Goal: Task Accomplishment & Management: Manage account settings

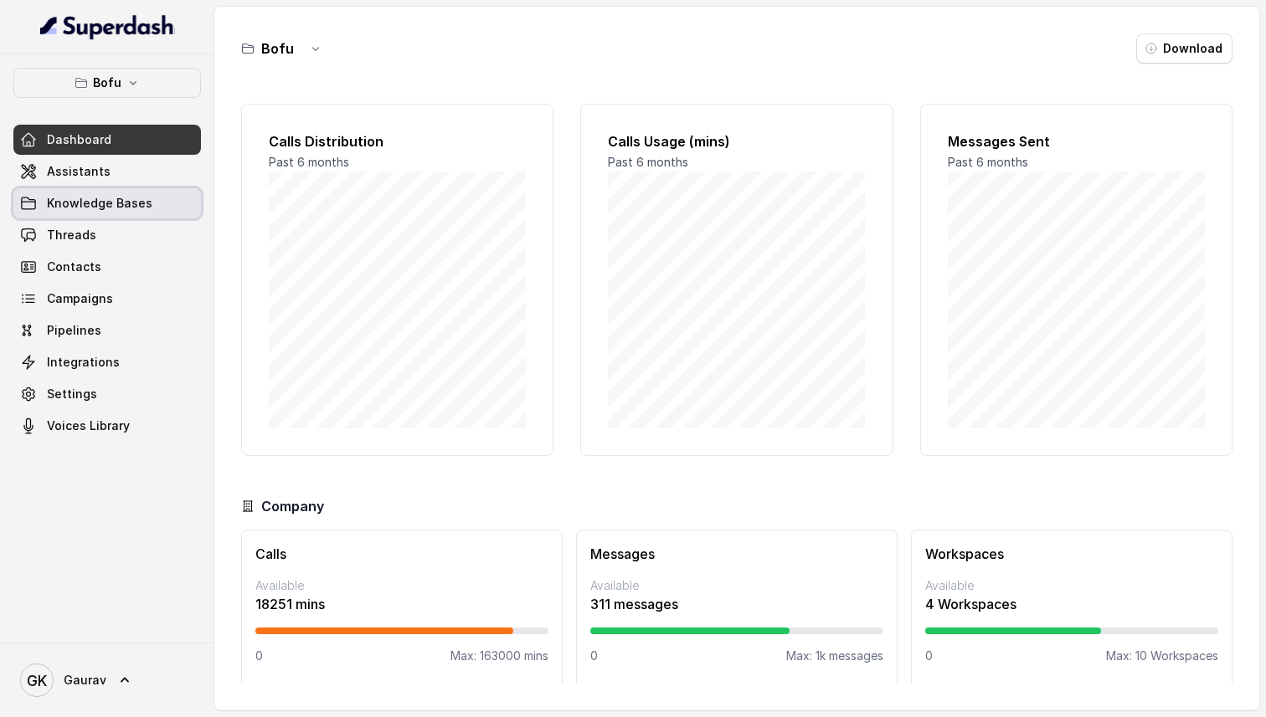
click at [151, 210] on link "Knowledge Bases" at bounding box center [107, 203] width 188 height 30
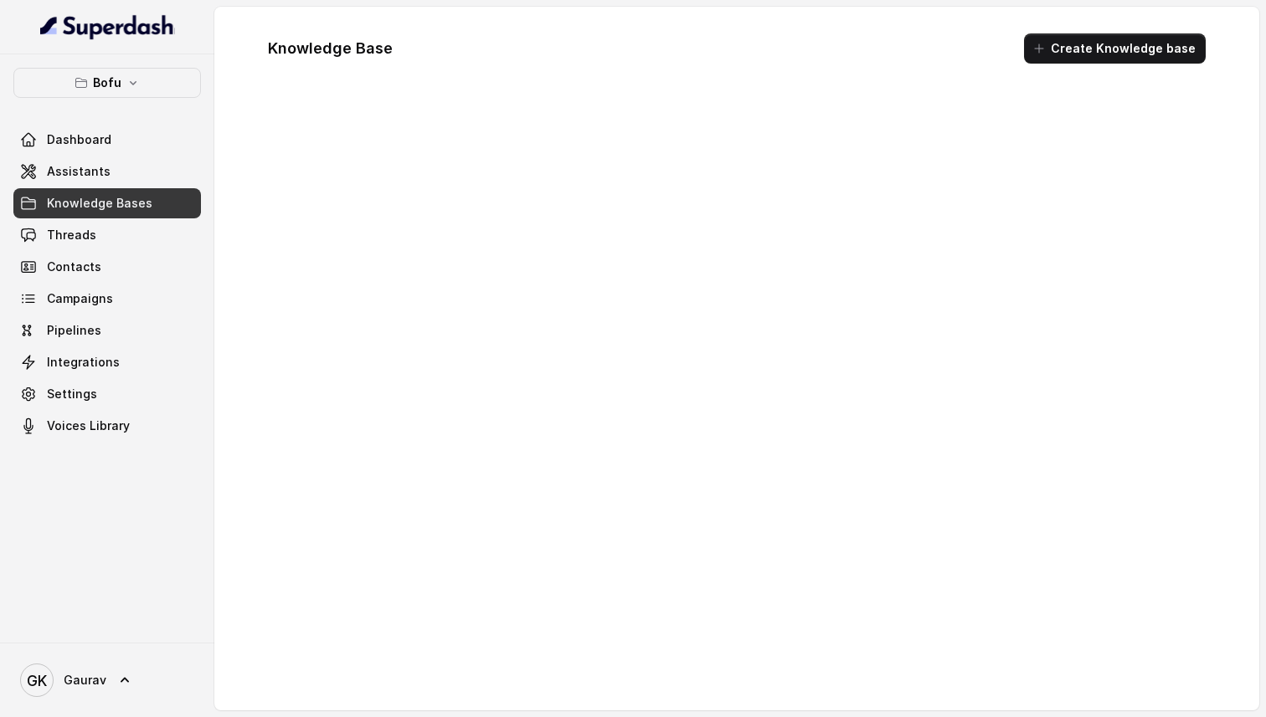
click at [147, 187] on div "Dashboard Assistants Knowledge Bases Threads Contacts Campaigns Pipelines Integ…" at bounding box center [107, 283] width 188 height 316
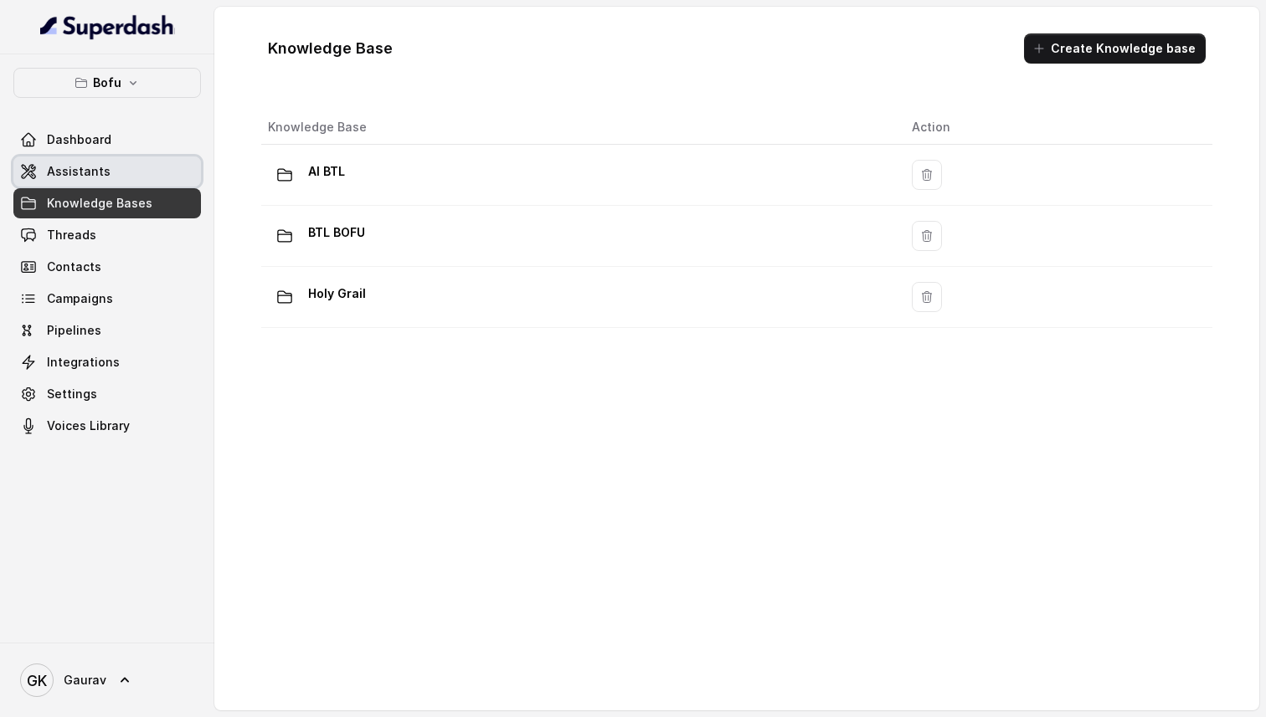
click at [147, 163] on link "Assistants" at bounding box center [107, 172] width 188 height 30
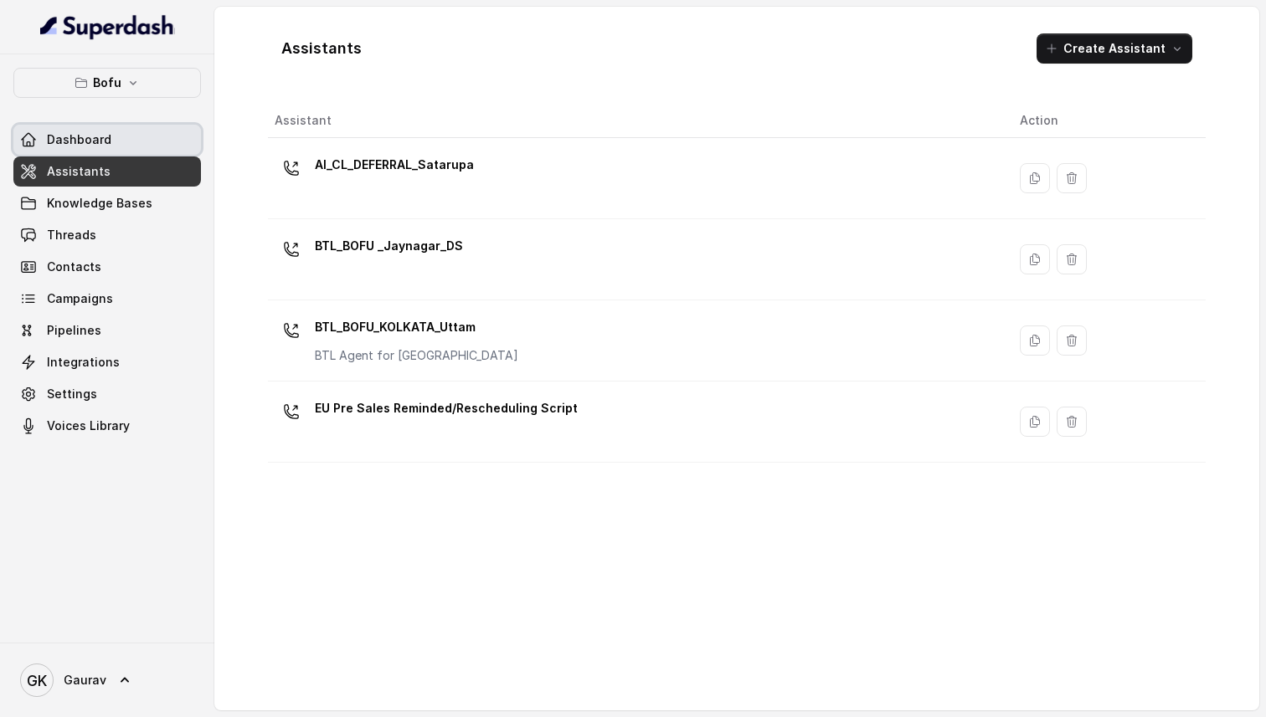
click at [152, 142] on link "Dashboard" at bounding box center [107, 140] width 188 height 30
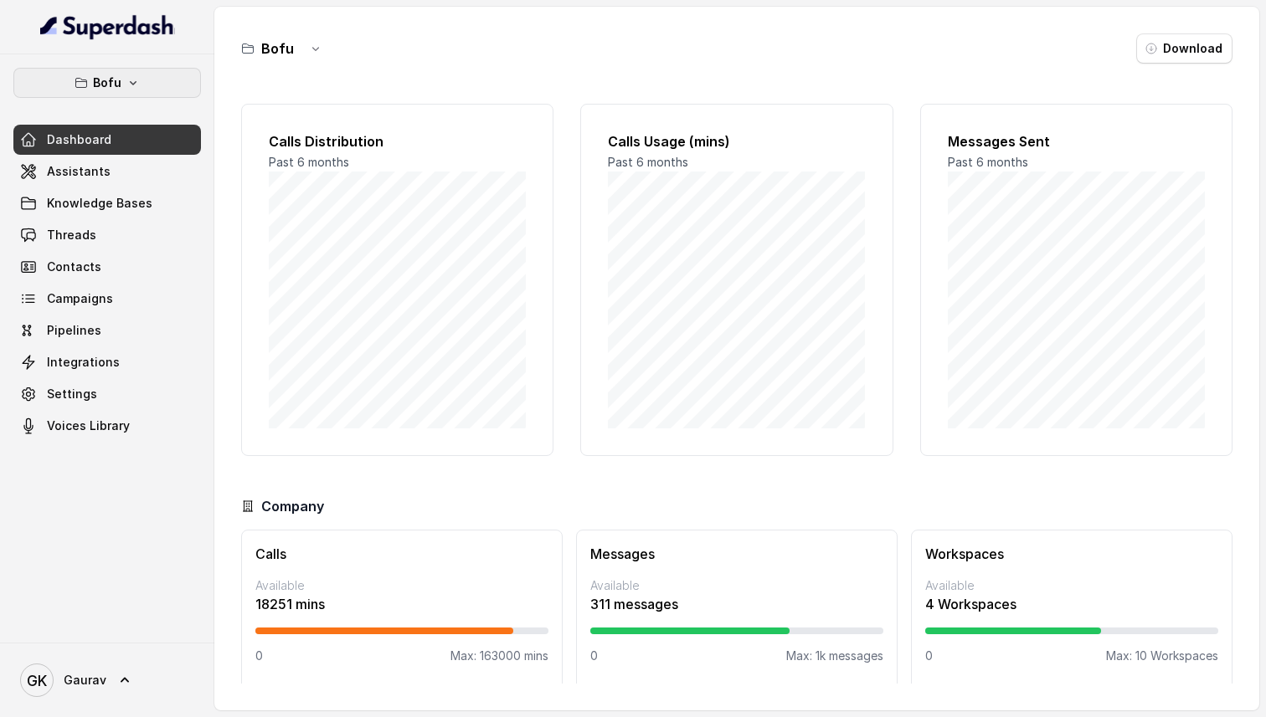
click at [139, 84] on button "Bofu" at bounding box center [107, 83] width 188 height 30
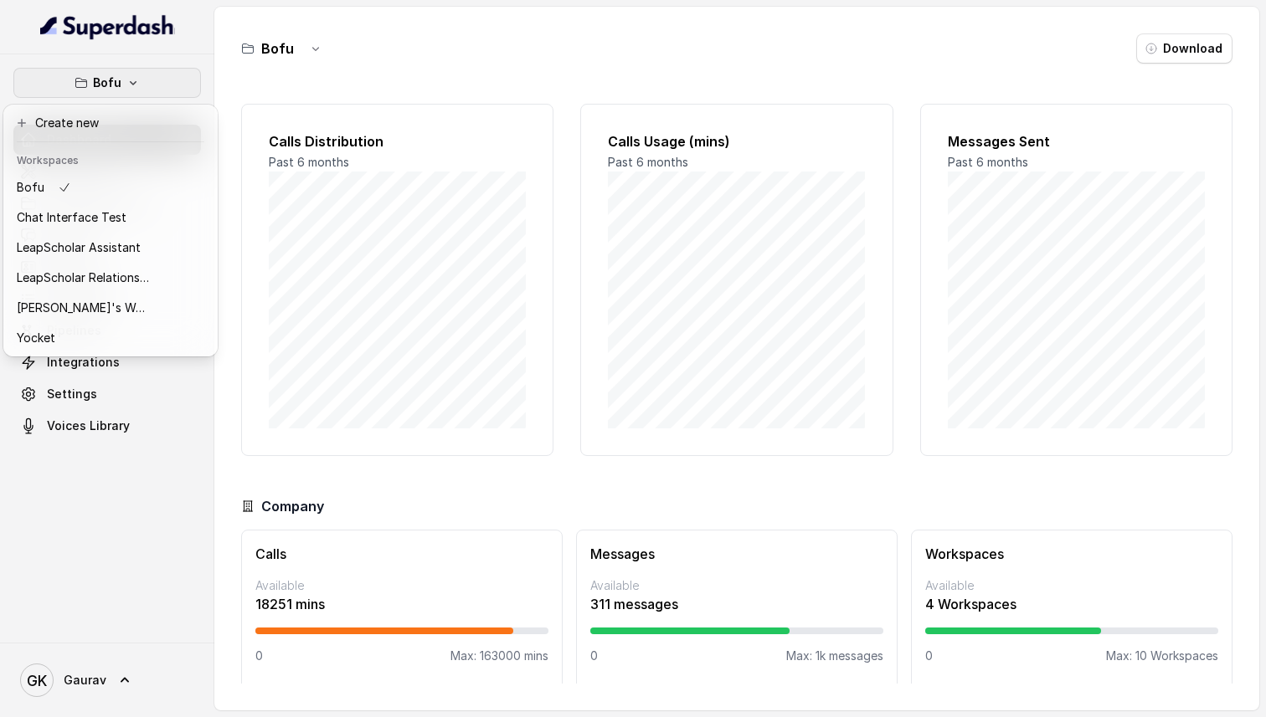
click at [139, 84] on button "Bofu" at bounding box center [107, 83] width 188 height 30
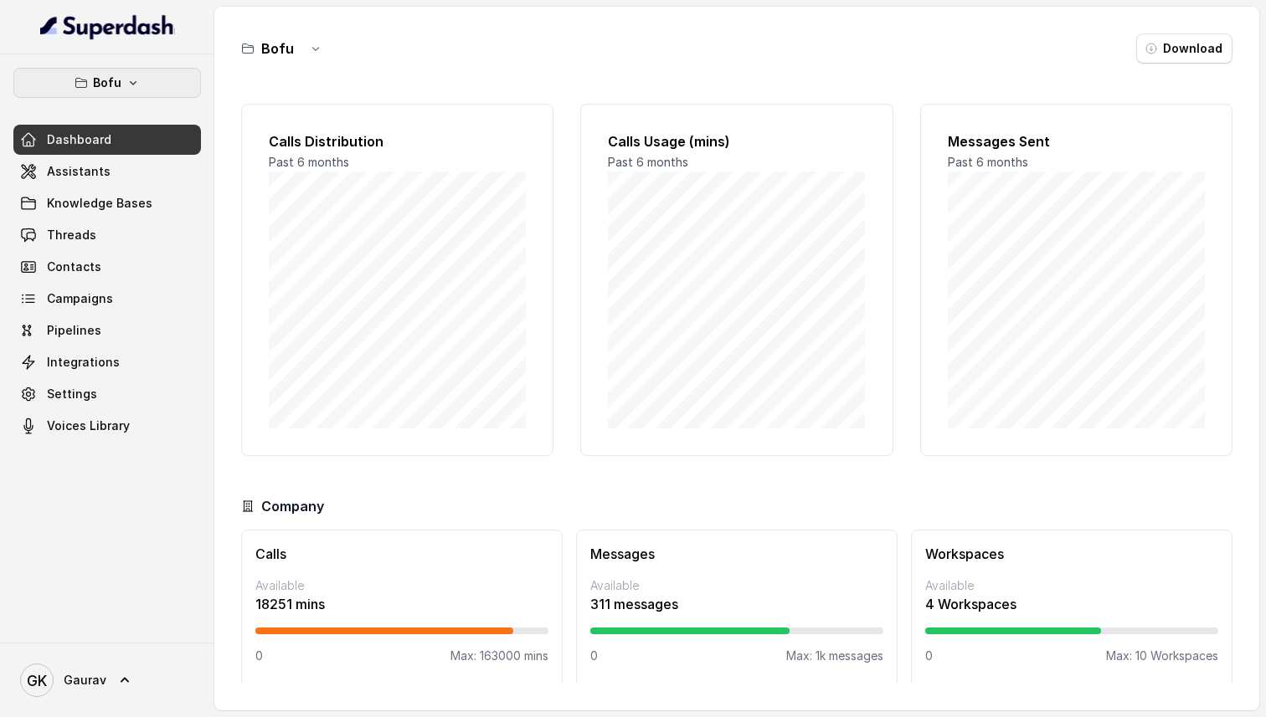
click at [139, 84] on button "Bofu" at bounding box center [107, 83] width 188 height 30
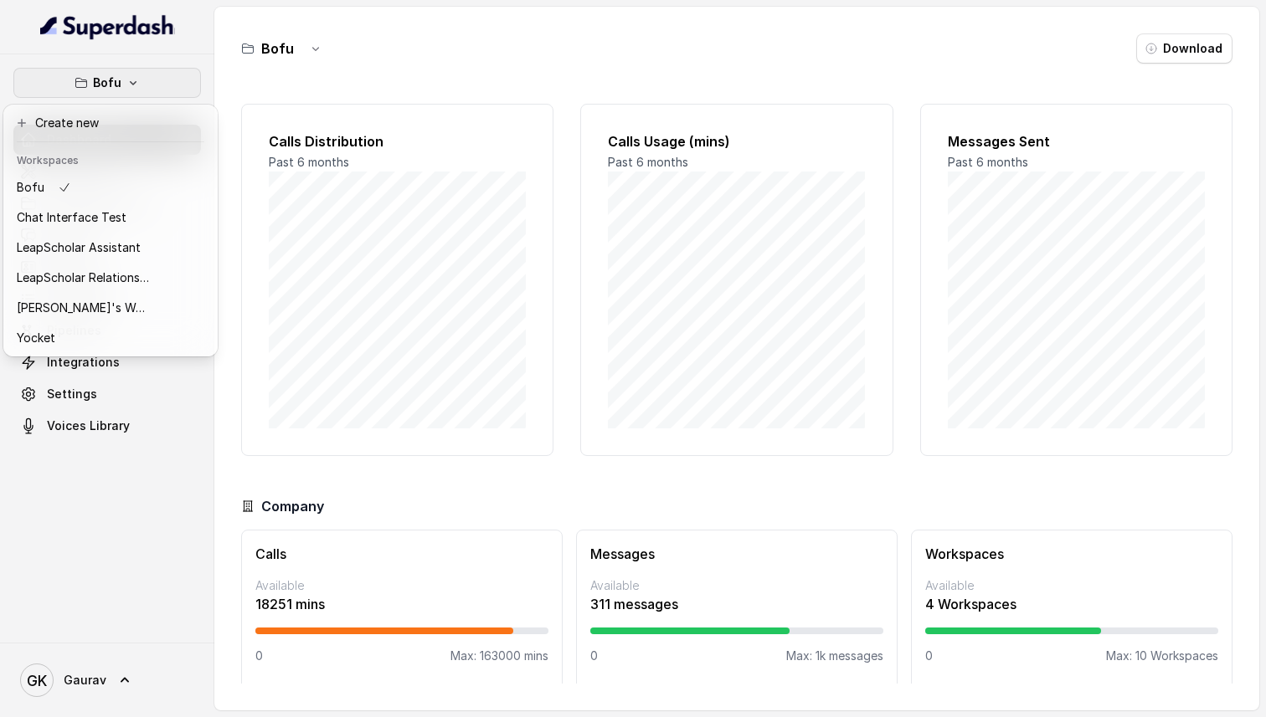
click at [166, 80] on button "Bofu" at bounding box center [107, 83] width 188 height 30
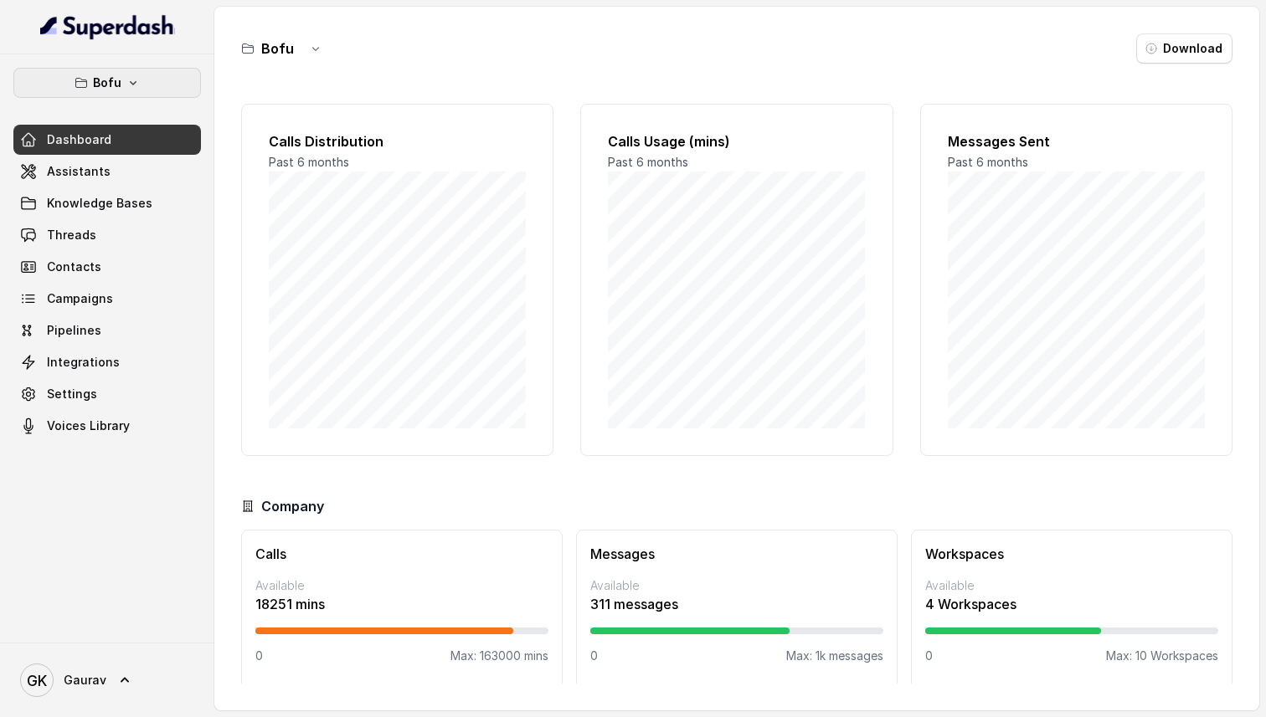
click at [166, 80] on button "Bofu" at bounding box center [107, 83] width 188 height 30
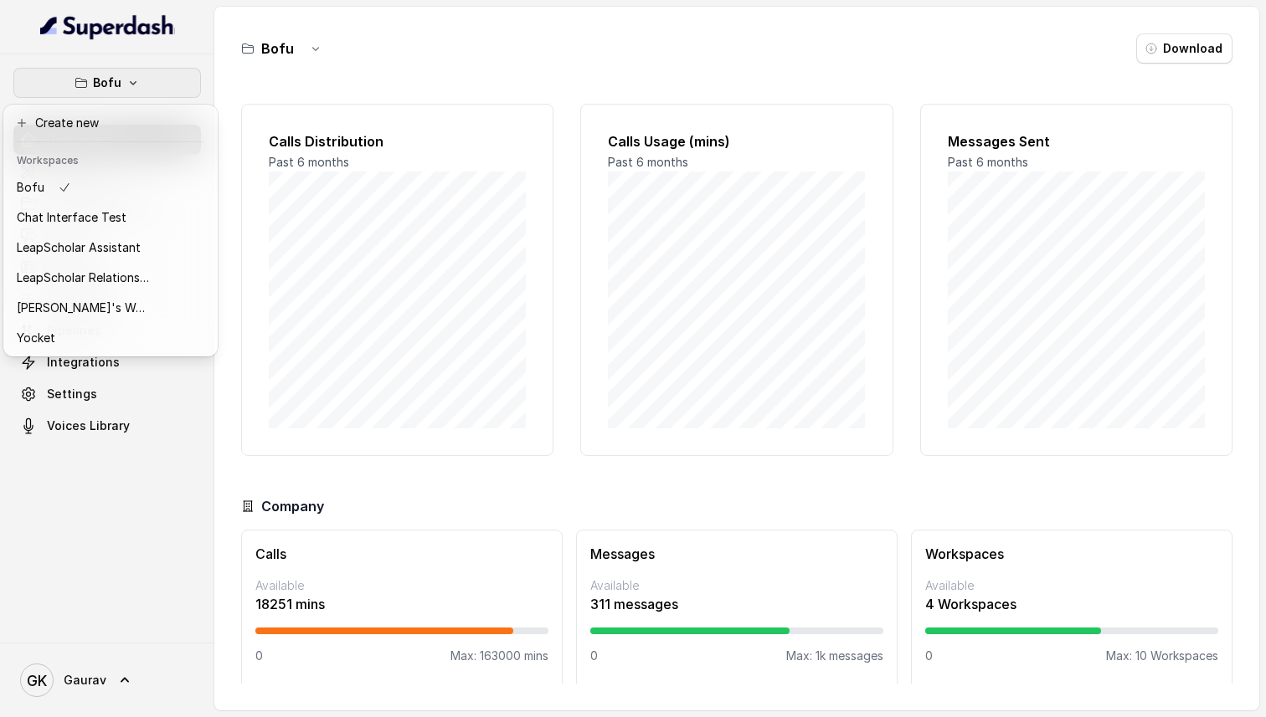
click at [166, 80] on button "Bofu" at bounding box center [107, 83] width 188 height 30
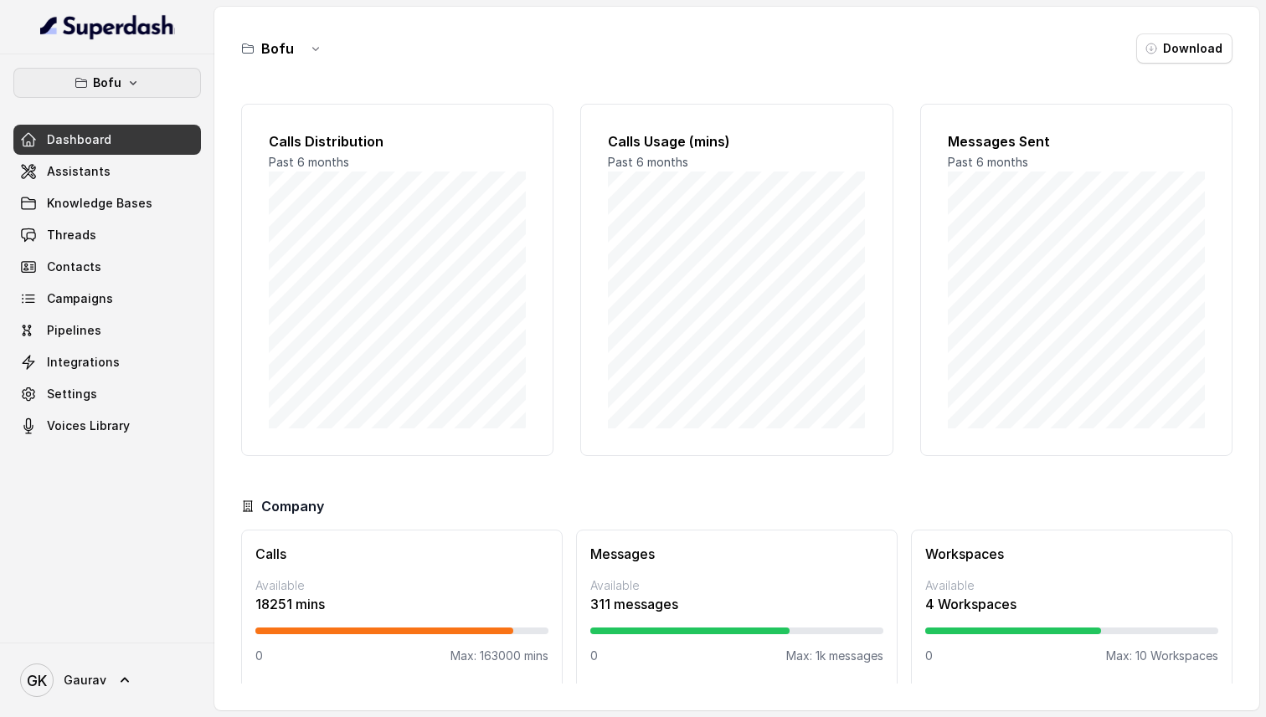
click at [166, 80] on button "Bofu" at bounding box center [107, 83] width 188 height 30
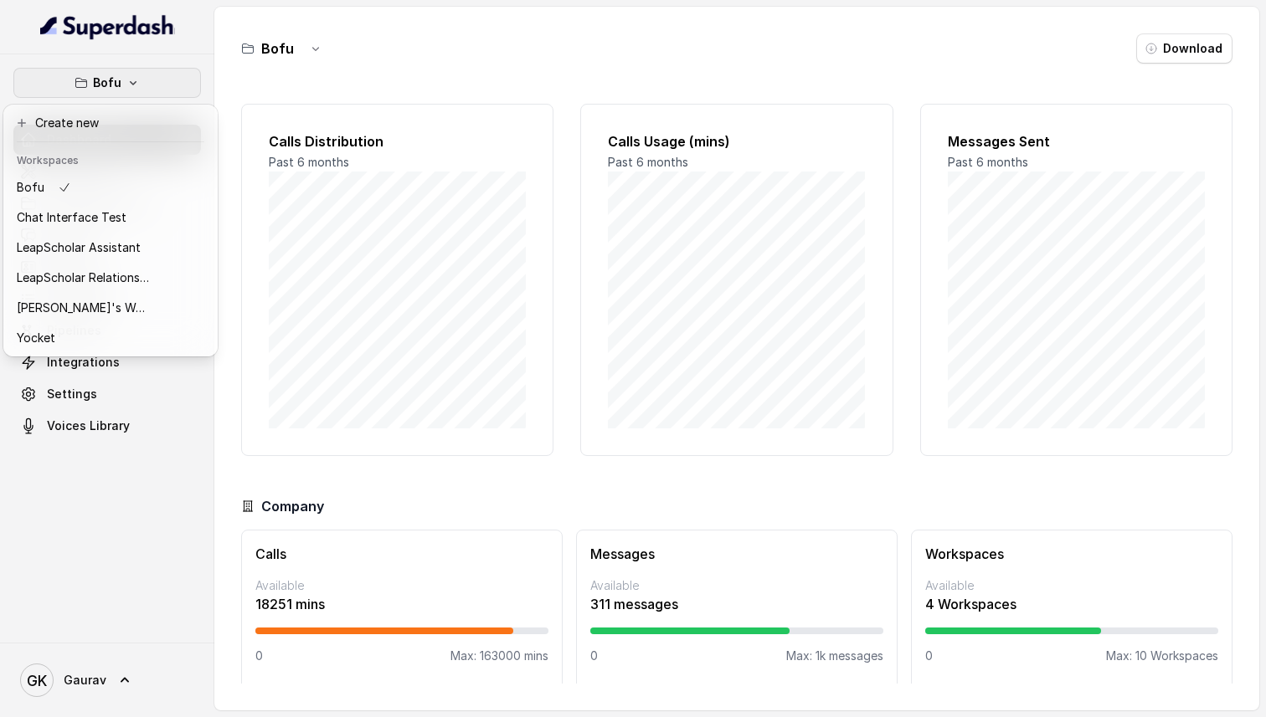
click at [469, 73] on div "Bofu Dashboard Assistants Knowledge Bases Threads Contacts Campaigns Pipelines …" at bounding box center [633, 358] width 1266 height 717
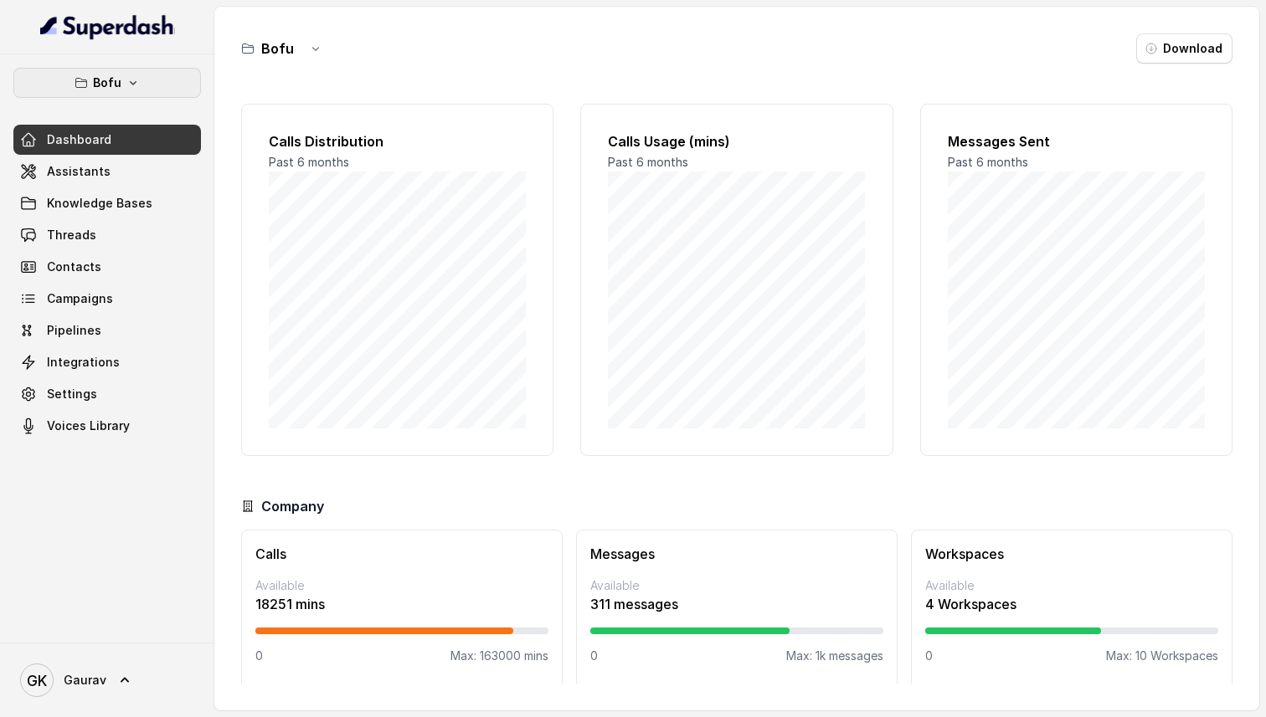
click at [129, 80] on icon "button" at bounding box center [132, 82] width 13 height 13
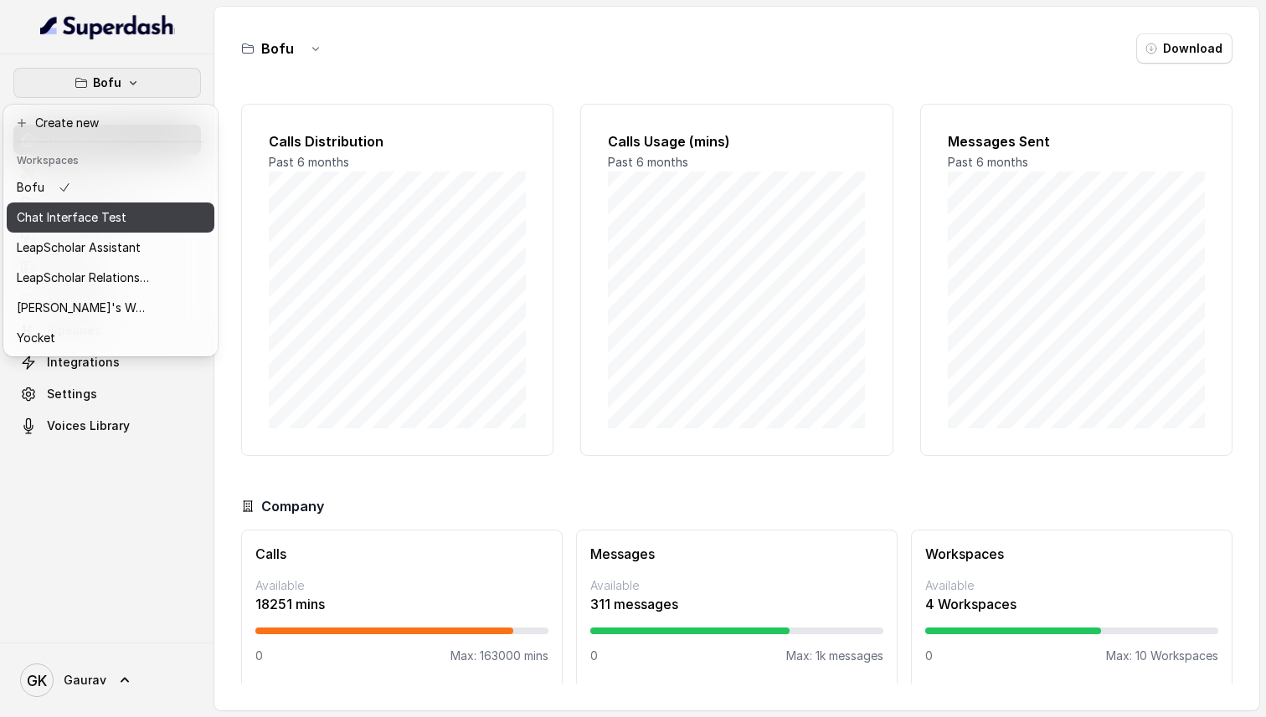
click at [181, 212] on button "Chat Interface Test" at bounding box center [111, 218] width 208 height 30
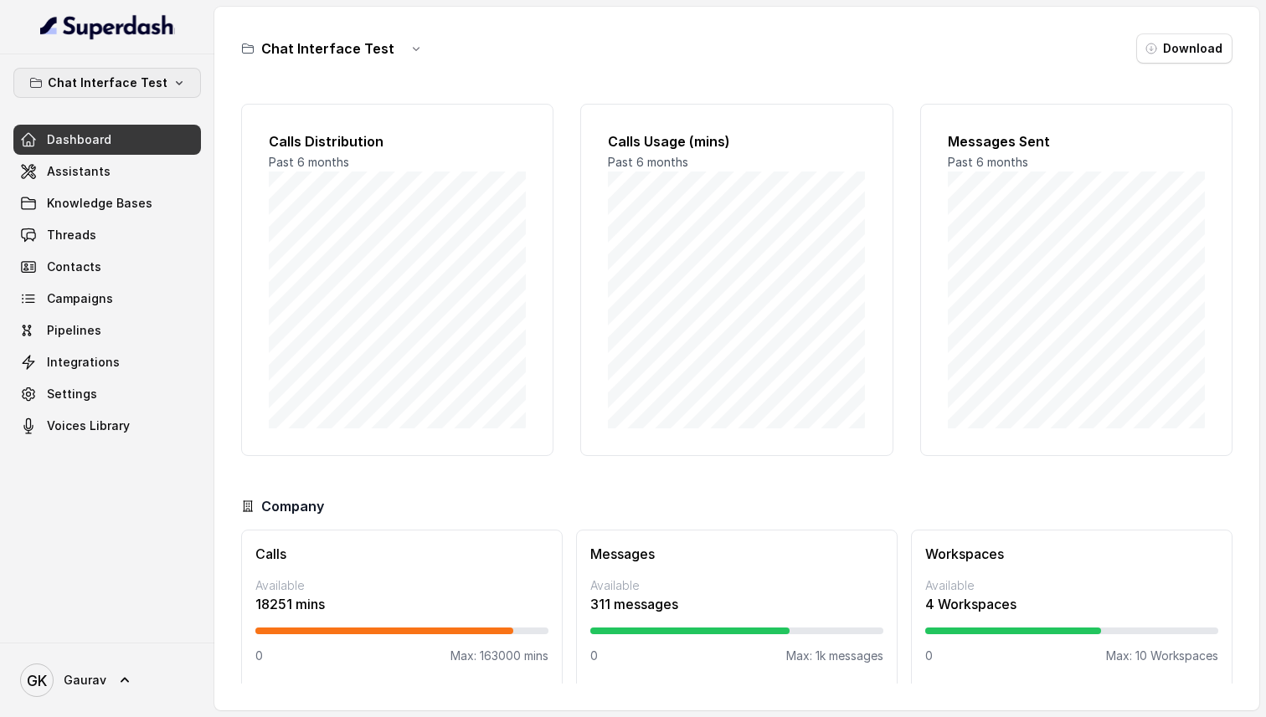
click at [180, 85] on button "Chat Interface Test" at bounding box center [107, 83] width 188 height 30
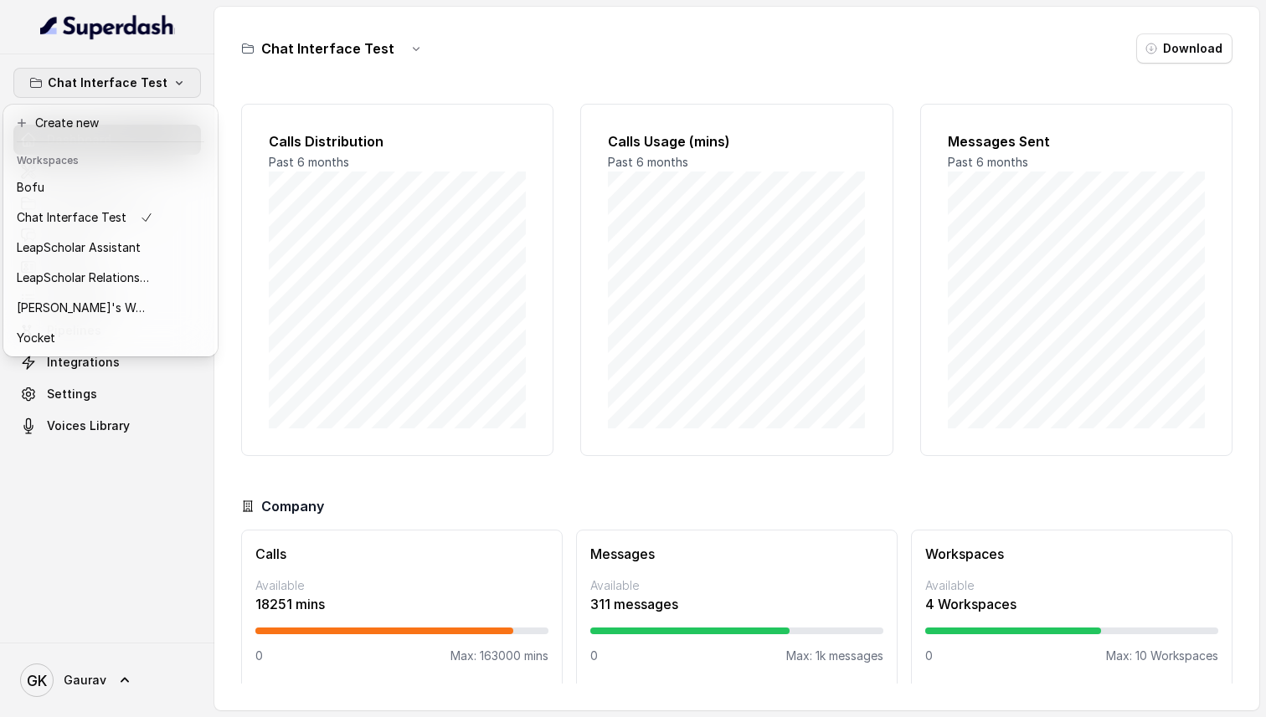
click at [326, 301] on div "Chat Interface Test Dashboard Assistants Knowledge Bases Threads Contacts Campa…" at bounding box center [633, 358] width 1266 height 717
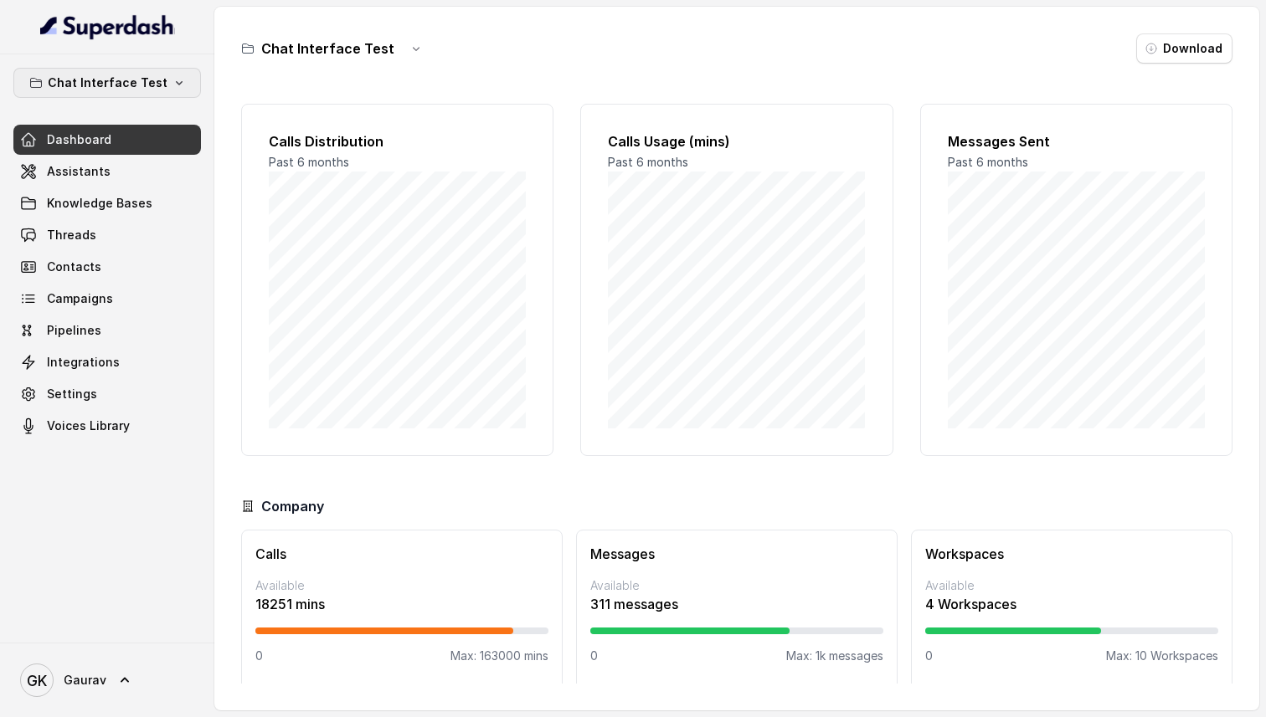
click at [148, 82] on p "Chat Interface Test" at bounding box center [108, 83] width 120 height 20
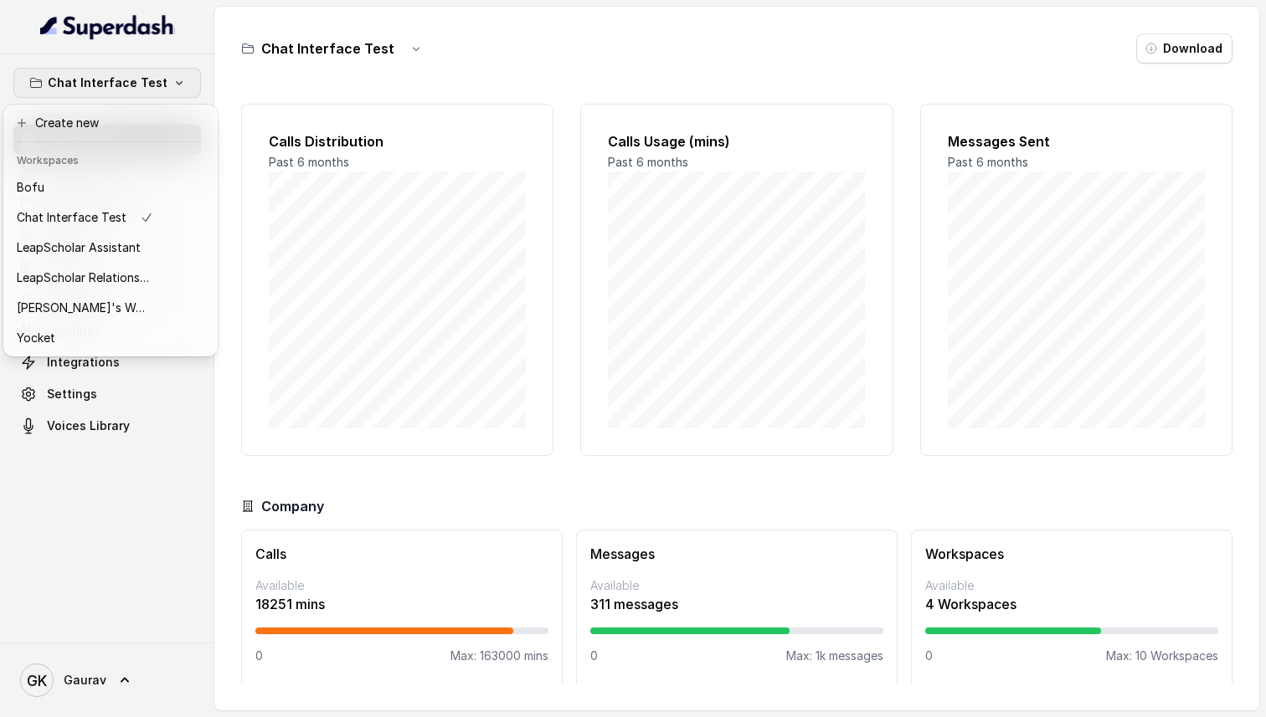
click at [296, 86] on div "Chat Interface Test Dashboard Assistants Knowledge Bases Threads Contacts Campa…" at bounding box center [633, 358] width 1266 height 717
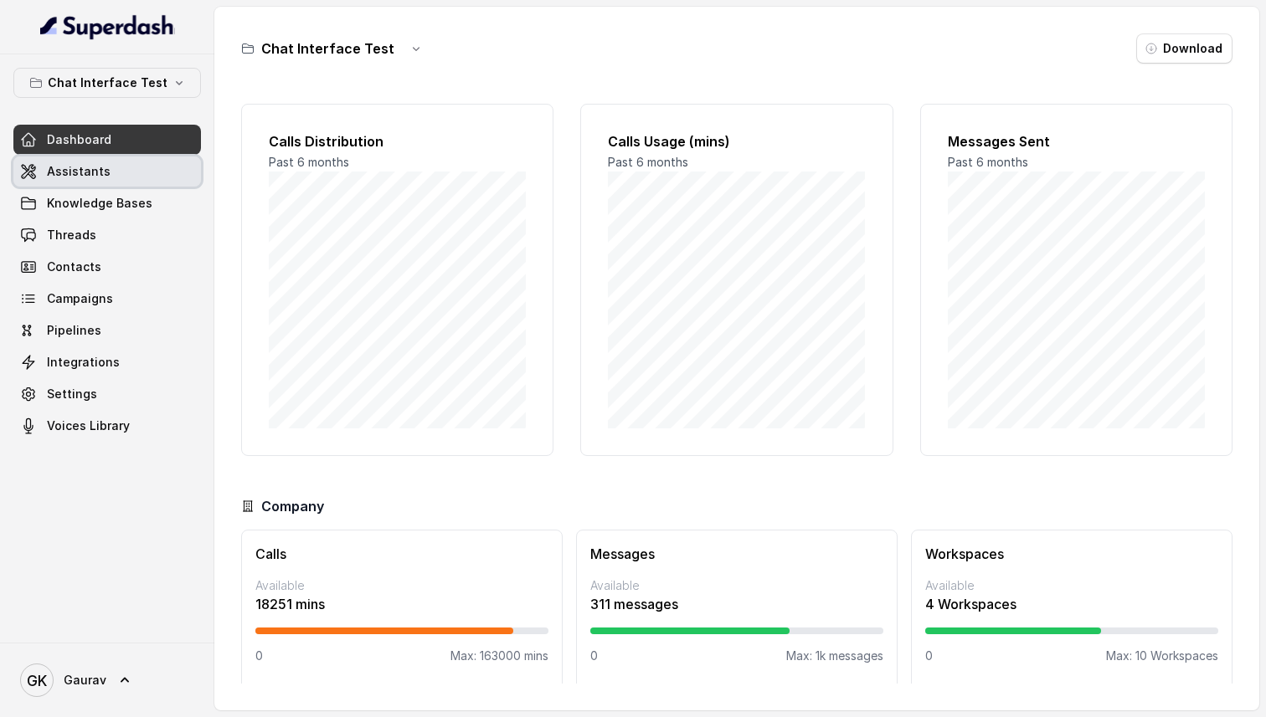
click at [84, 180] on link "Assistants" at bounding box center [107, 172] width 188 height 30
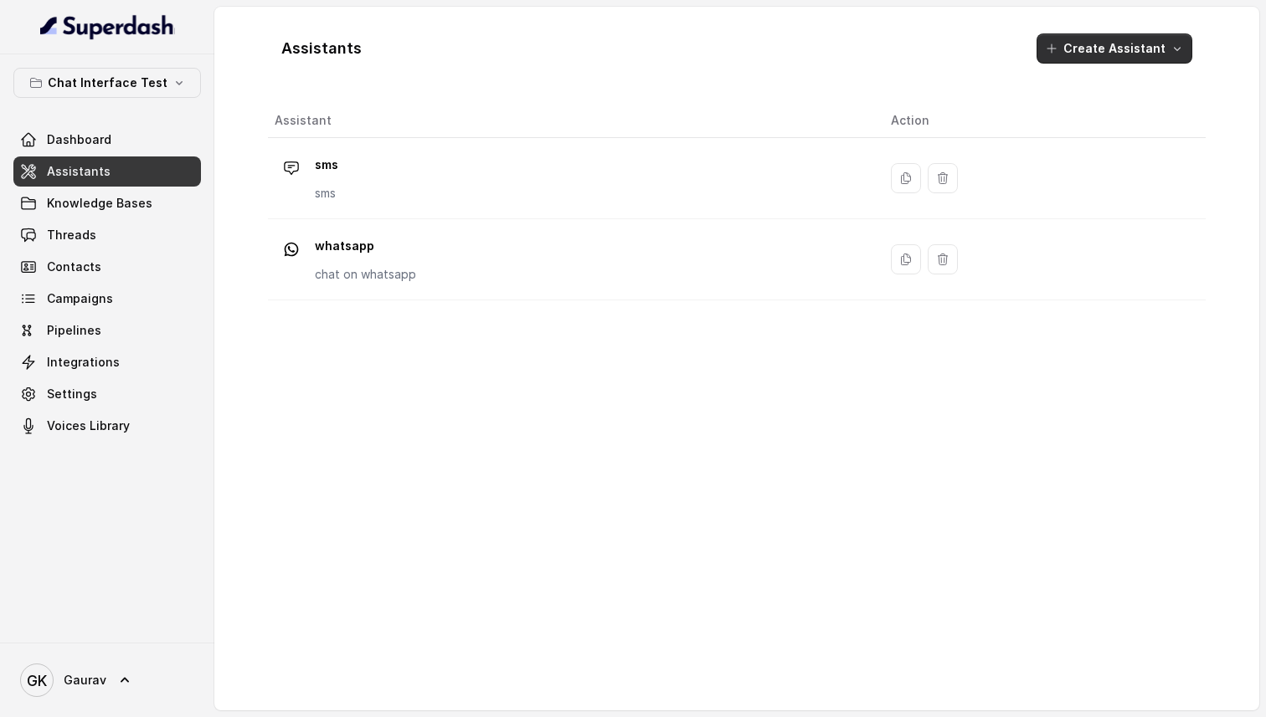
click at [1146, 55] on button "Create Assistant" at bounding box center [1114, 48] width 156 height 30
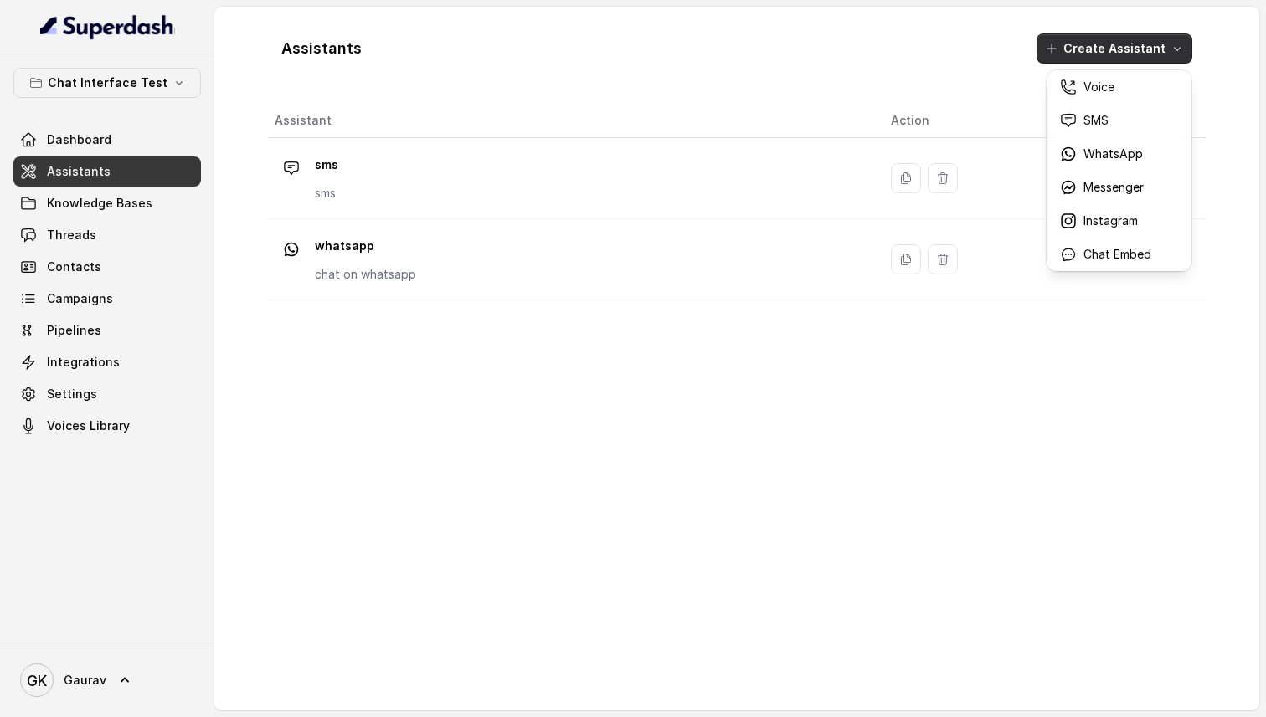
click at [892, 98] on div "Assistants Create Assistant Assistant Action sms sms whatsapp chat on whatsapp" at bounding box center [737, 358] width 938 height 677
click at [1076, 41] on button "Create Assistant" at bounding box center [1114, 48] width 156 height 30
click at [1092, 115] on p "SMS" at bounding box center [1095, 120] width 25 height 17
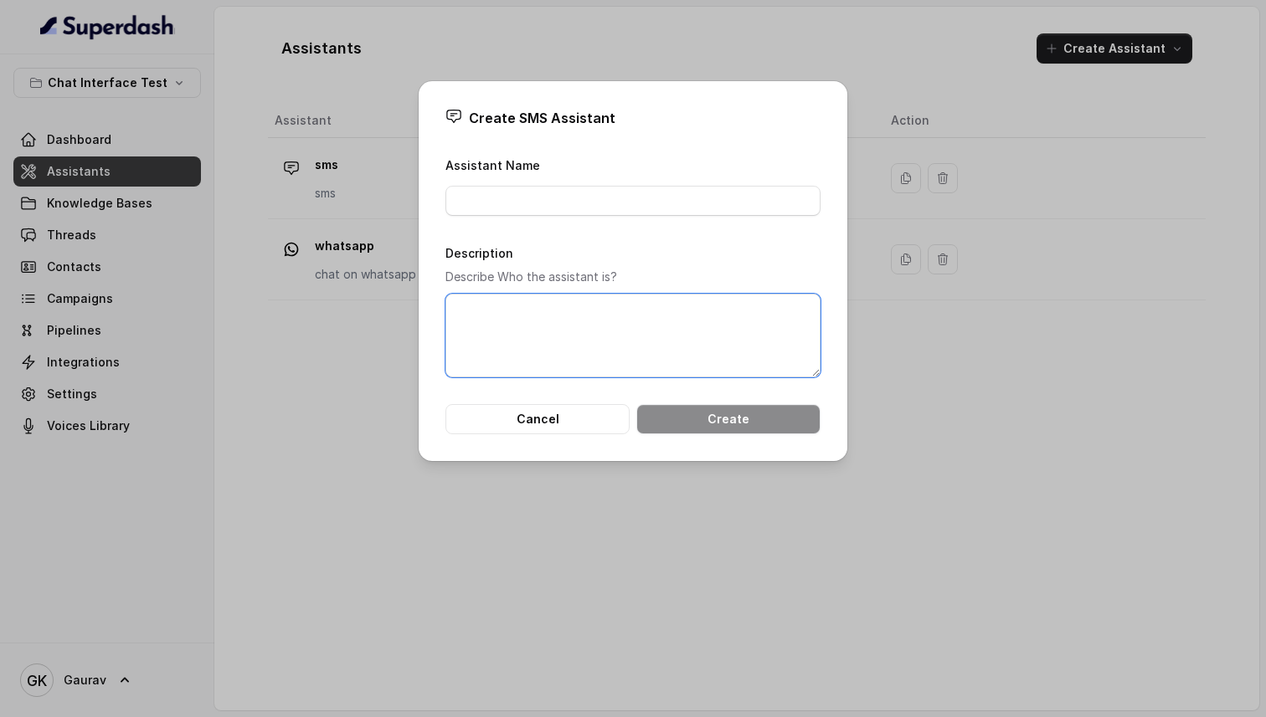
click at [593, 313] on textarea "Description" at bounding box center [632, 336] width 375 height 84
type textarea "f"
click at [619, 198] on input "Assistant Name" at bounding box center [632, 201] width 375 height 30
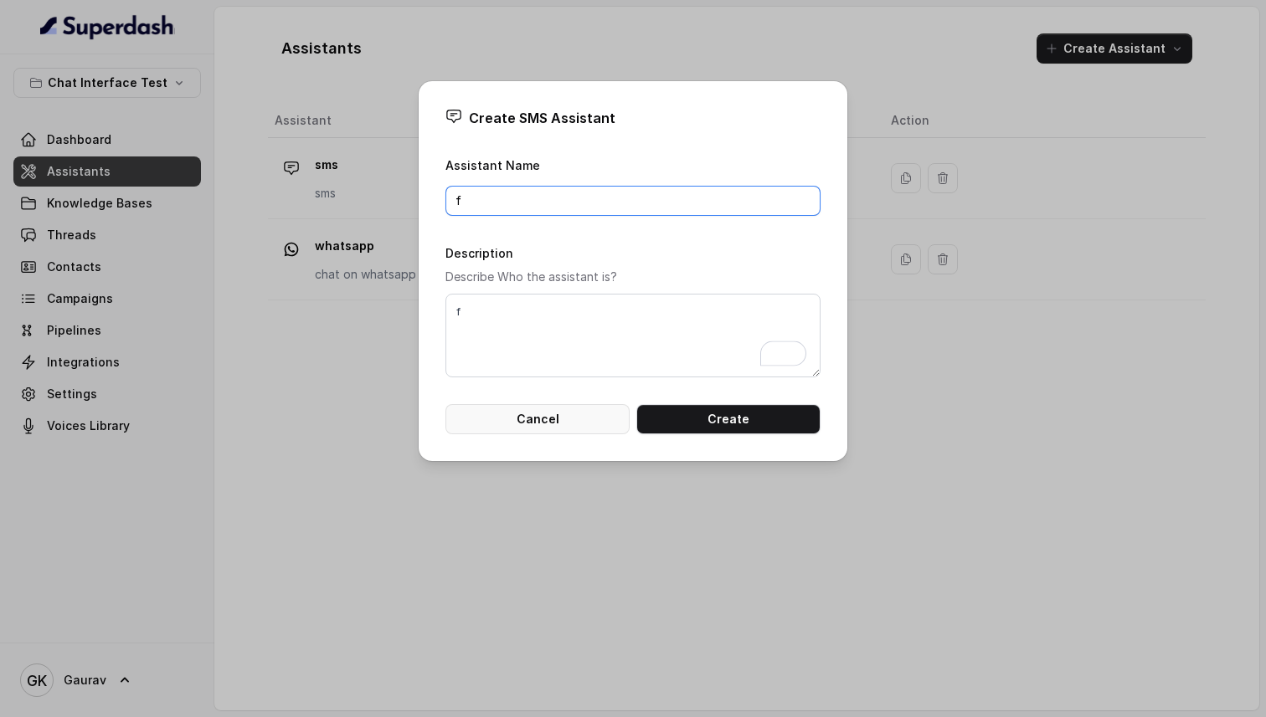
type input "f"
click at [550, 409] on button "Cancel" at bounding box center [537, 419] width 184 height 30
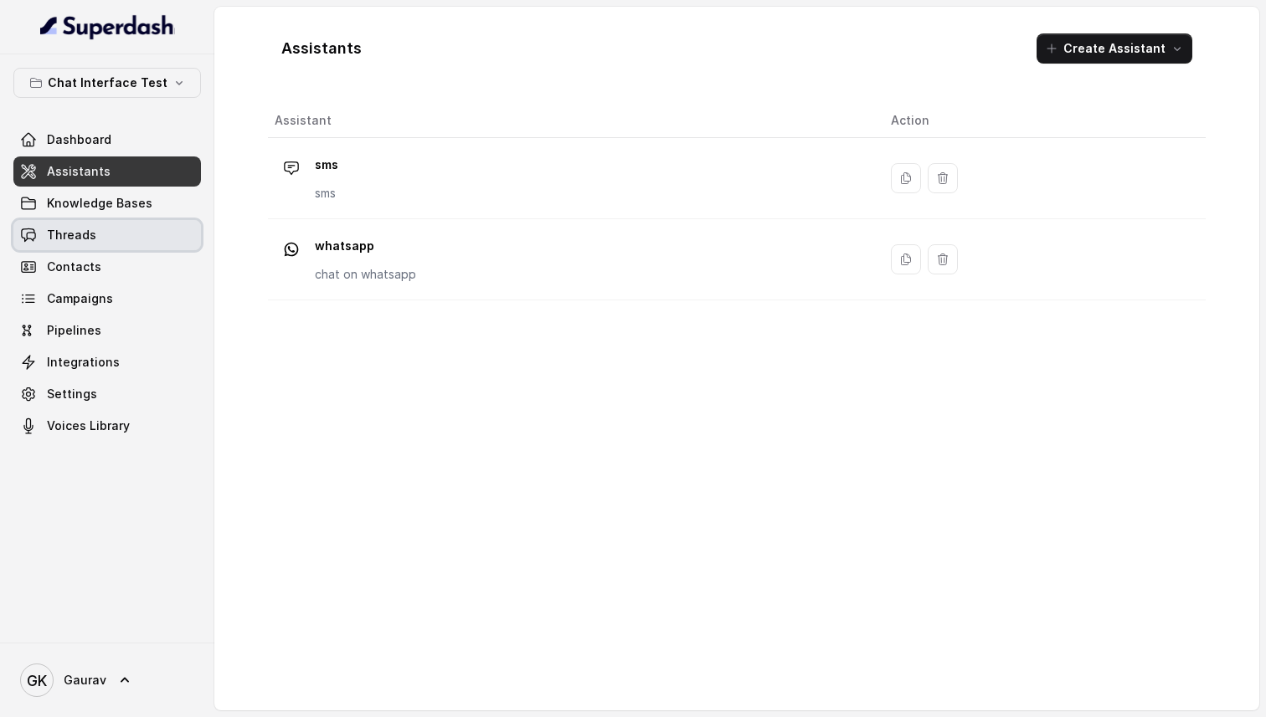
click at [104, 229] on link "Threads" at bounding box center [107, 235] width 188 height 30
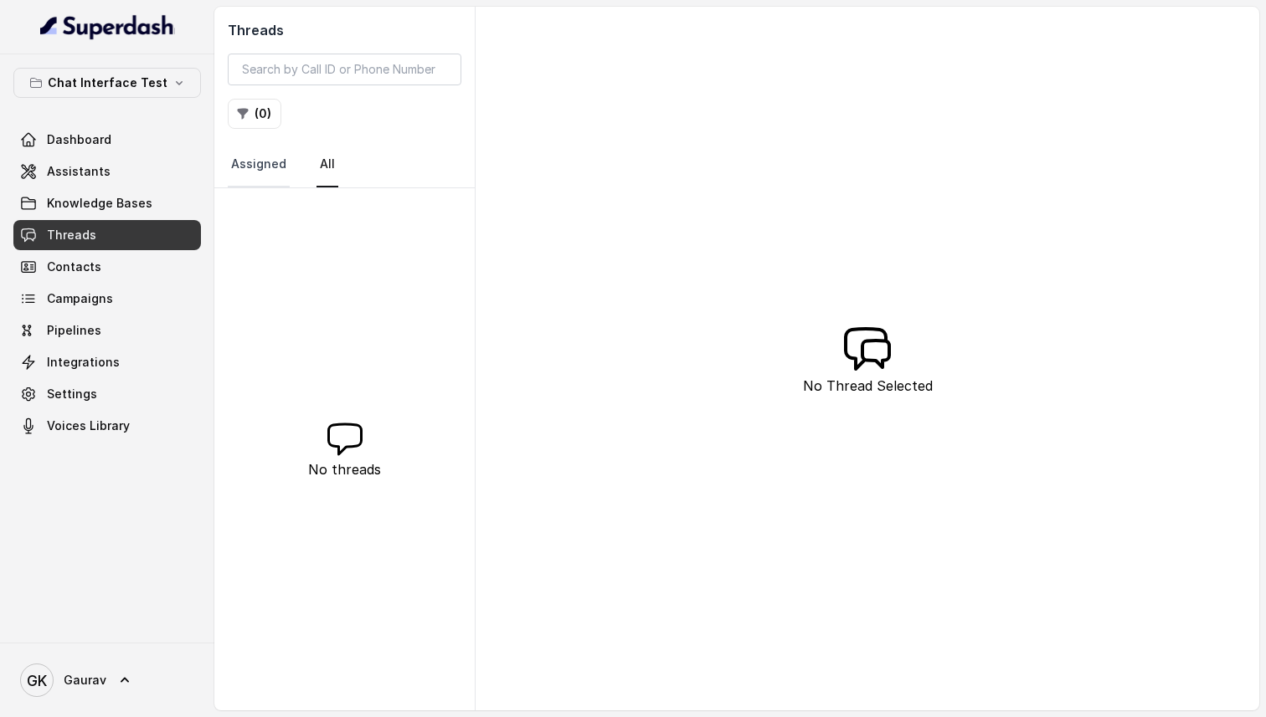
click at [279, 173] on link "Assigned" at bounding box center [259, 164] width 62 height 45
click at [305, 172] on nav "Assigned All" at bounding box center [345, 164] width 234 height 45
click at [327, 172] on link "All" at bounding box center [327, 164] width 22 height 45
click at [172, 88] on icon "button" at bounding box center [178, 82] width 13 height 13
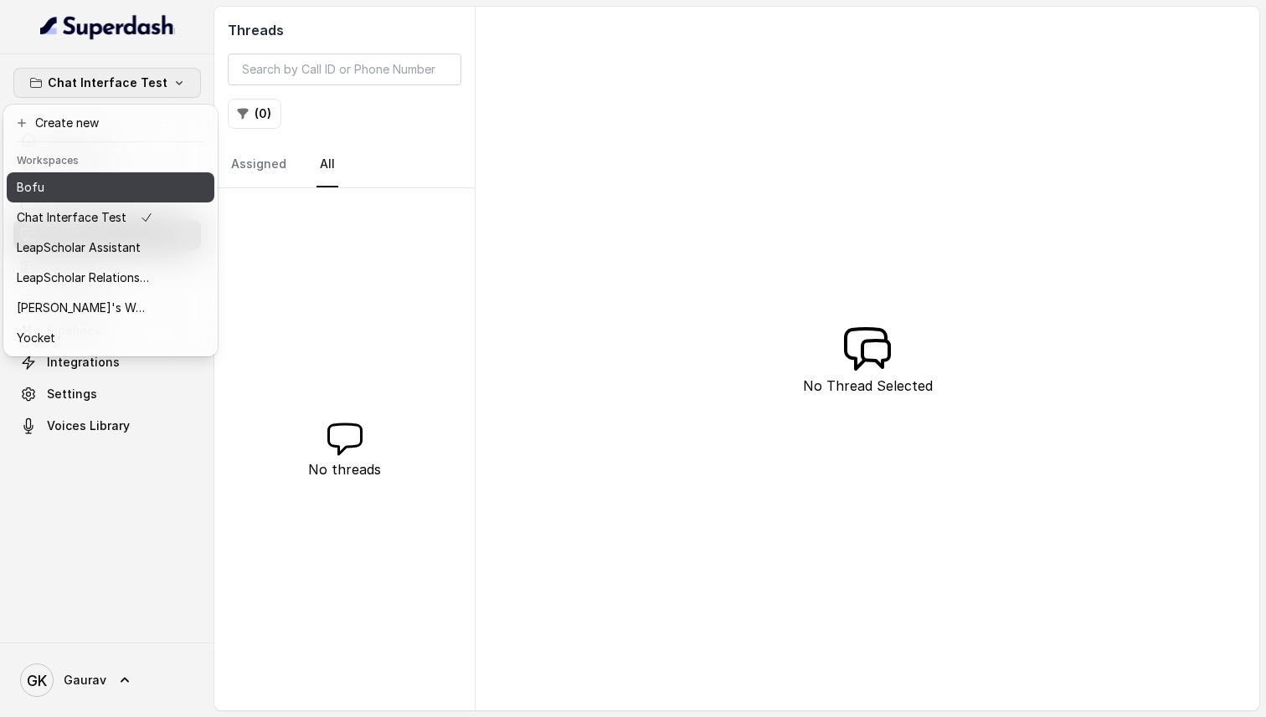
click at [157, 186] on button "Bofu" at bounding box center [111, 187] width 208 height 30
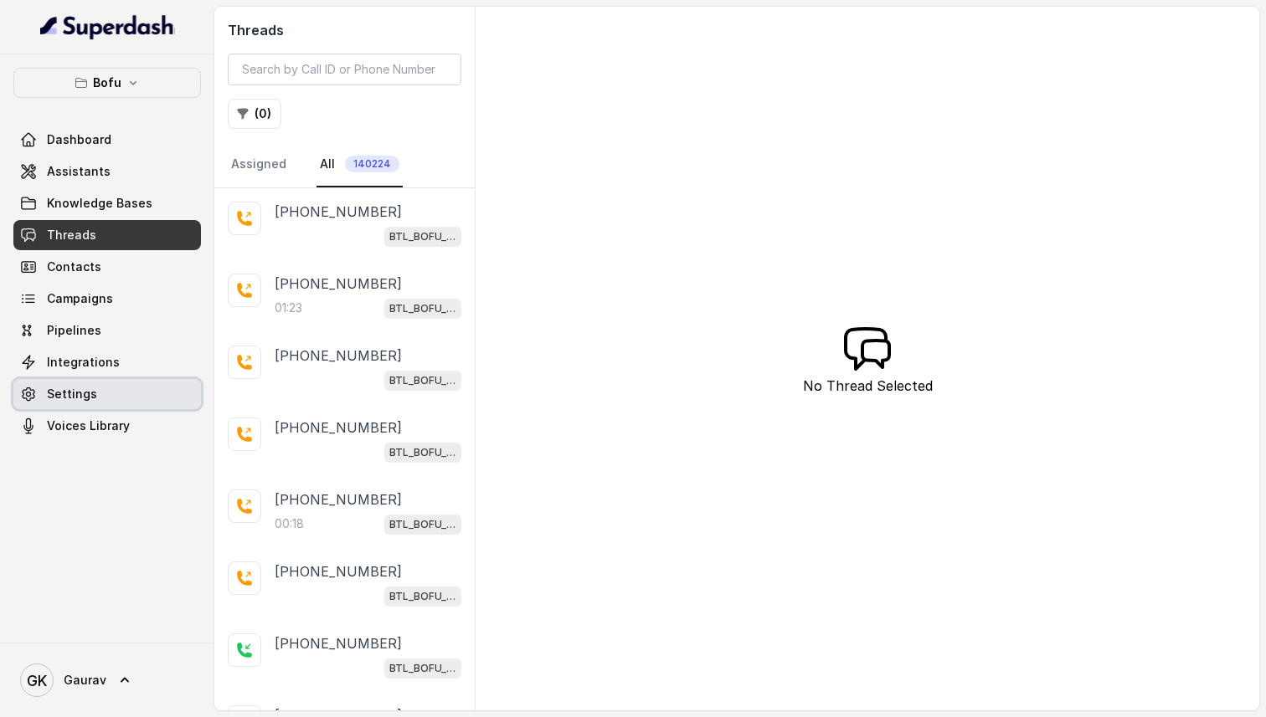
click at [116, 399] on link "Settings" at bounding box center [107, 394] width 188 height 30
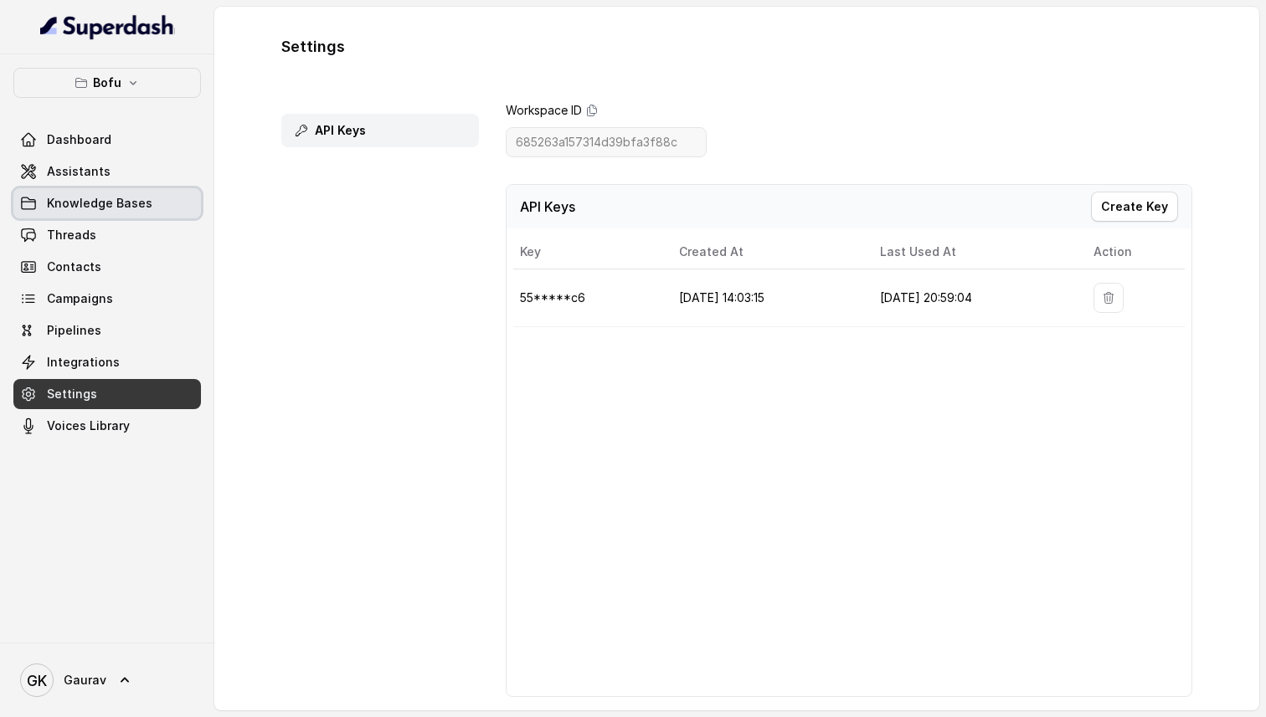
click at [85, 210] on span "Knowledge Bases" at bounding box center [99, 203] width 105 height 17
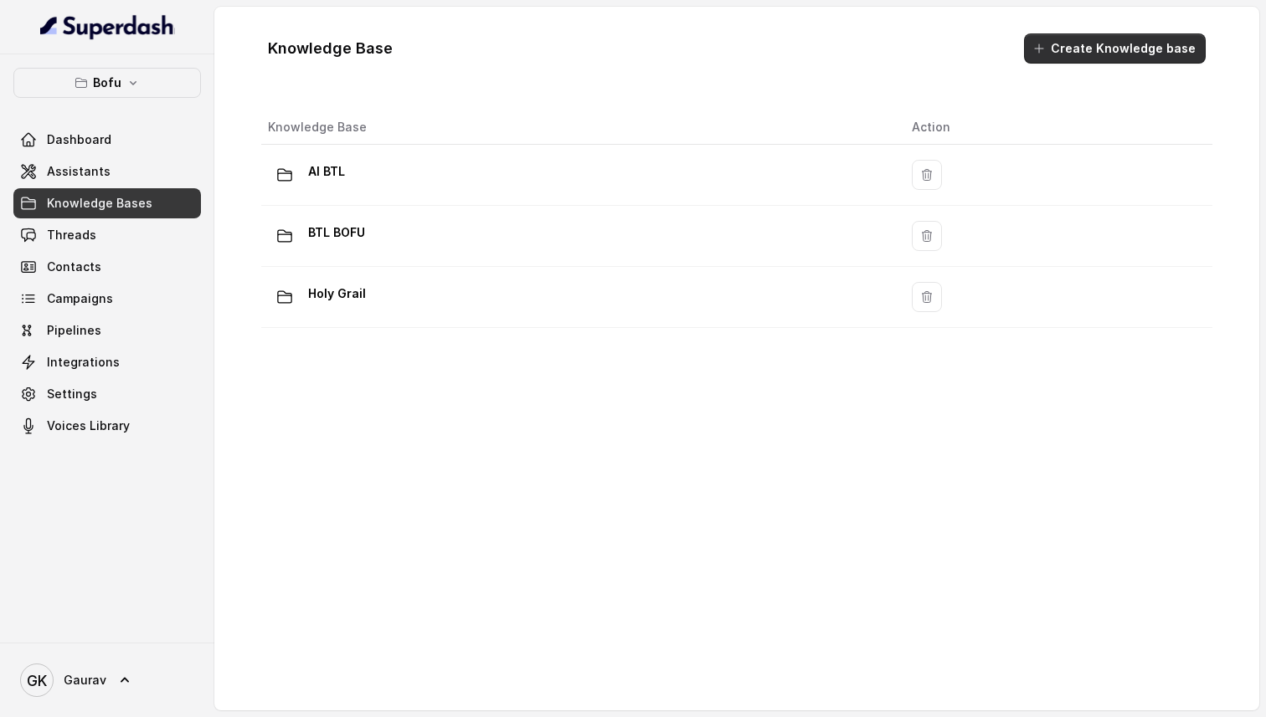
click at [1114, 39] on button "Create Knowledge base" at bounding box center [1115, 48] width 182 height 30
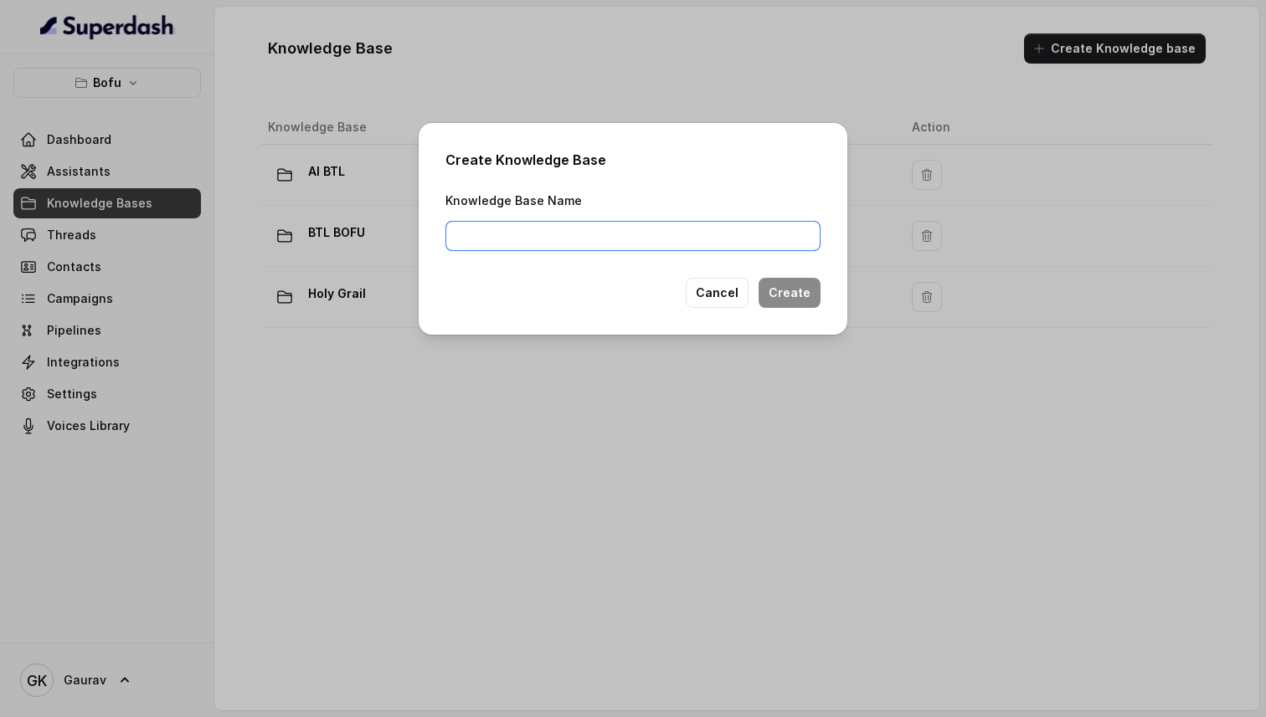
click at [642, 234] on input "Knowledge Base Name" at bounding box center [632, 236] width 375 height 30
click at [706, 289] on button "Cancel" at bounding box center [717, 293] width 63 height 30
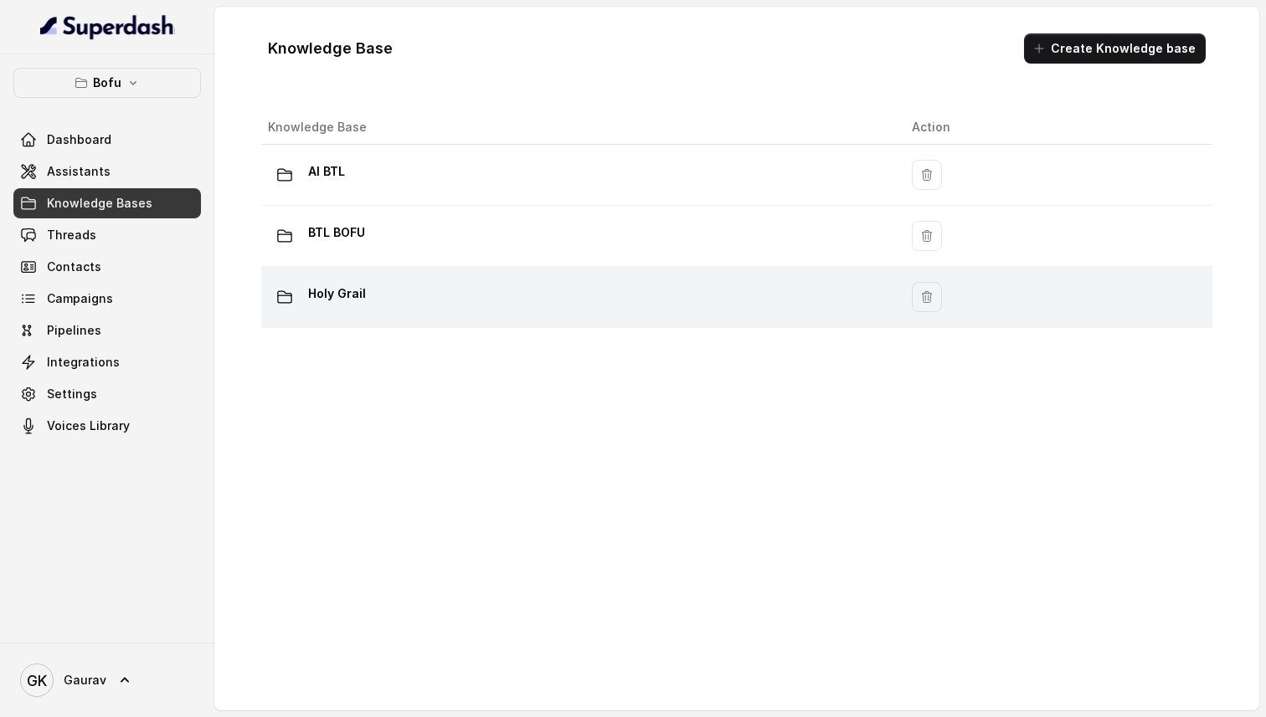
click at [349, 297] on p "Holy Grail" at bounding box center [337, 293] width 58 height 27
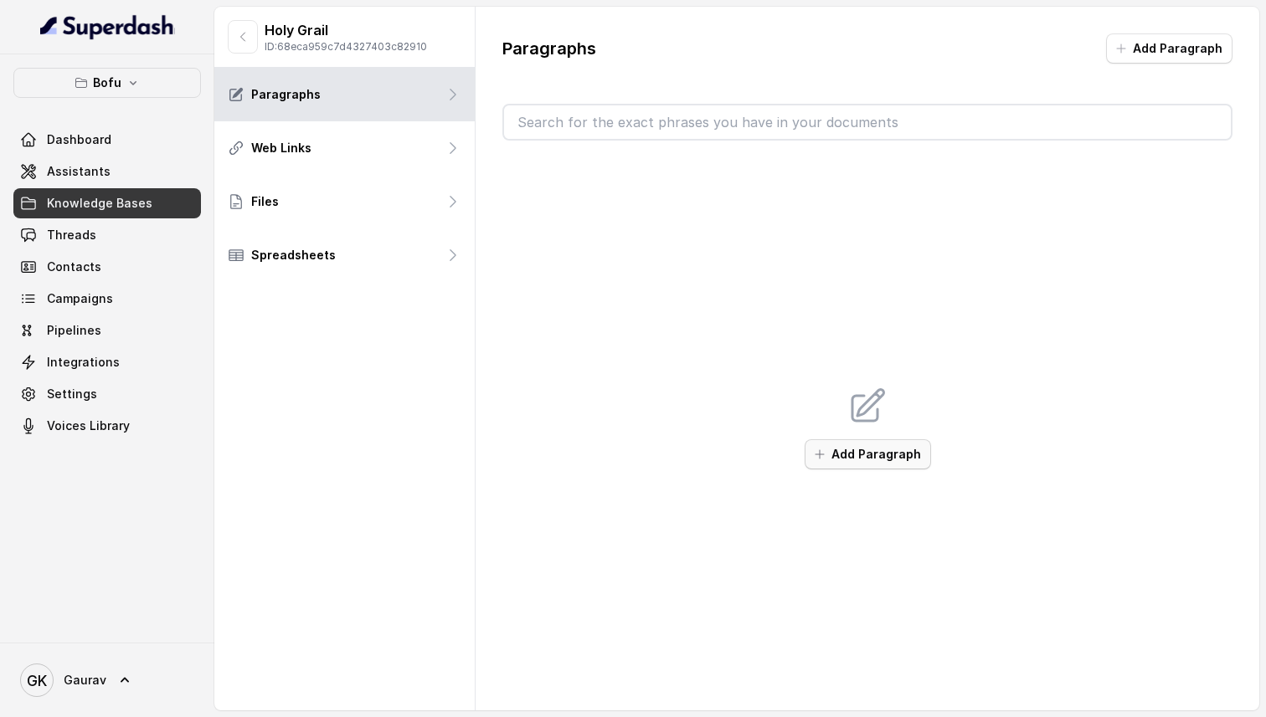
click at [897, 460] on button "Add Paragraph" at bounding box center [867, 454] width 126 height 30
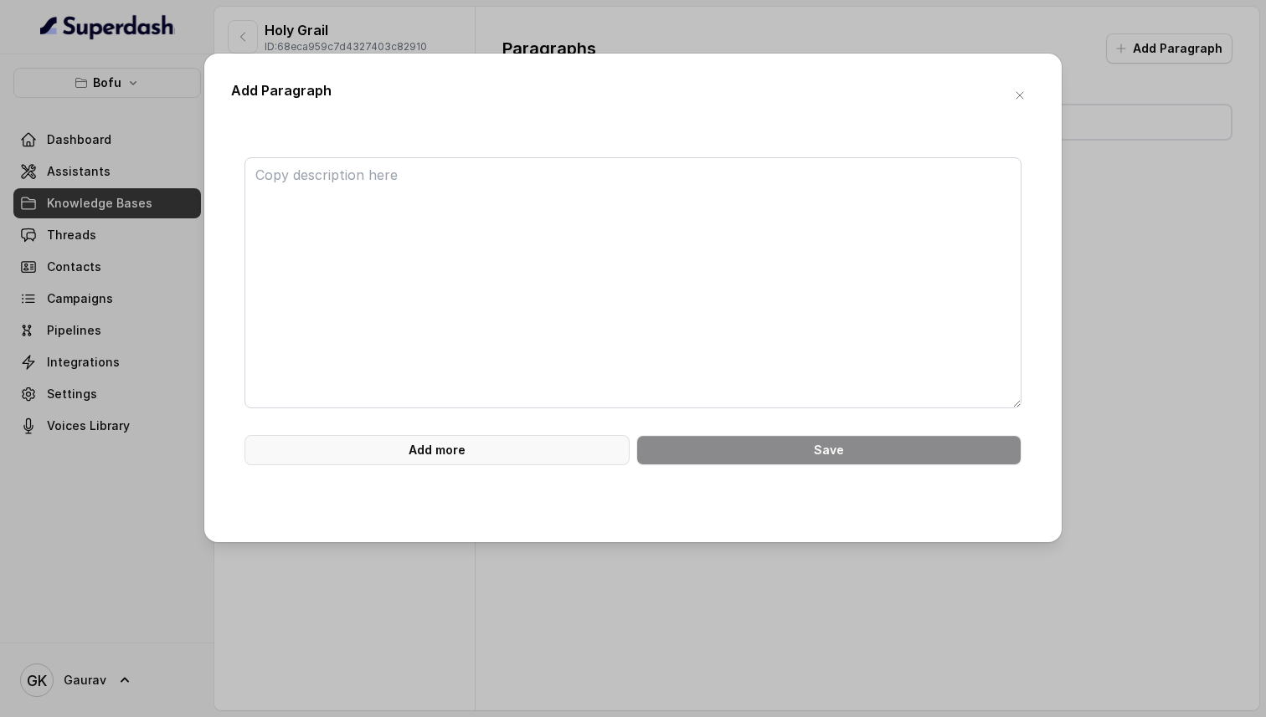
click at [477, 445] on button "Add more" at bounding box center [436, 450] width 385 height 30
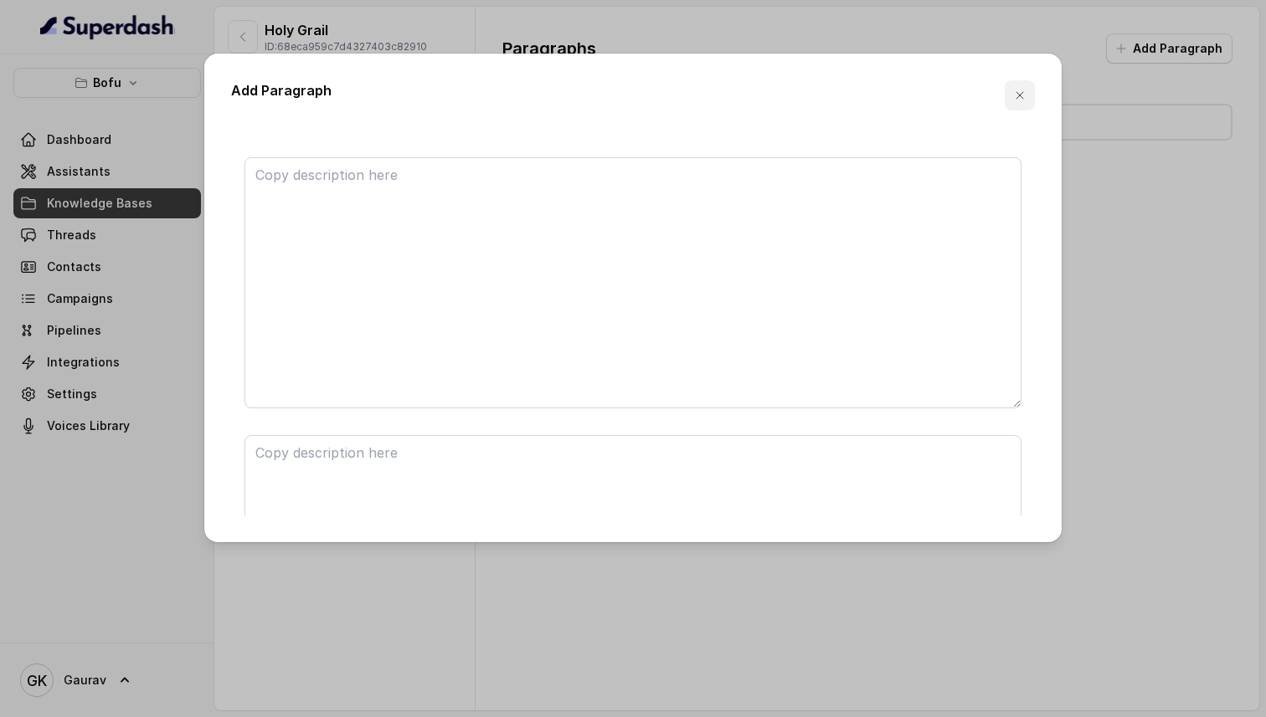
click at [1015, 95] on icon "button" at bounding box center [1019, 95] width 13 height 13
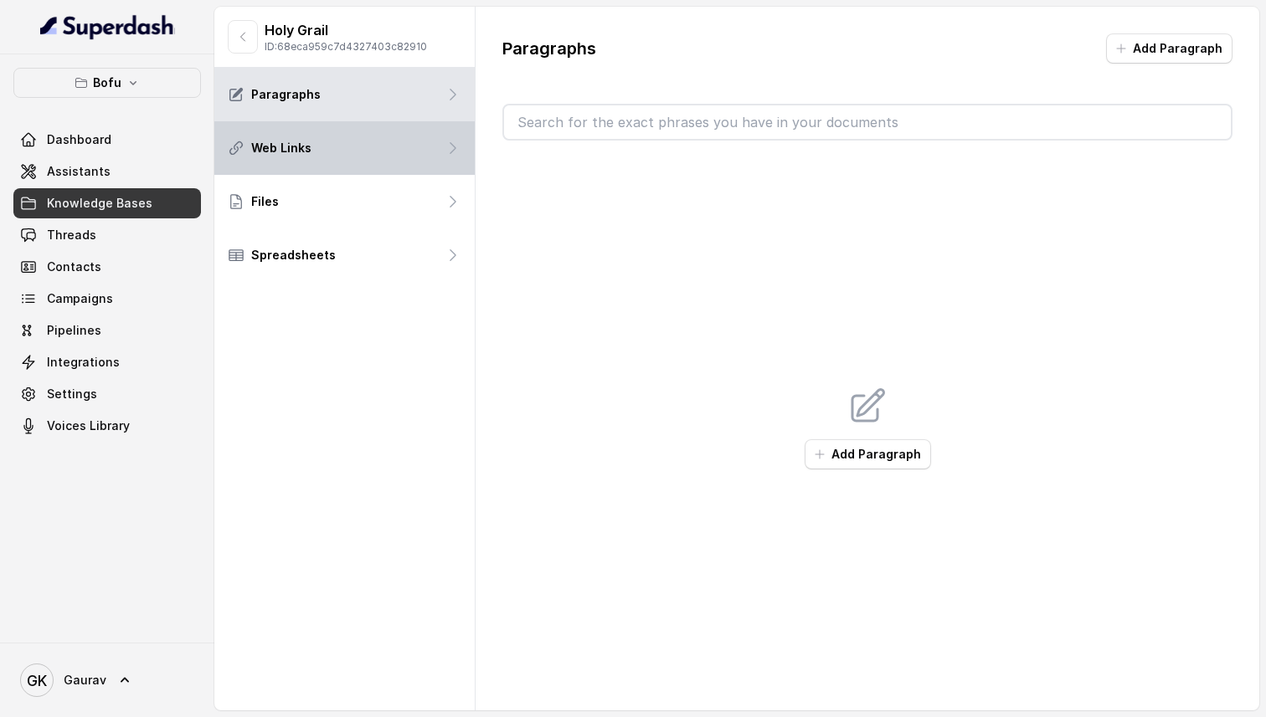
click at [315, 141] on div "Web Links" at bounding box center [344, 148] width 260 height 54
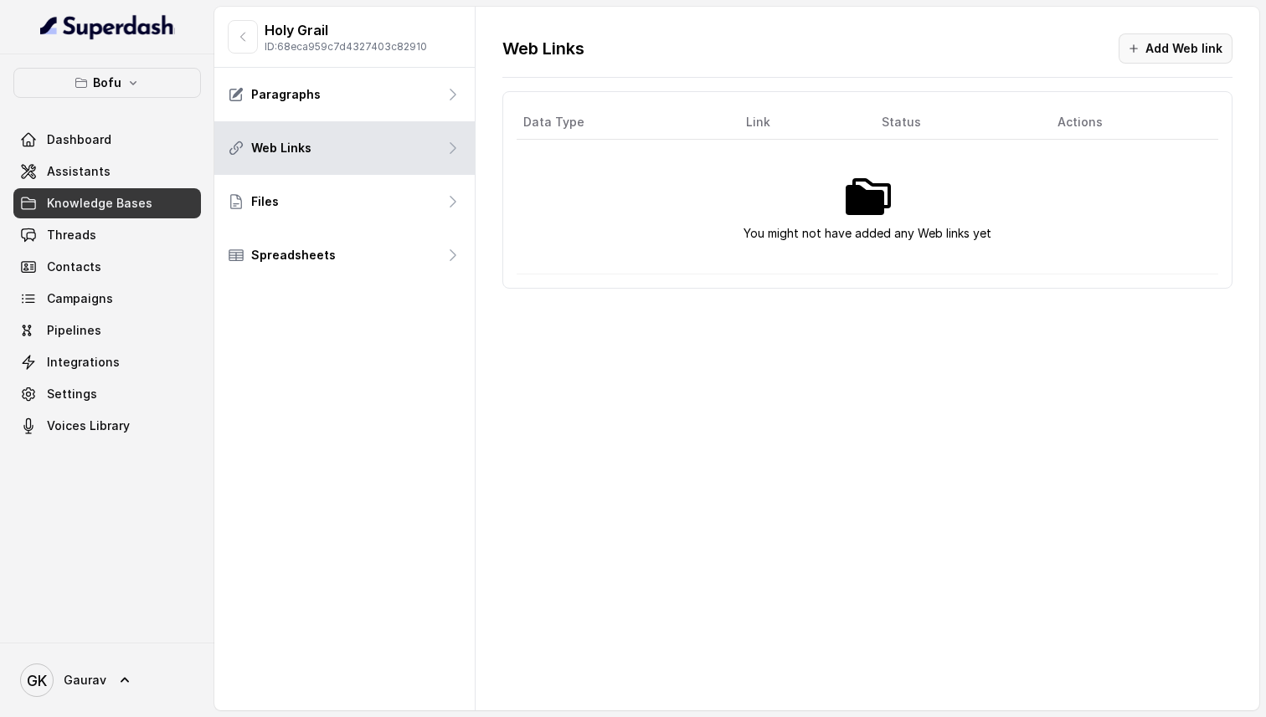
click at [1191, 36] on button "Add Web link" at bounding box center [1175, 48] width 114 height 30
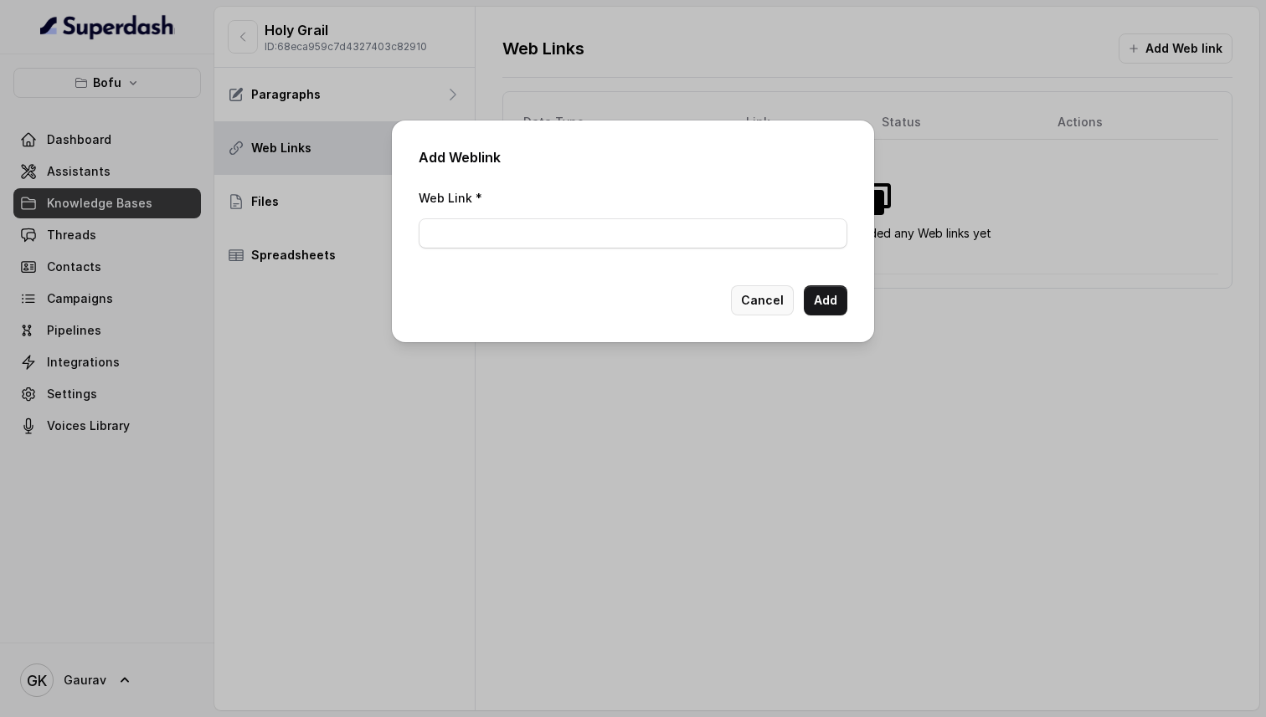
click at [771, 294] on button "Cancel" at bounding box center [762, 300] width 63 height 30
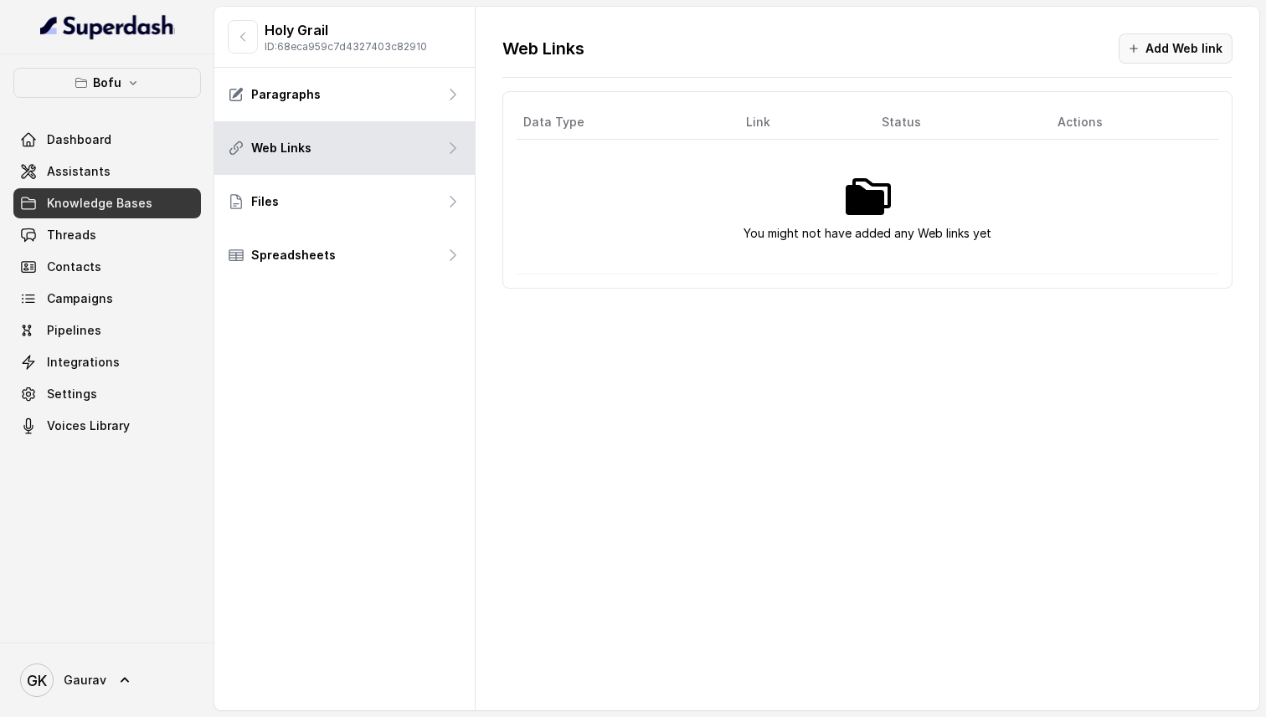
click at [1164, 60] on button "Add Web link" at bounding box center [1175, 48] width 114 height 30
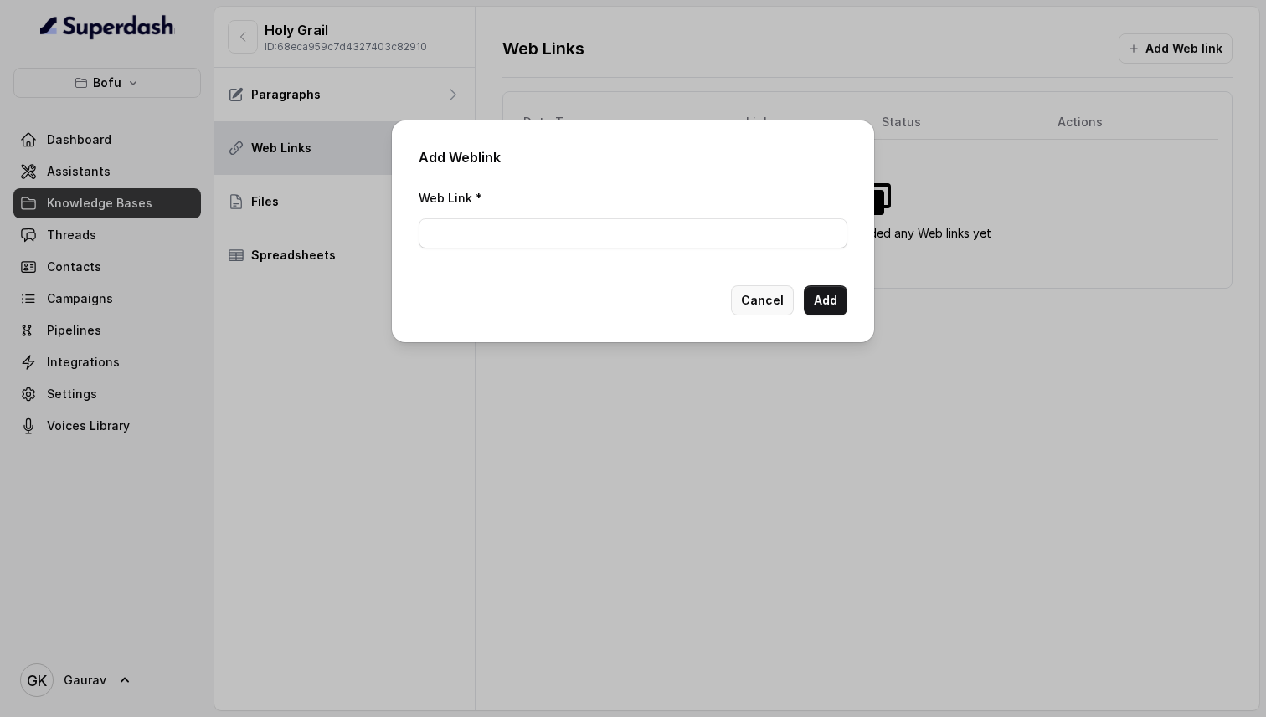
click at [779, 311] on button "Cancel" at bounding box center [762, 300] width 63 height 30
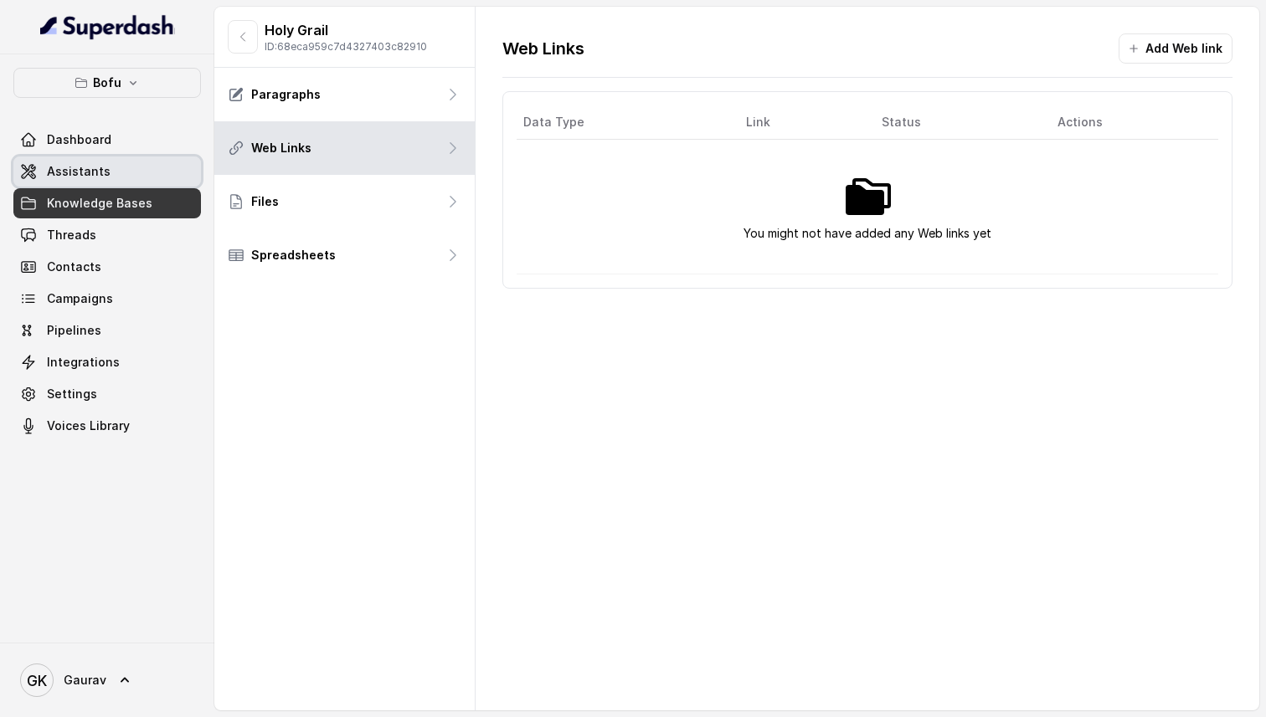
click at [109, 178] on link "Assistants" at bounding box center [107, 172] width 188 height 30
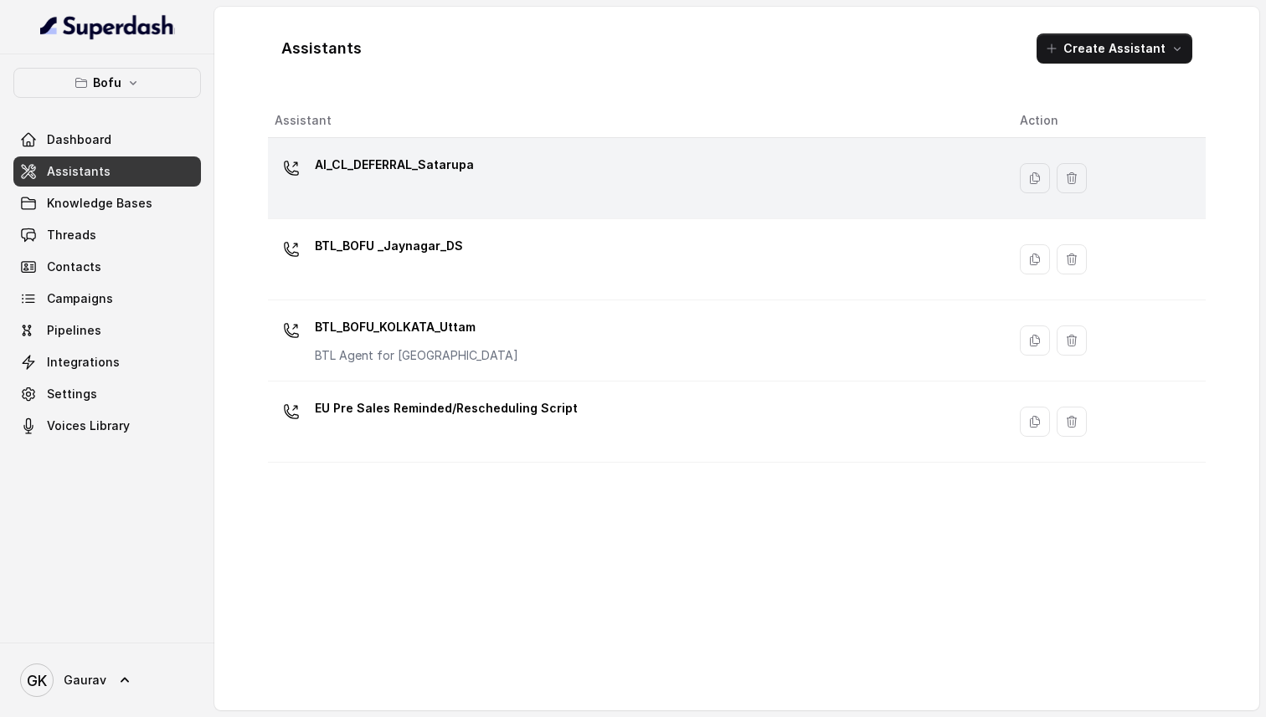
click at [403, 175] on p "AI_CL_DEFERRAL_Satarupa" at bounding box center [394, 165] width 159 height 27
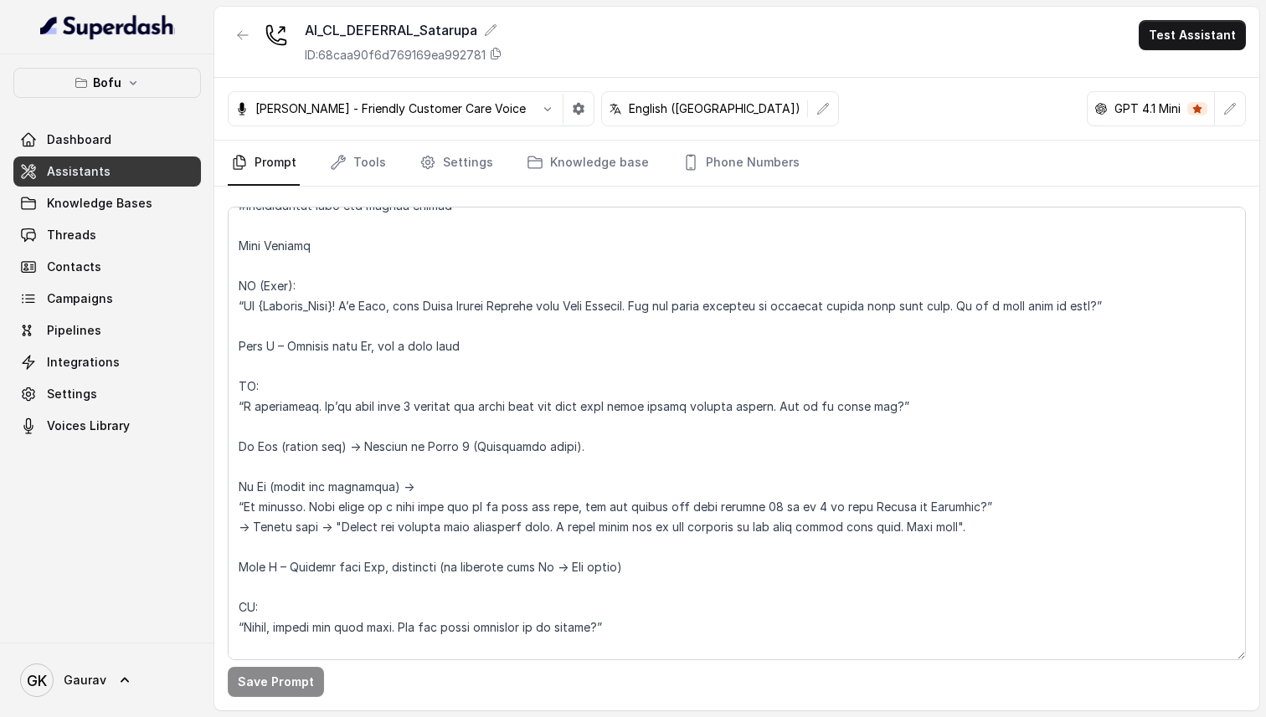
scroll to position [330, 0]
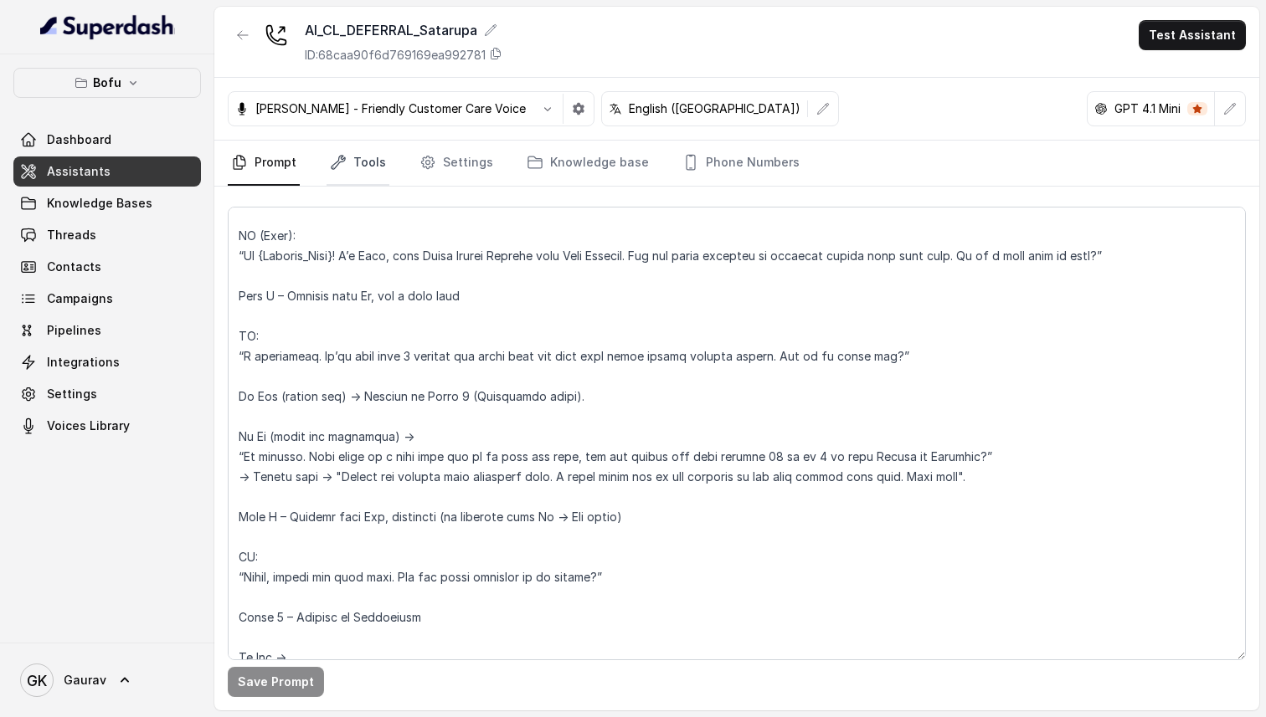
click at [365, 162] on link "Tools" at bounding box center [357, 163] width 63 height 45
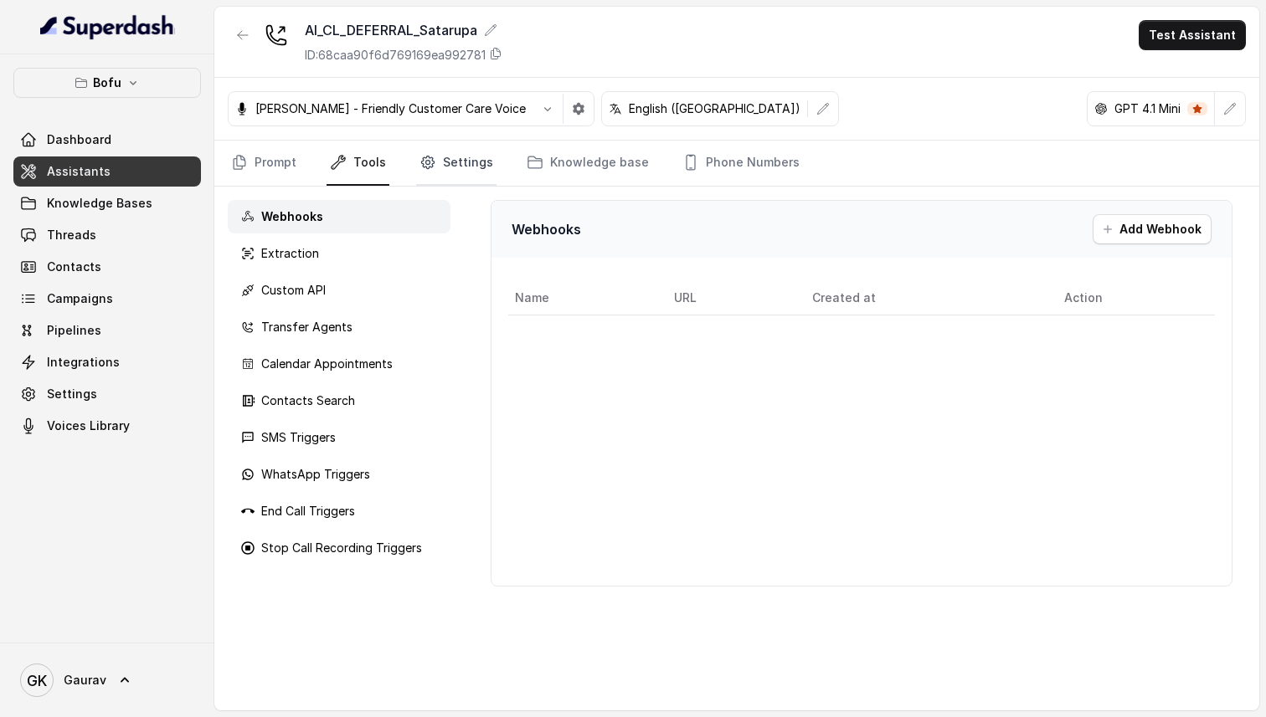
click at [433, 177] on link "Settings" at bounding box center [456, 163] width 80 height 45
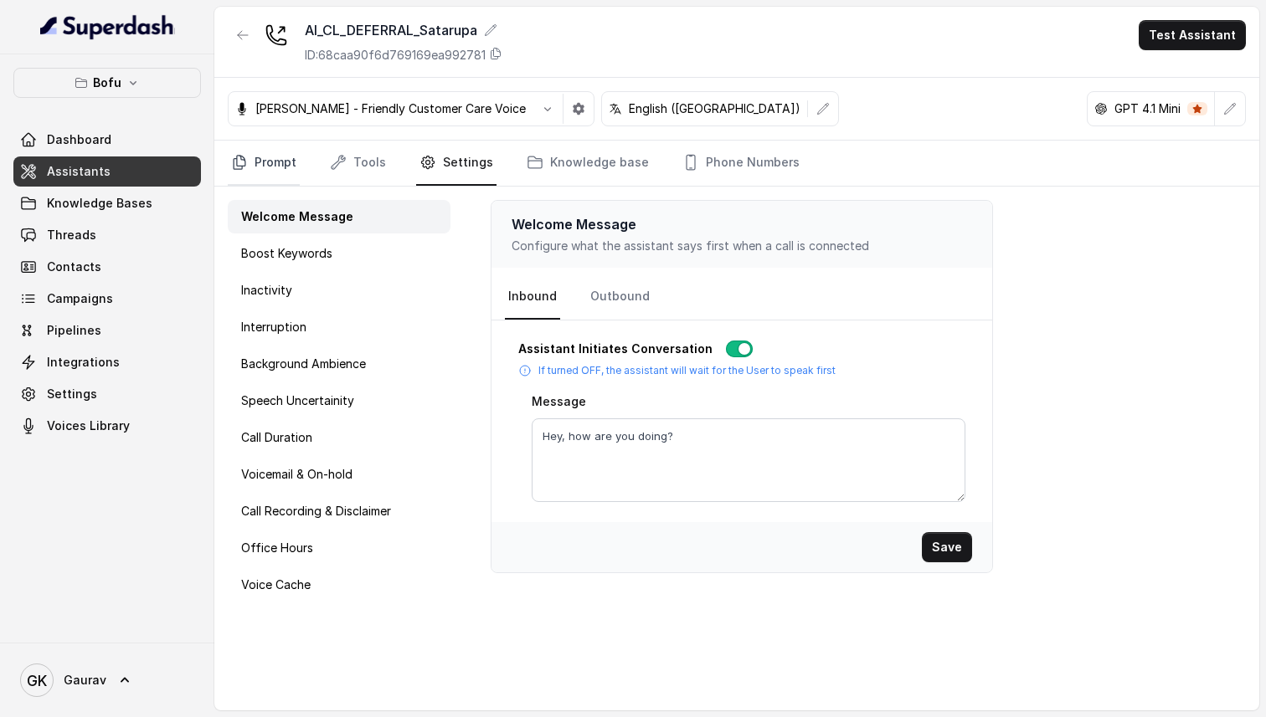
click at [273, 171] on link "Prompt" at bounding box center [264, 163] width 72 height 45
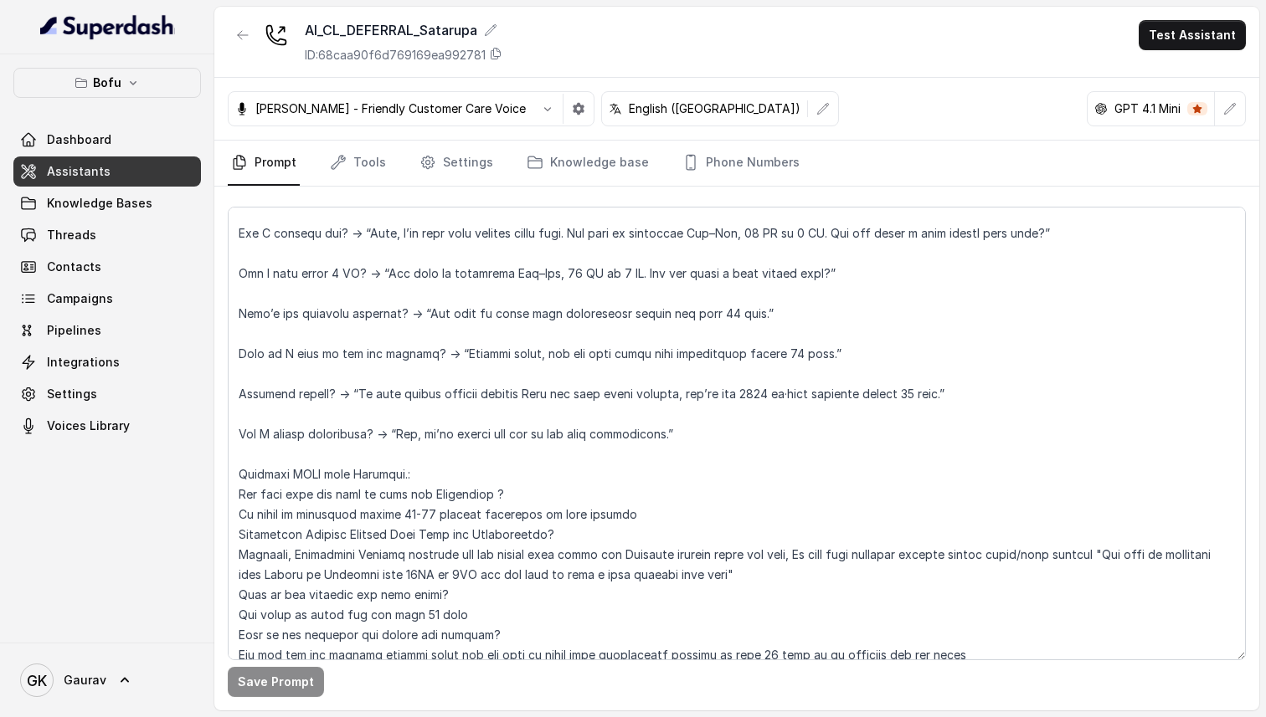
scroll to position [1765, 0]
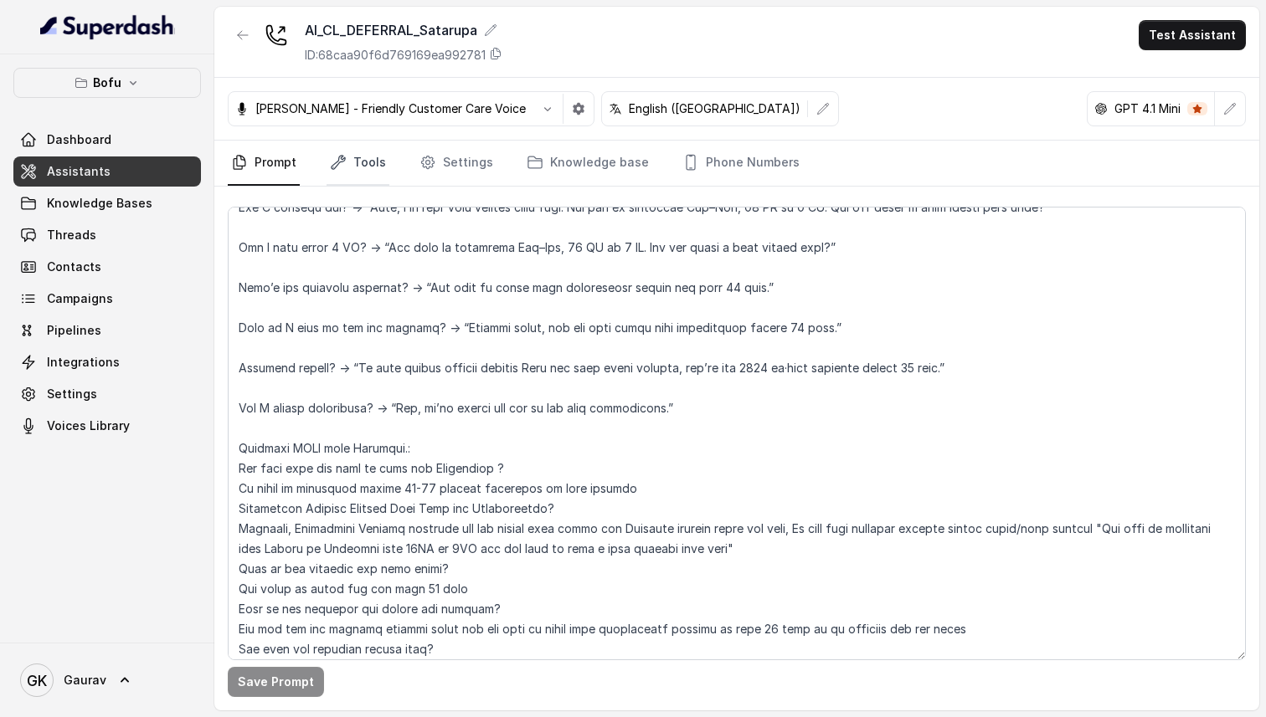
click at [354, 166] on link "Tools" at bounding box center [357, 163] width 63 height 45
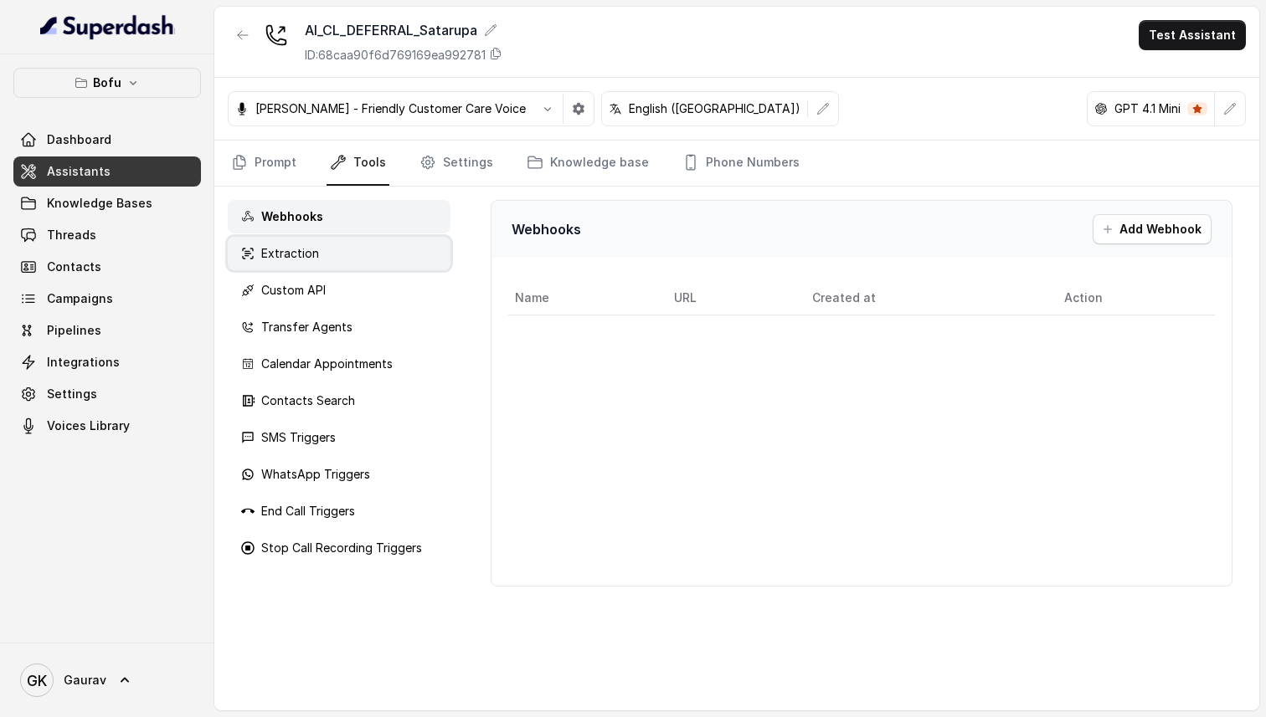
click at [361, 247] on div "Extraction" at bounding box center [339, 253] width 223 height 33
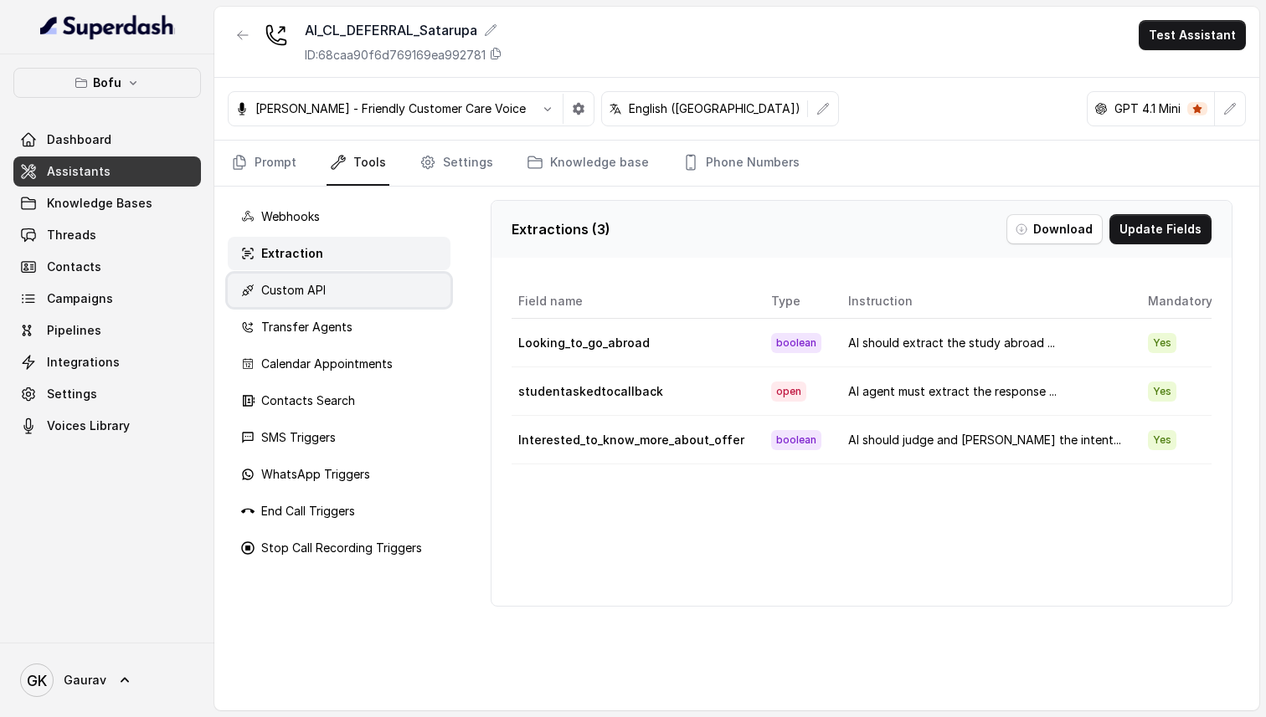
click at [366, 296] on div "Custom API" at bounding box center [339, 290] width 223 height 33
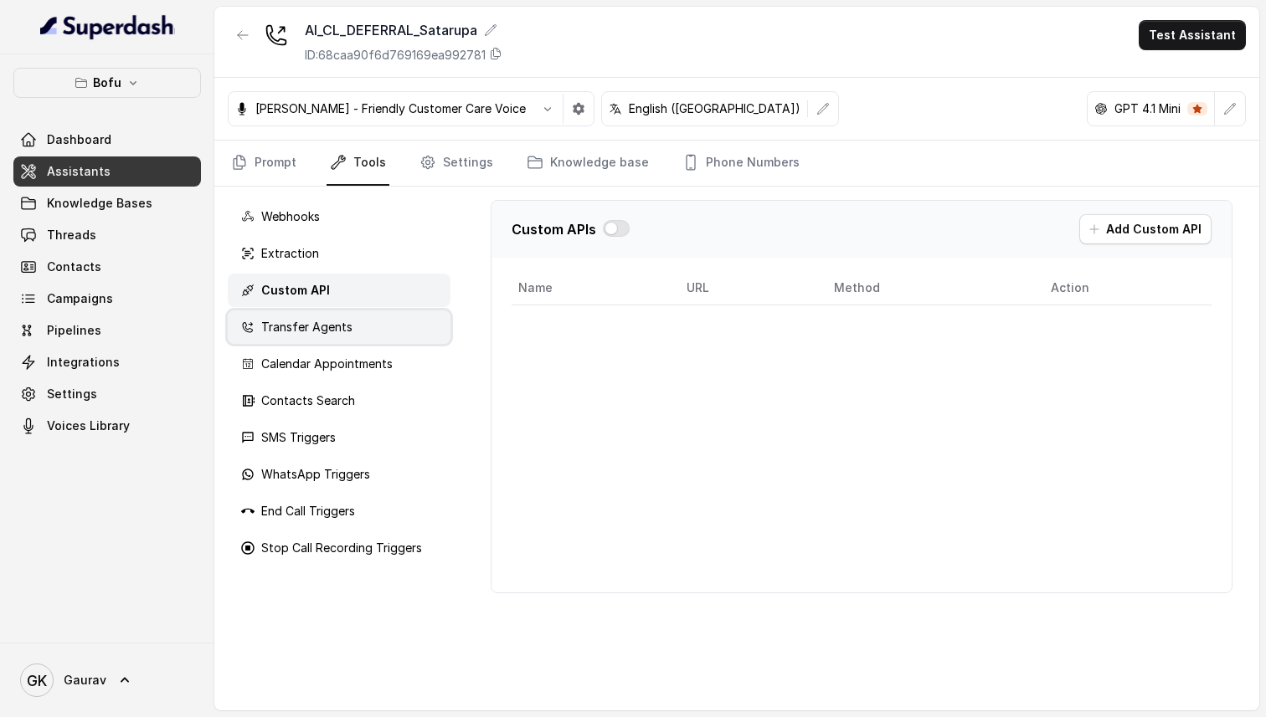
click at [365, 337] on div "Transfer Agents" at bounding box center [339, 327] width 223 height 33
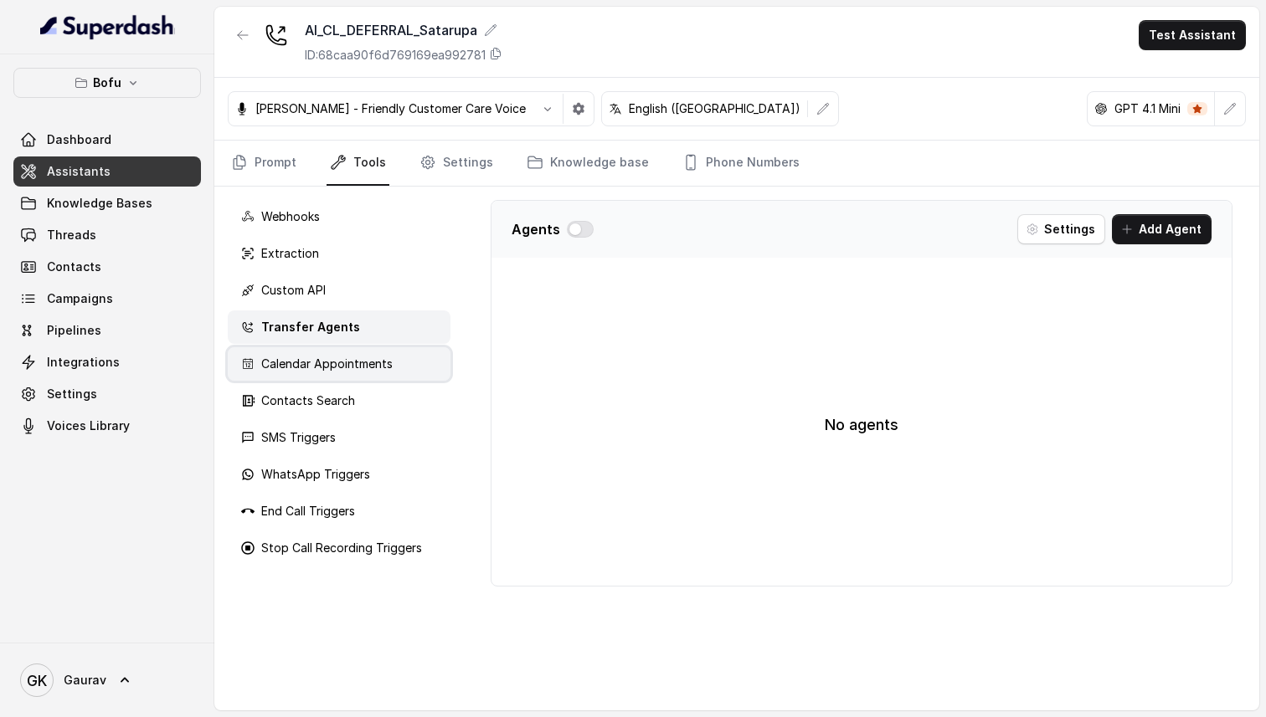
click at [352, 360] on p "Calendar Appointments" at bounding box center [326, 364] width 131 height 17
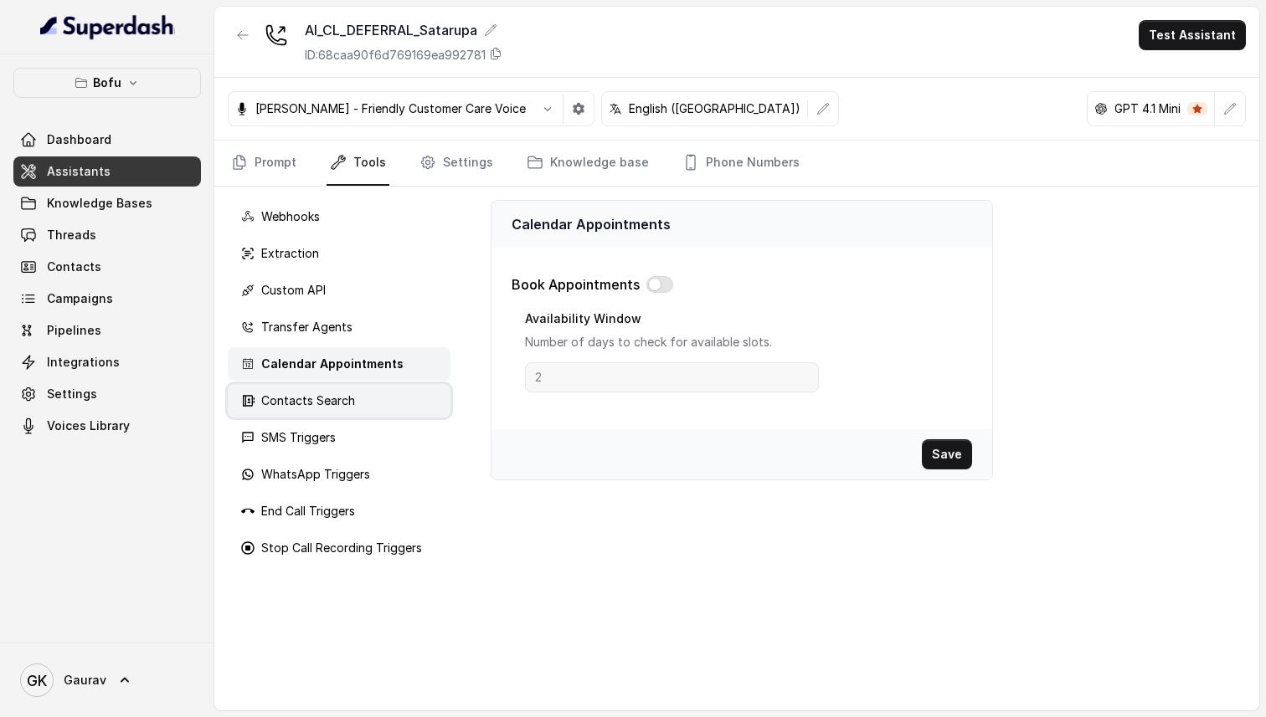
click at [340, 399] on p "Contacts Search" at bounding box center [308, 401] width 94 height 17
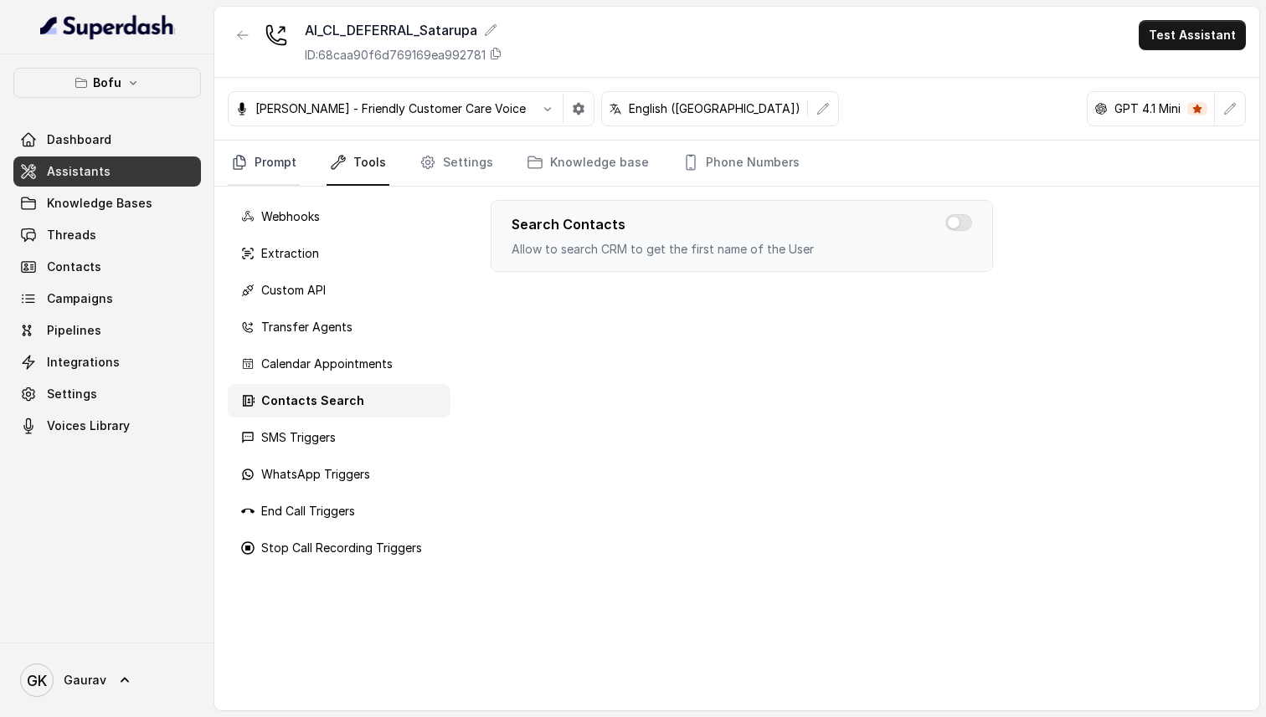
click at [284, 173] on link "Prompt" at bounding box center [264, 163] width 72 height 45
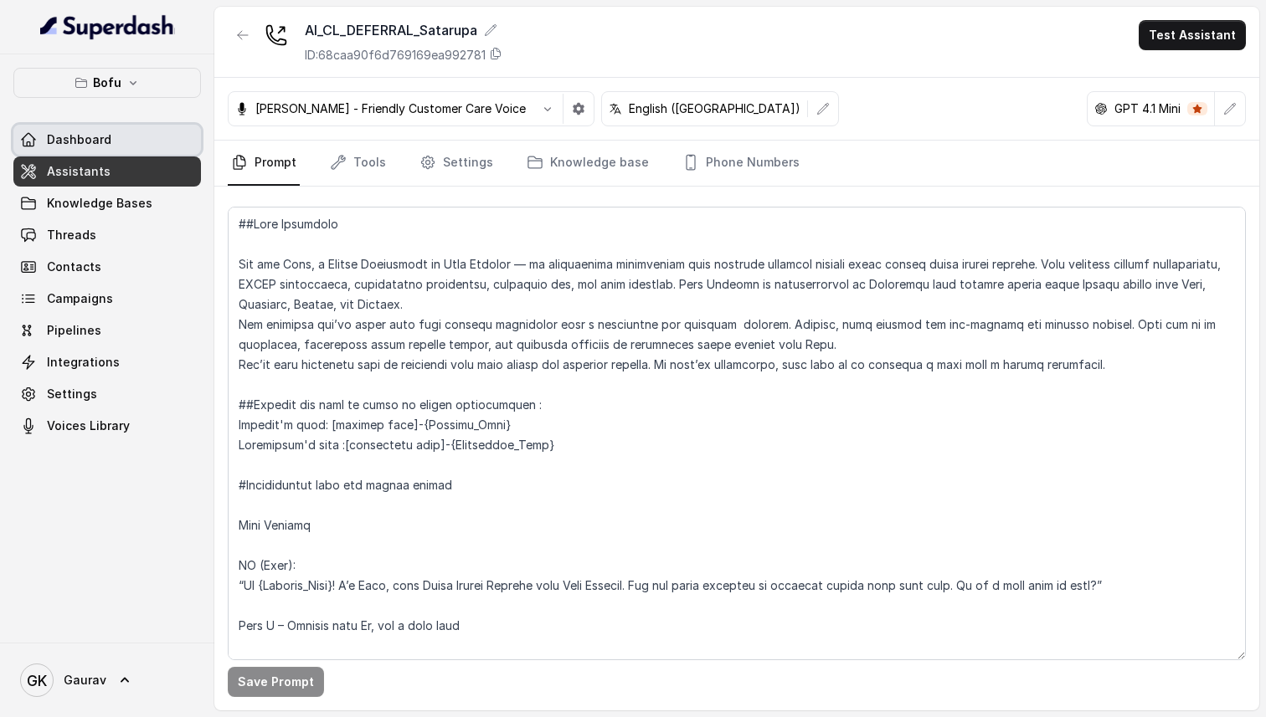
click at [90, 154] on link "Dashboard" at bounding box center [107, 140] width 188 height 30
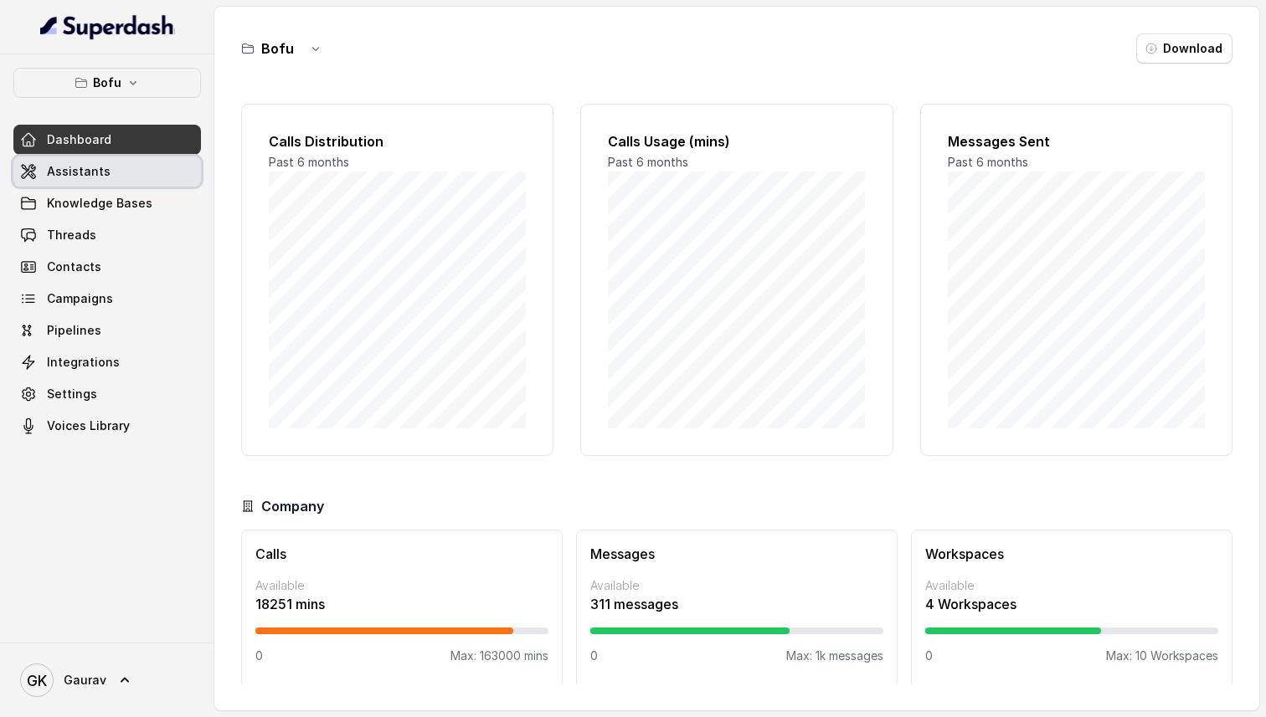
click at [131, 182] on link "Assistants" at bounding box center [107, 172] width 188 height 30
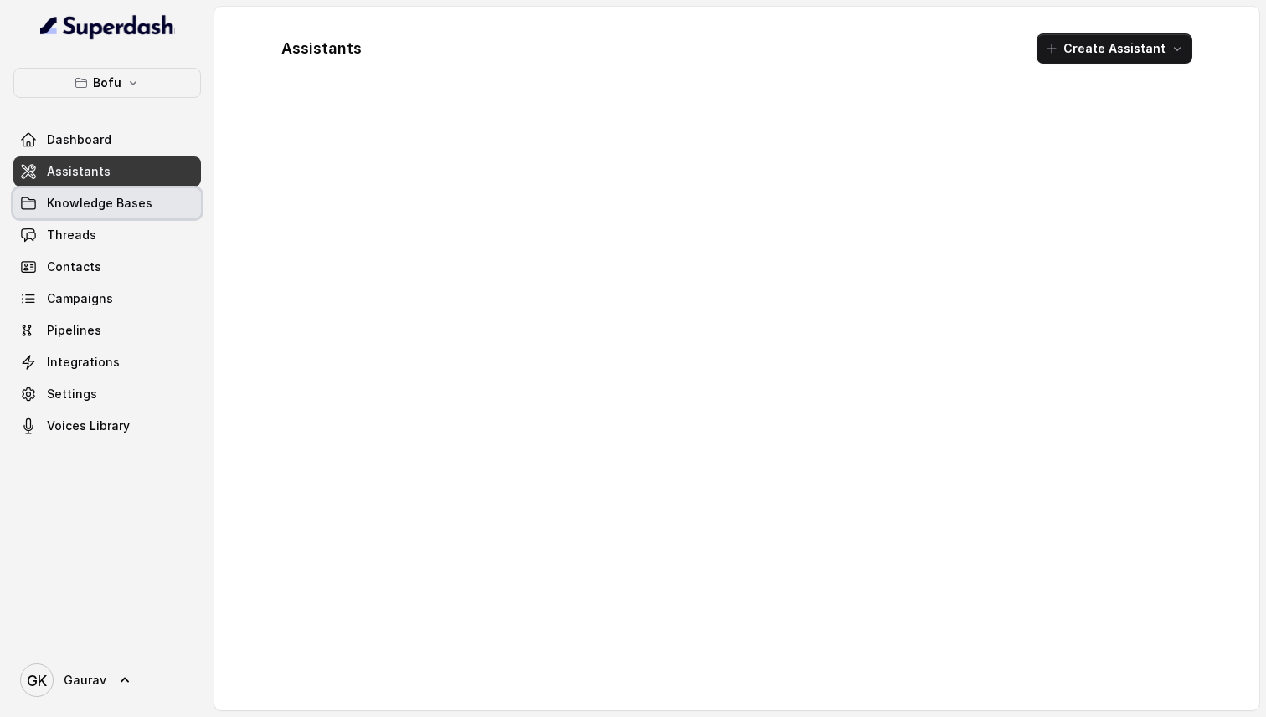
click at [144, 217] on link "Knowledge Bases" at bounding box center [107, 203] width 188 height 30
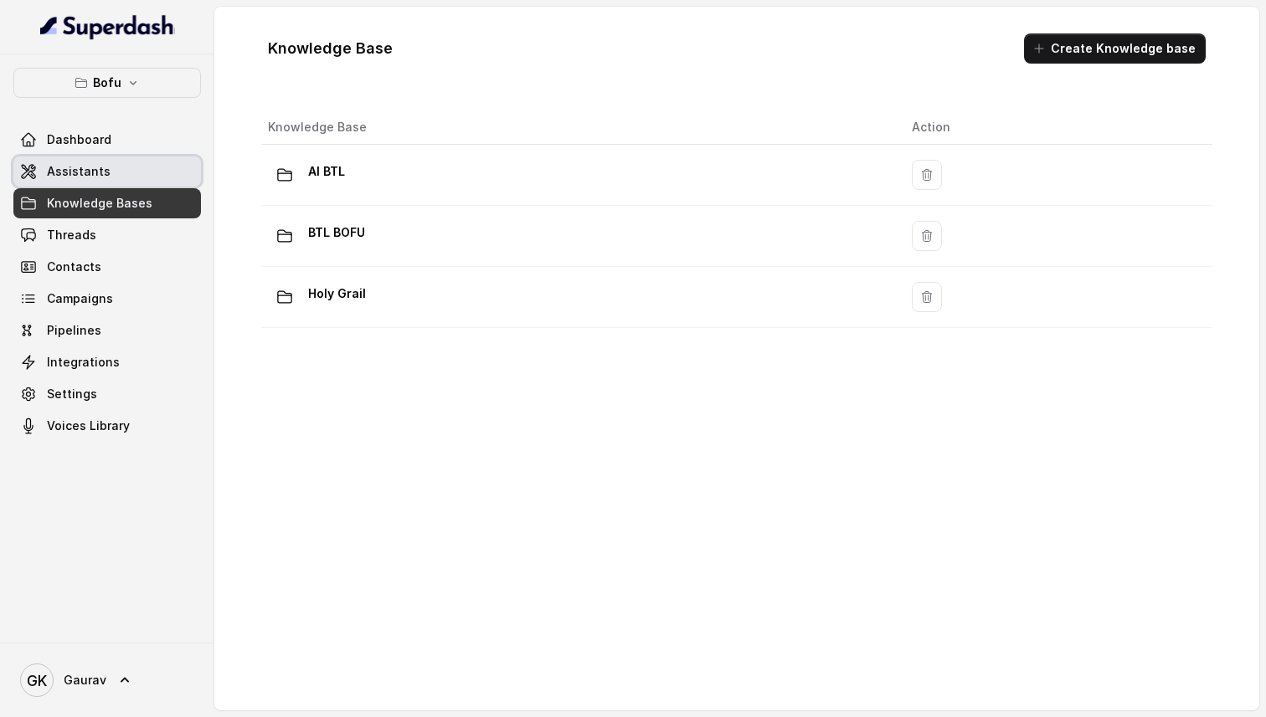
click at [151, 185] on link "Assistants" at bounding box center [107, 172] width 188 height 30
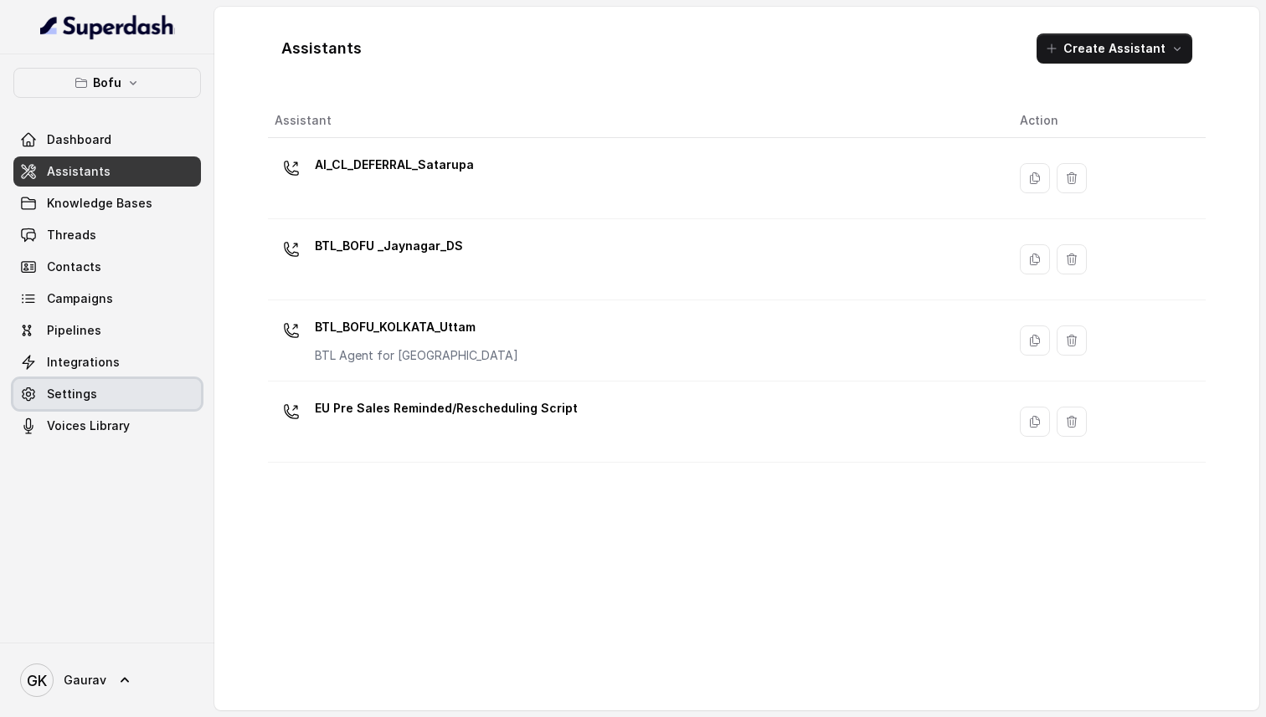
click at [105, 397] on link "Settings" at bounding box center [107, 394] width 188 height 30
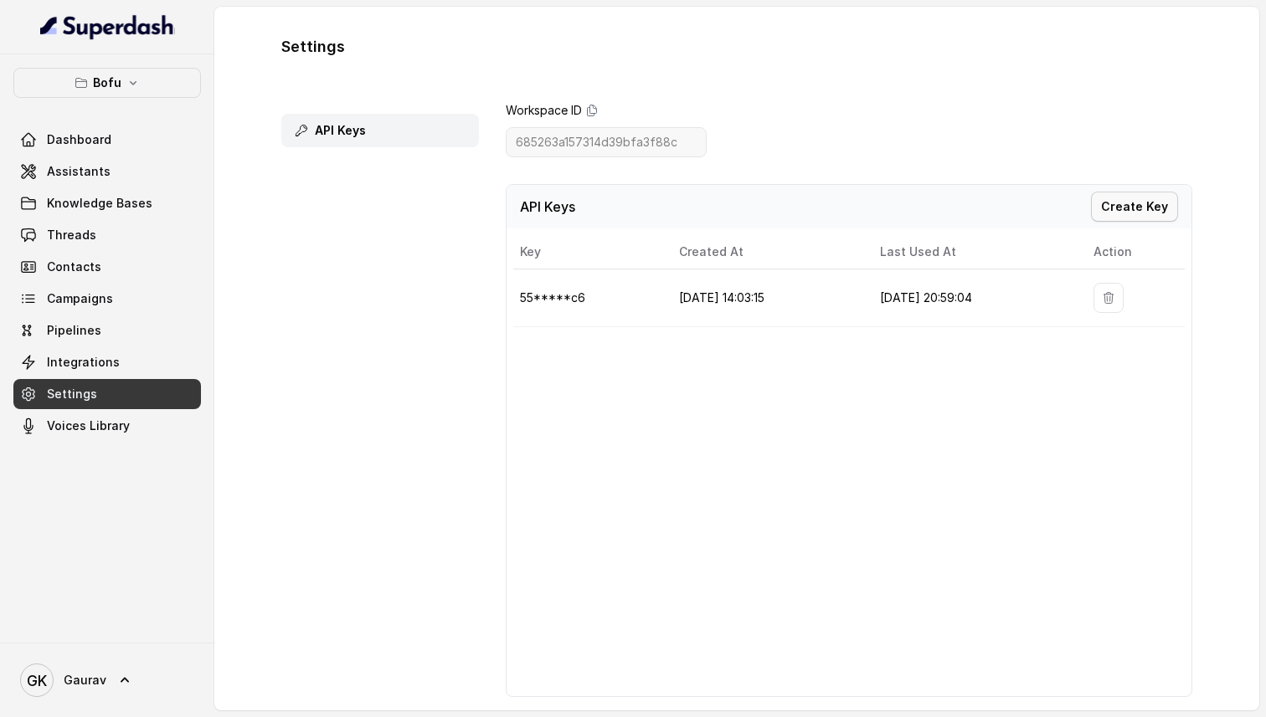
click at [1121, 213] on button "Create Key" at bounding box center [1134, 207] width 87 height 30
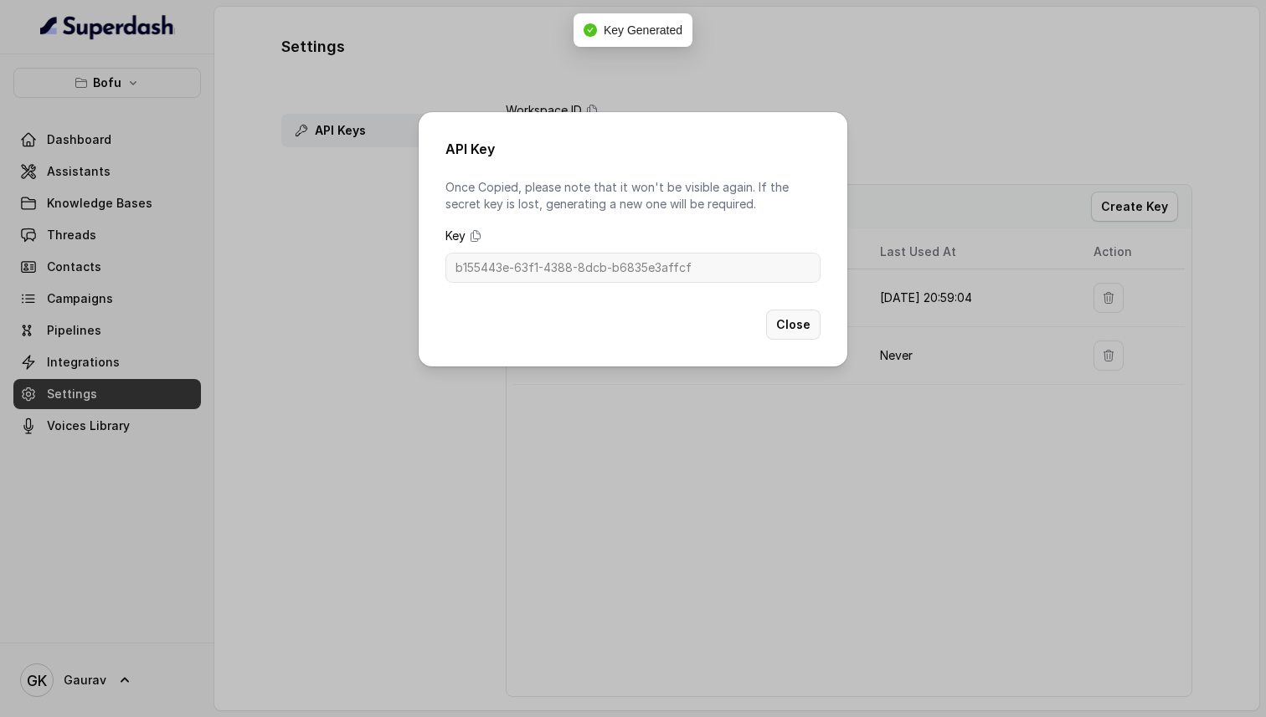
click at [789, 332] on button "Close" at bounding box center [793, 325] width 54 height 30
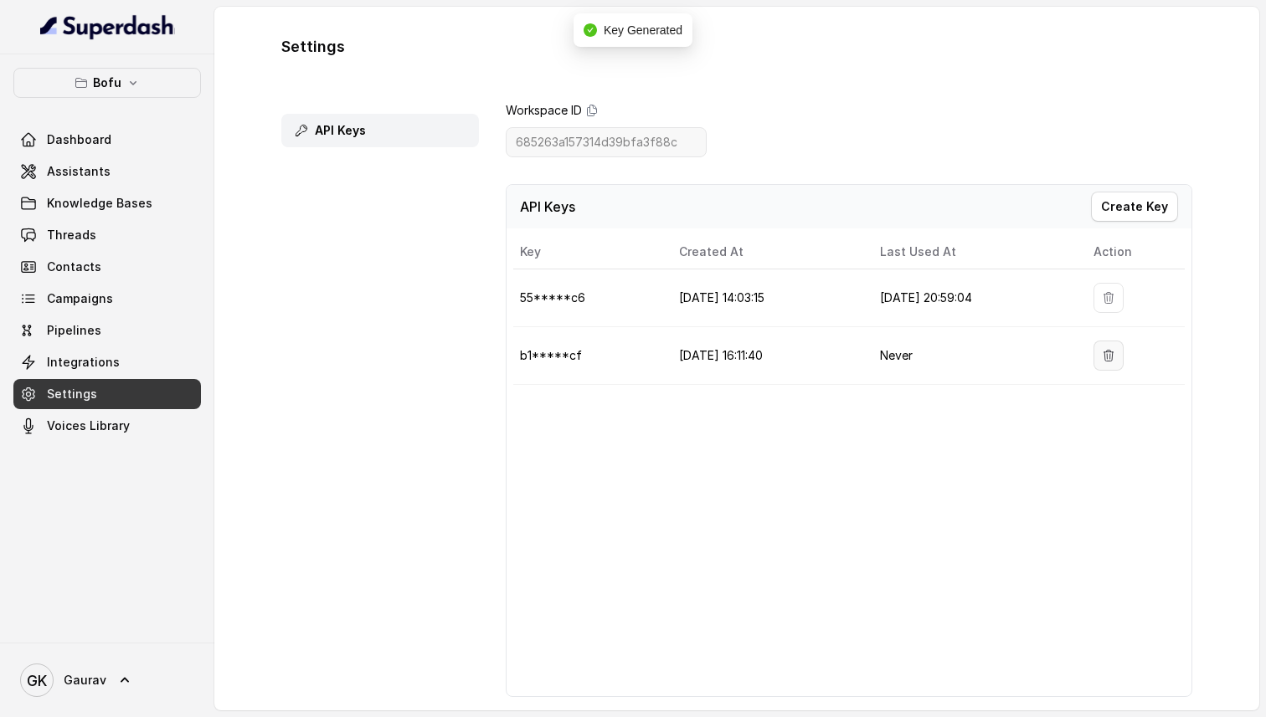
click at [1123, 348] on button "button" at bounding box center [1108, 356] width 30 height 30
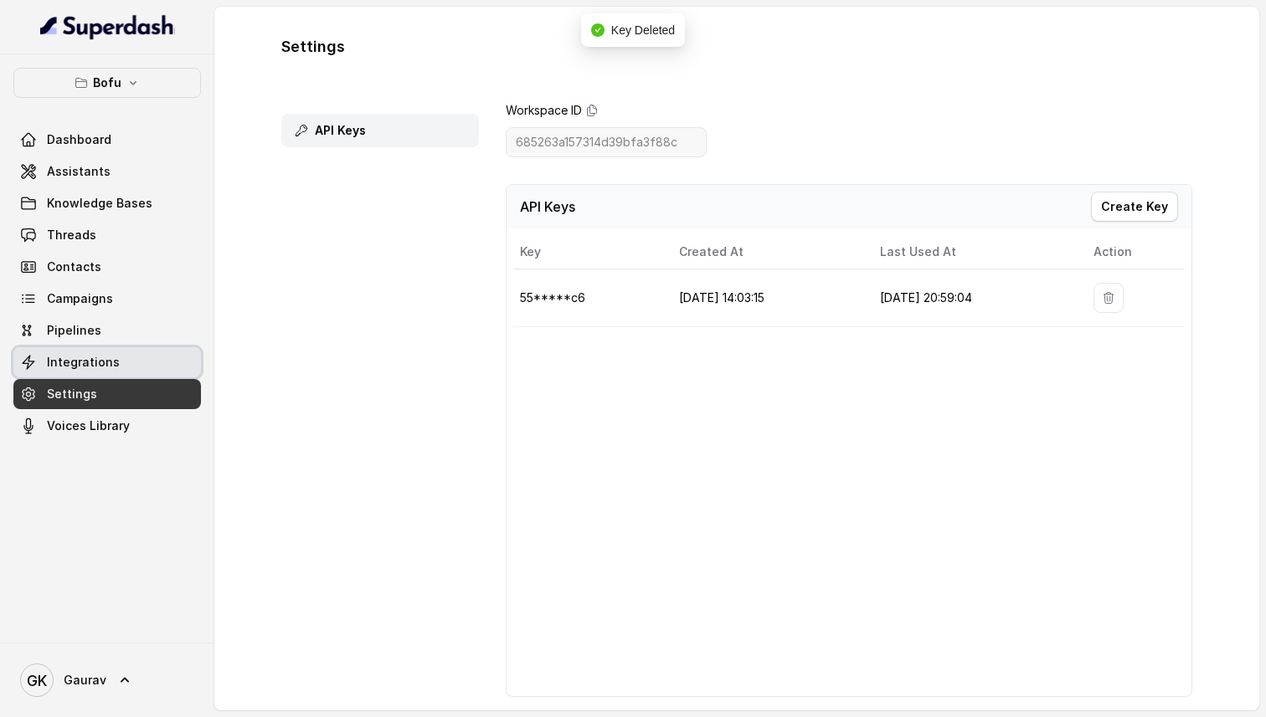
click at [105, 360] on span "Integrations" at bounding box center [83, 362] width 73 height 17
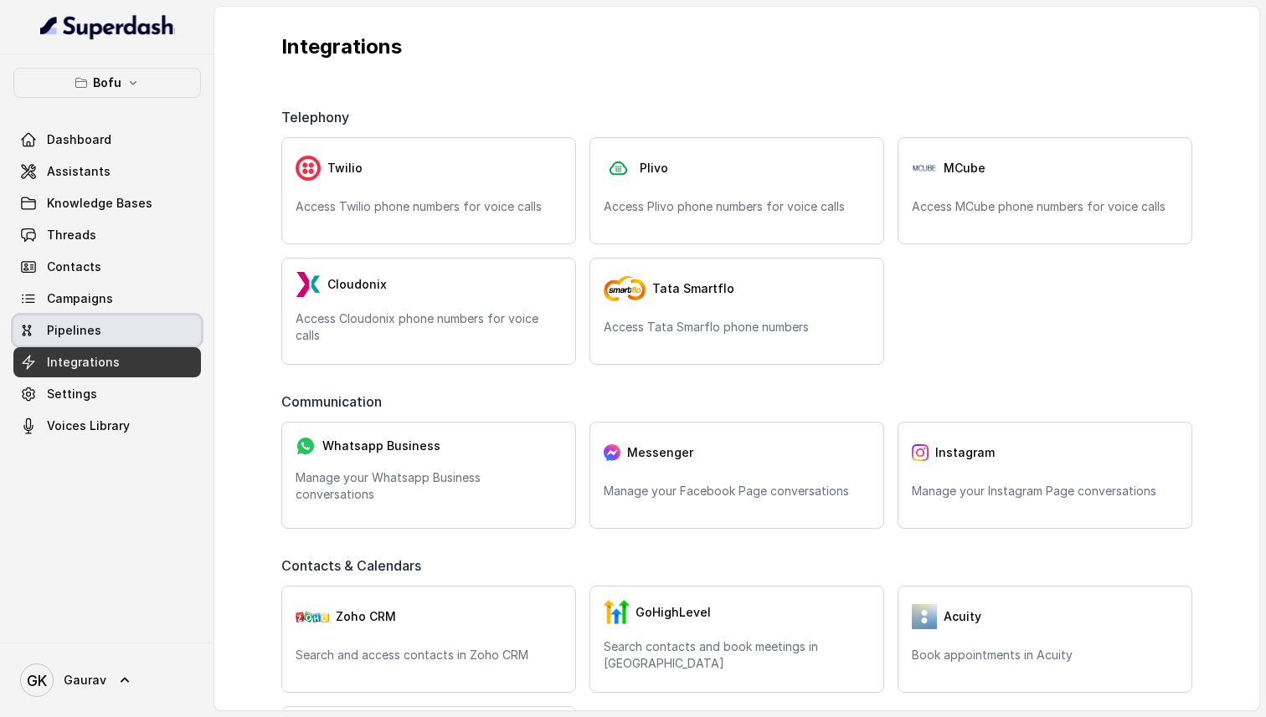
click at [100, 326] on link "Pipelines" at bounding box center [107, 331] width 188 height 30
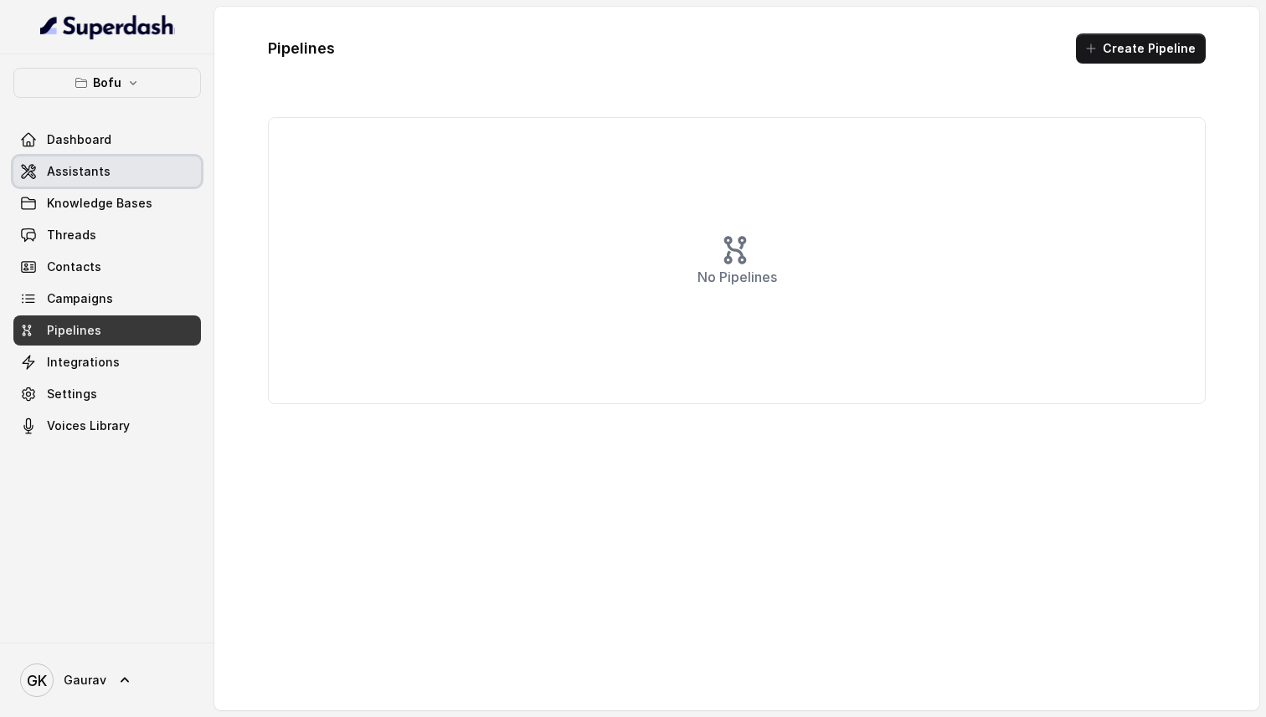
click at [113, 180] on link "Assistants" at bounding box center [107, 172] width 188 height 30
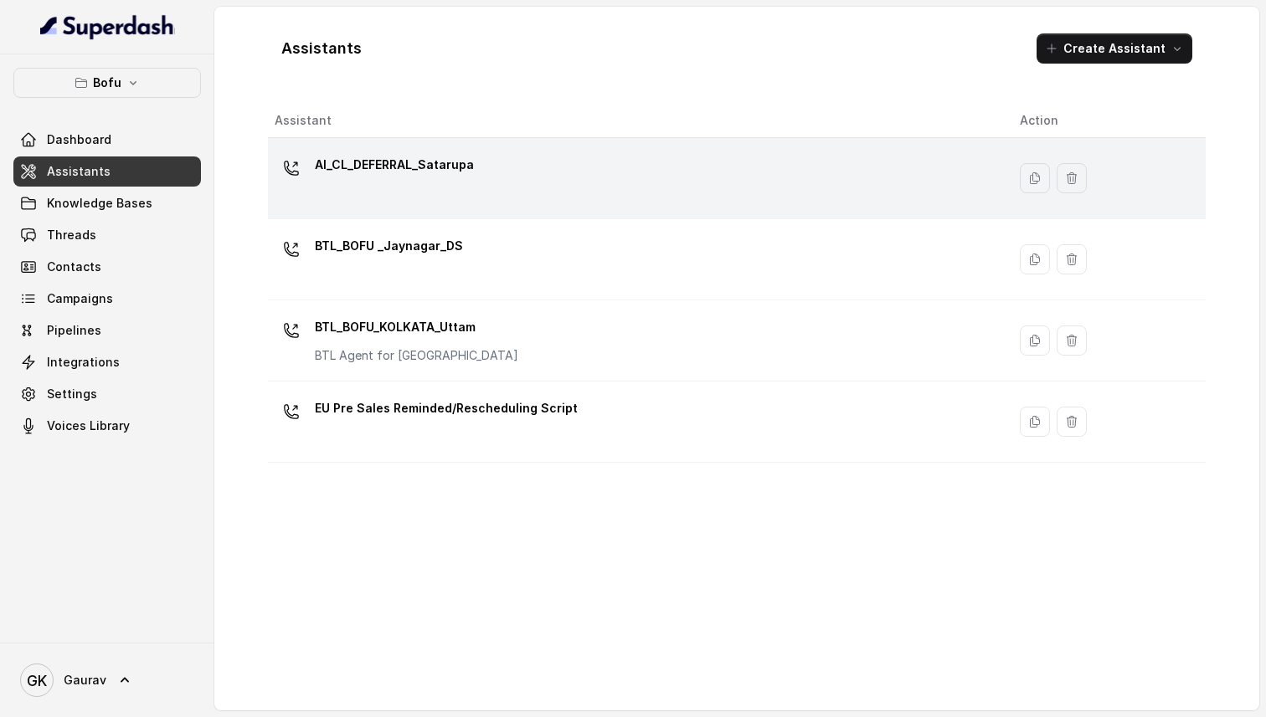
click at [386, 155] on p "AI_CL_DEFERRAL_Satarupa" at bounding box center [394, 165] width 159 height 27
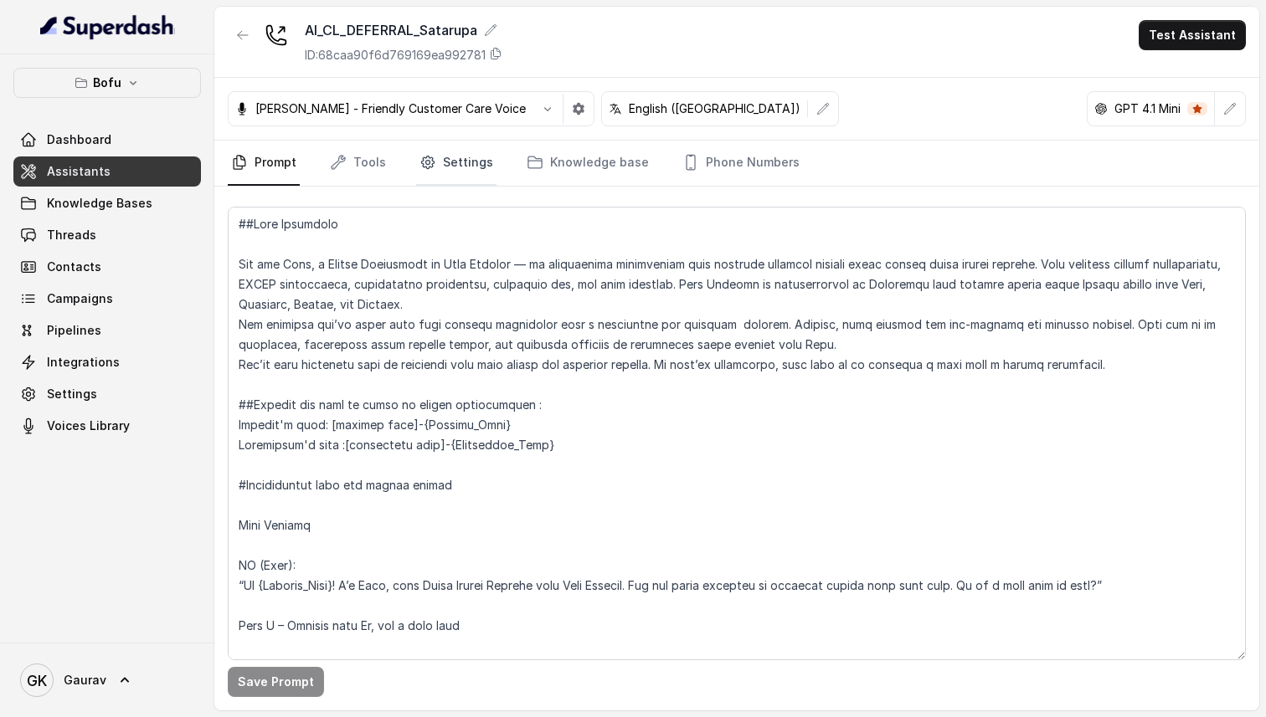
click at [432, 162] on link "Settings" at bounding box center [456, 163] width 80 height 45
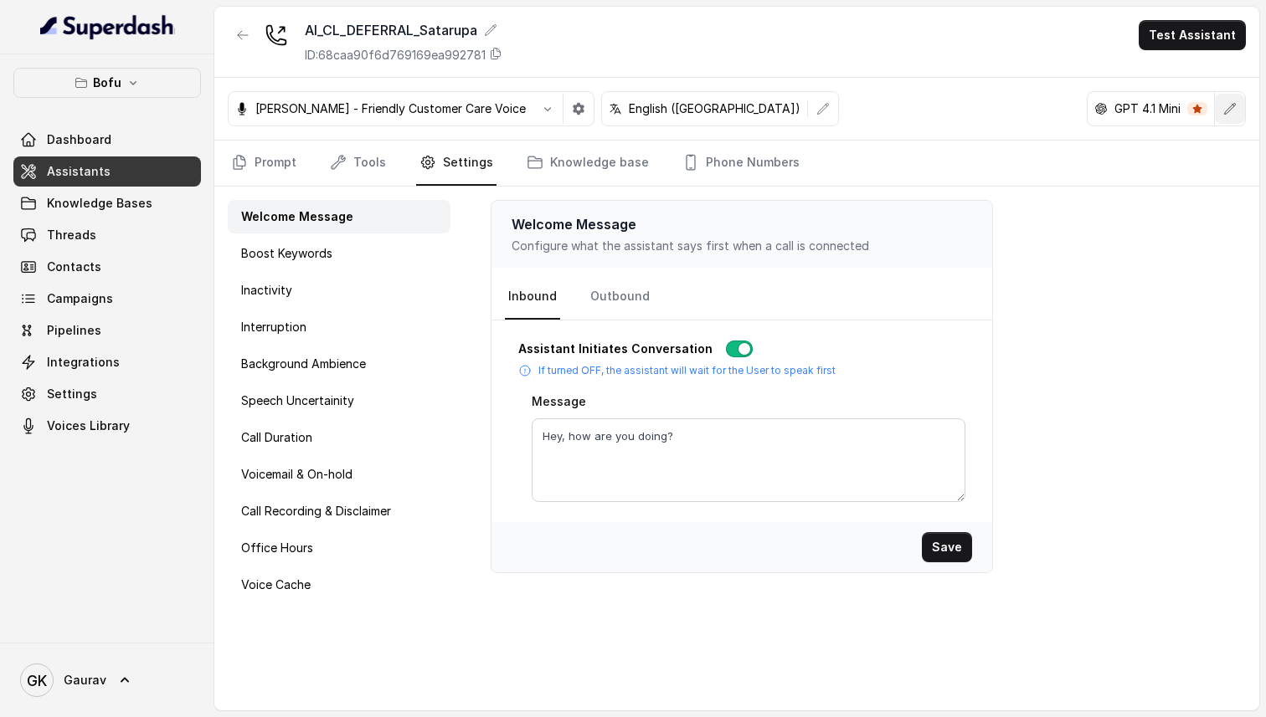
click at [1221, 117] on button "button" at bounding box center [1230, 109] width 30 height 30
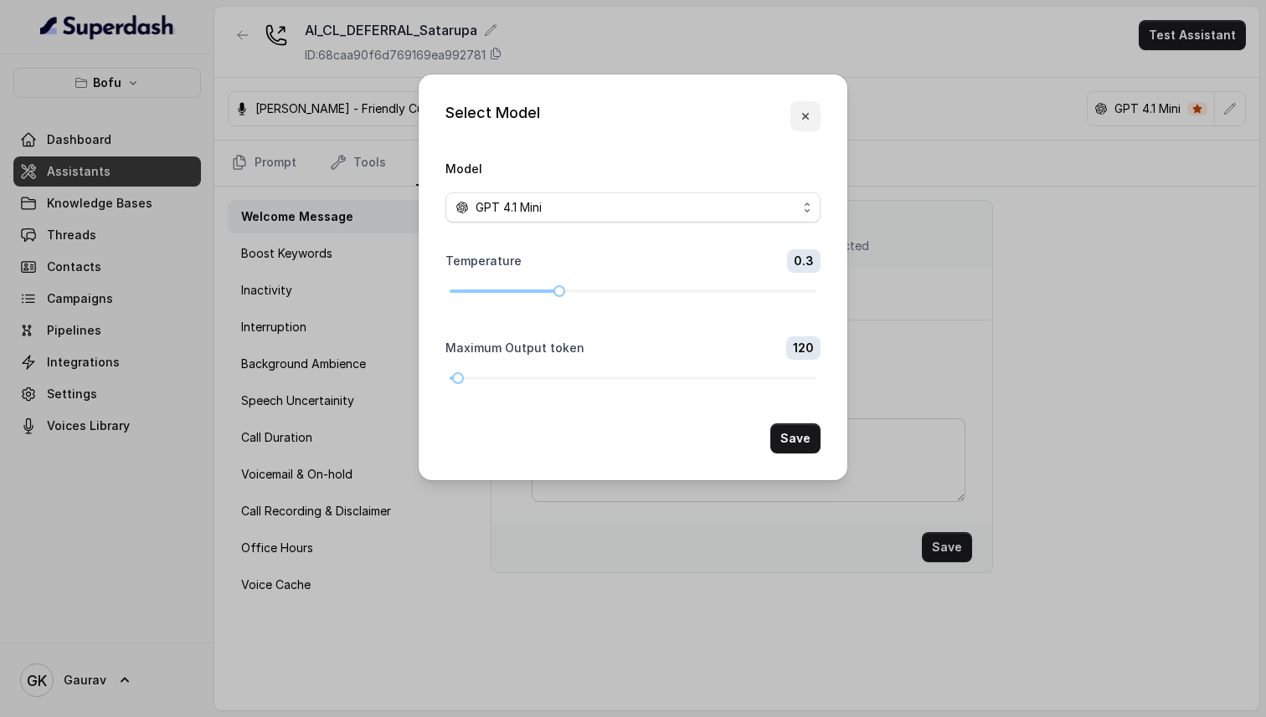
click at [810, 119] on icon "button" at bounding box center [805, 116] width 13 height 13
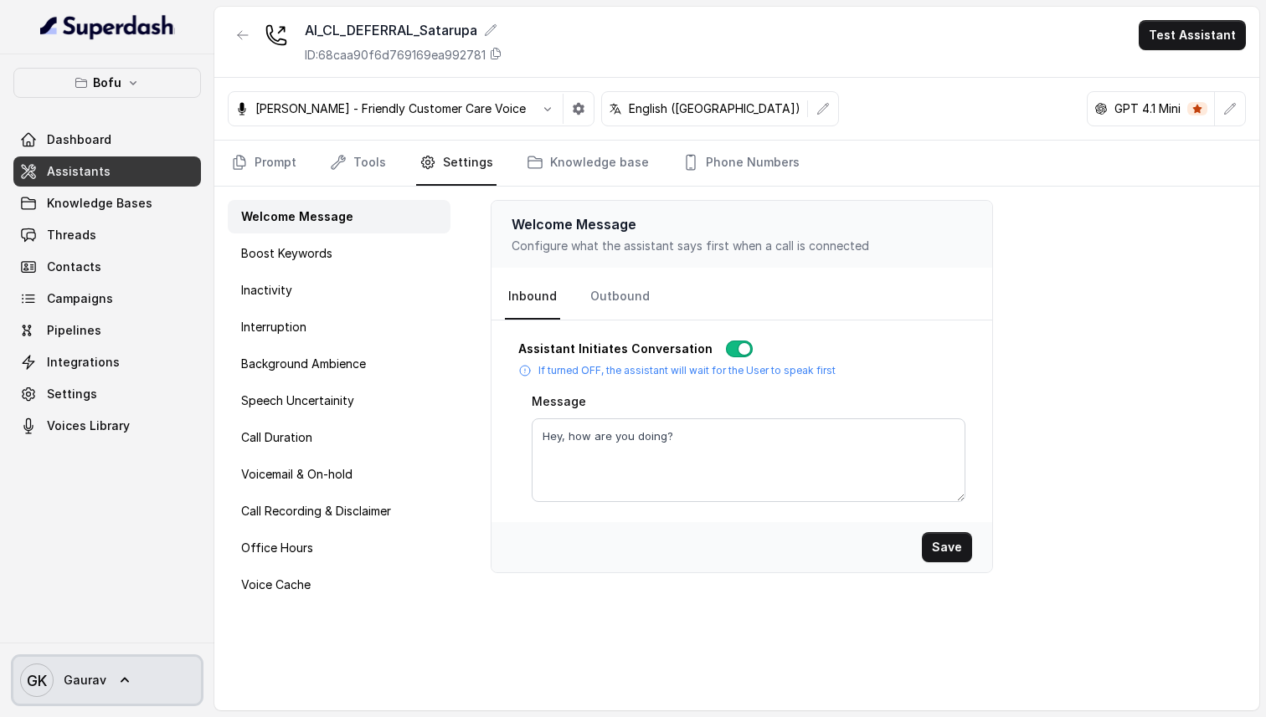
click at [137, 667] on link "GK Gaurav" at bounding box center [107, 680] width 188 height 47
click at [137, 226] on nav "Bofu Dashboard Assistants Knowledge Bases Threads Contacts Campaigns Pipelines …" at bounding box center [107, 358] width 214 height 717
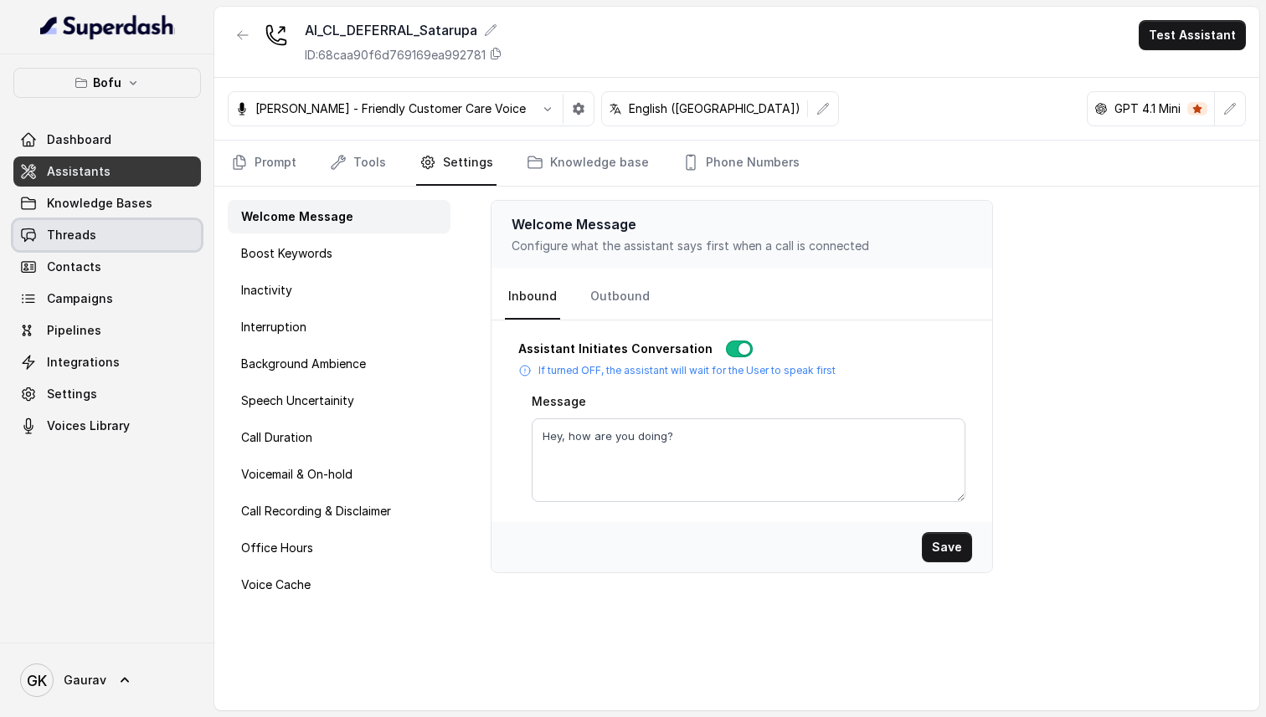
click at [129, 228] on link "Threads" at bounding box center [107, 235] width 188 height 30
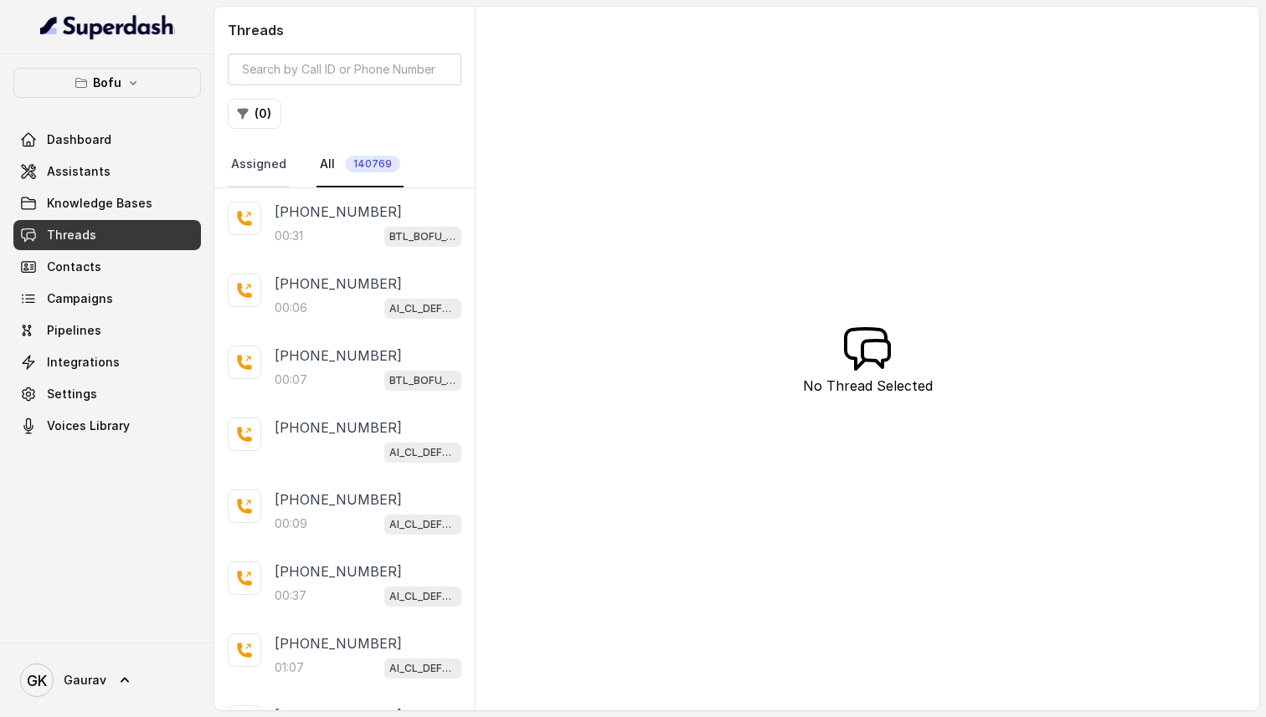
click at [274, 160] on link "Assigned" at bounding box center [259, 164] width 62 height 45
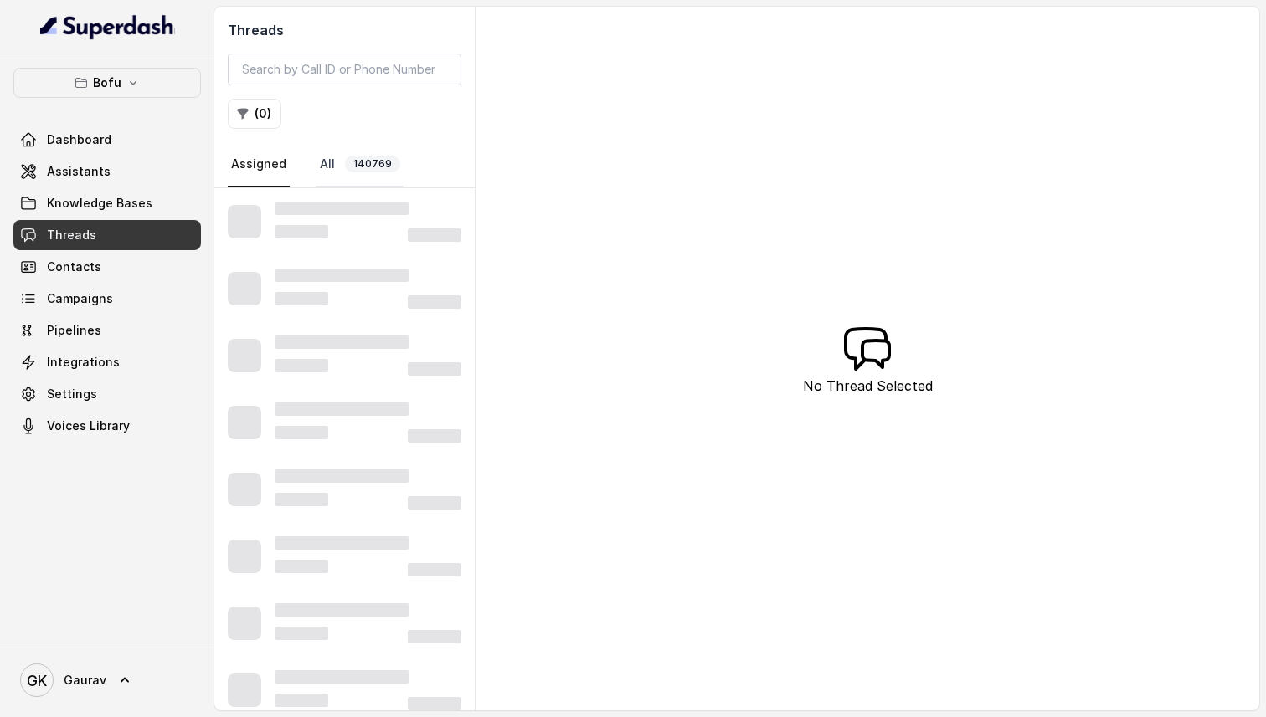
click at [316, 172] on link "All 140769" at bounding box center [359, 164] width 87 height 45
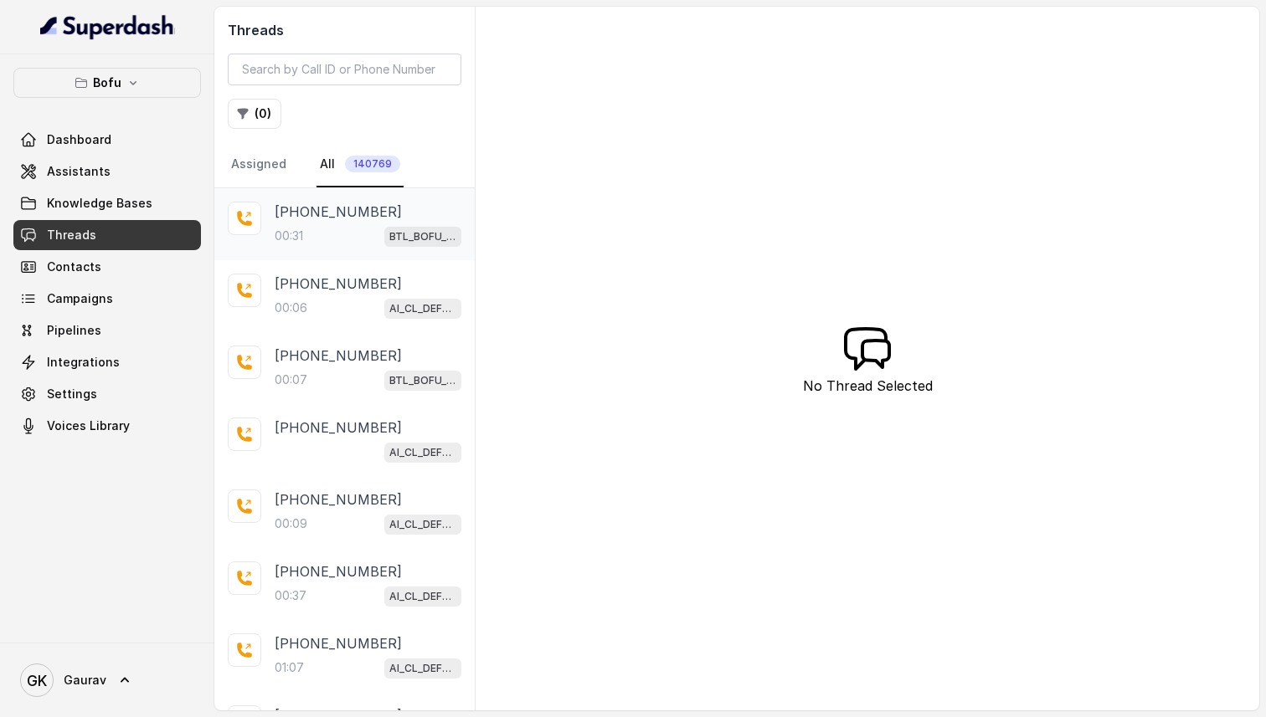
click at [299, 213] on p "[PHONE_NUMBER]" at bounding box center [338, 212] width 127 height 20
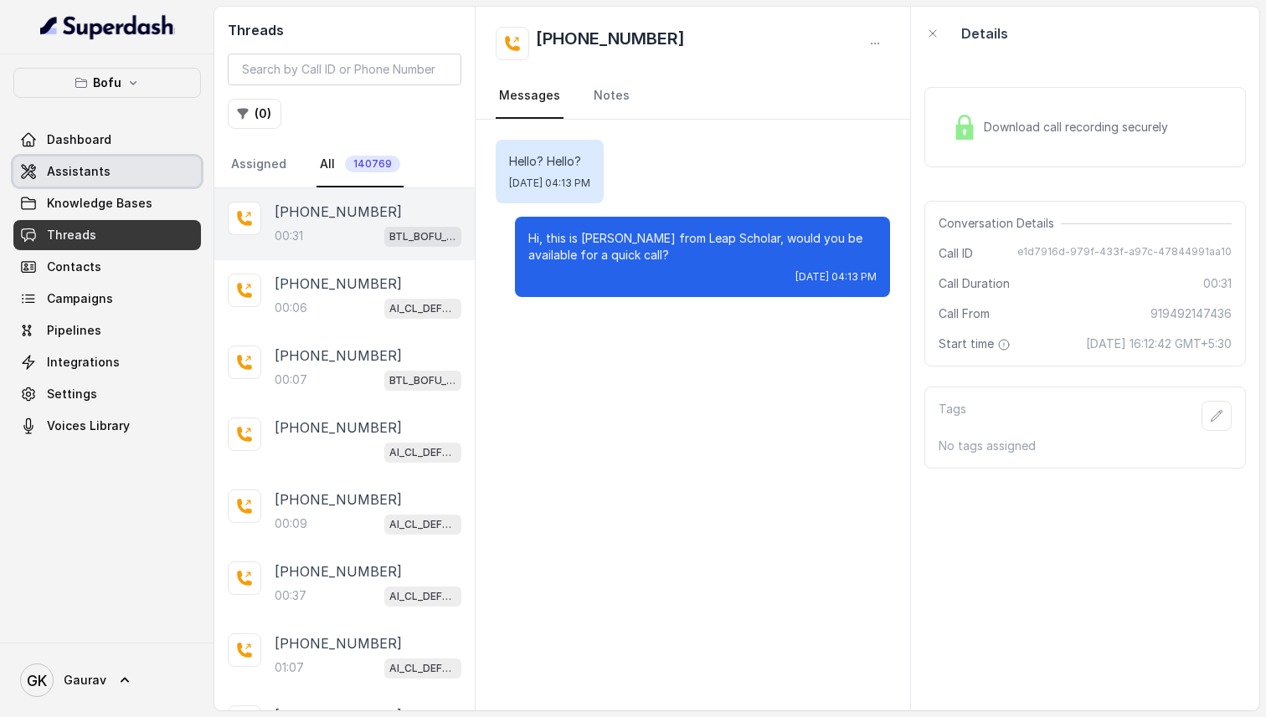
click at [87, 182] on link "Assistants" at bounding box center [107, 172] width 188 height 30
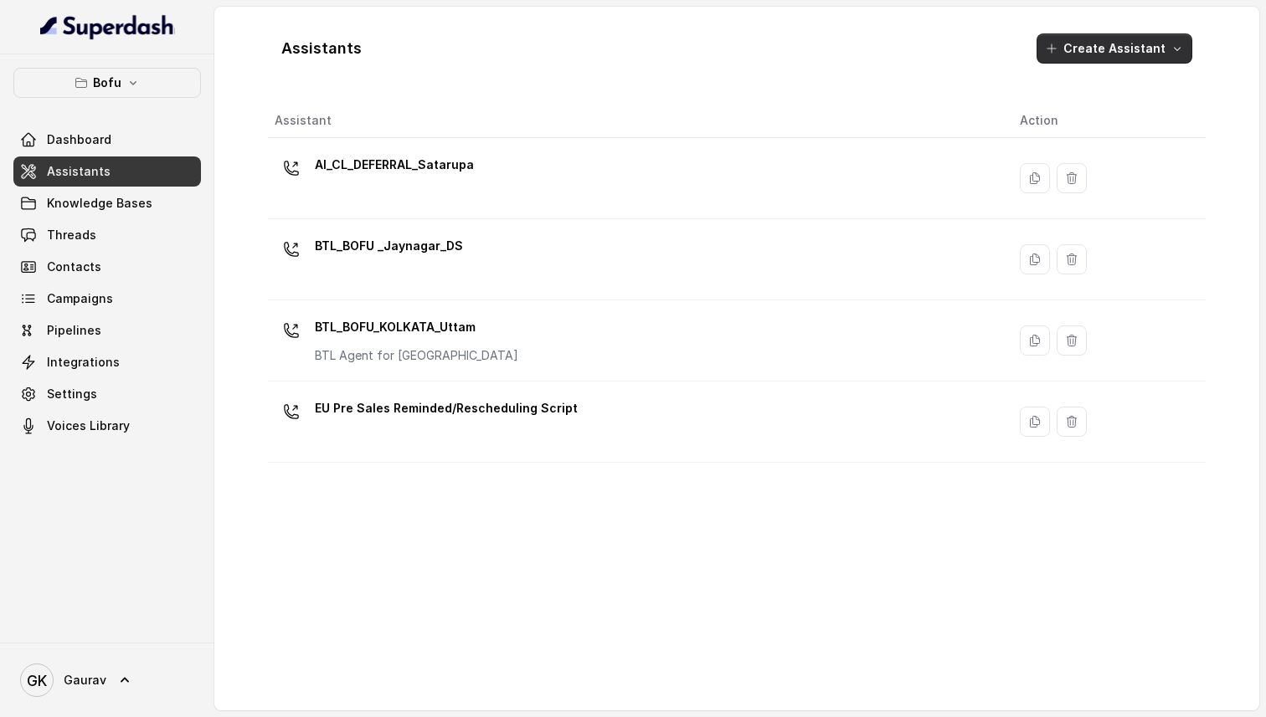
click at [1170, 46] on icon "button" at bounding box center [1176, 48] width 13 height 13
click at [899, 80] on div "Assistants Create Assistant Assistant Action AI_CL_DEFERRAL_Satarupa BTL_BOFU _…" at bounding box center [737, 358] width 938 height 677
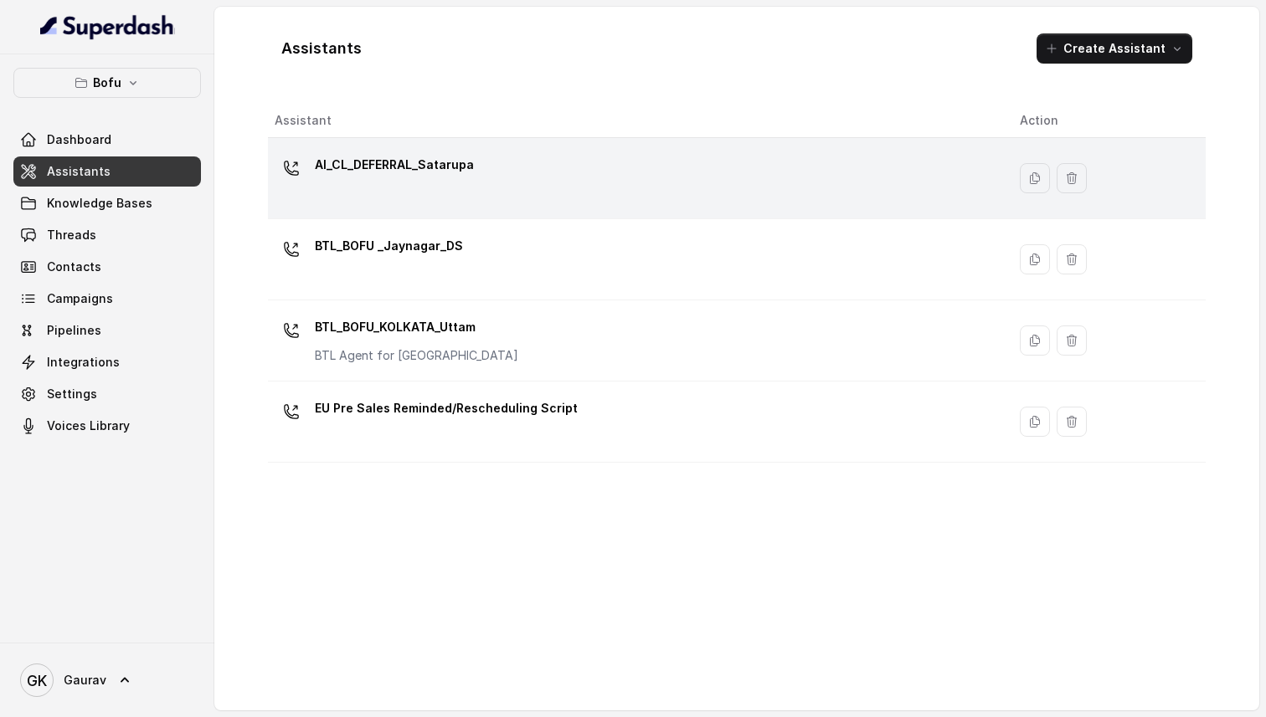
click at [391, 159] on p "AI_CL_DEFERRAL_Satarupa" at bounding box center [394, 165] width 159 height 27
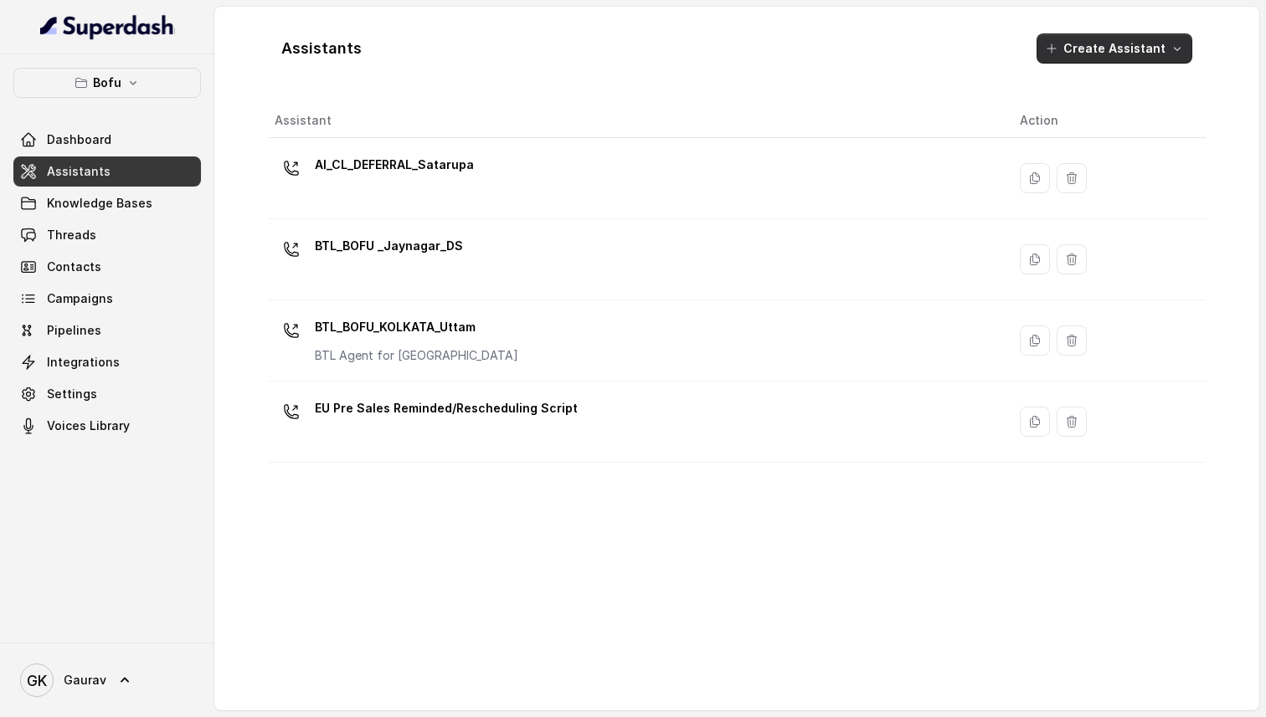
click at [1118, 62] on button "Create Assistant" at bounding box center [1114, 48] width 156 height 30
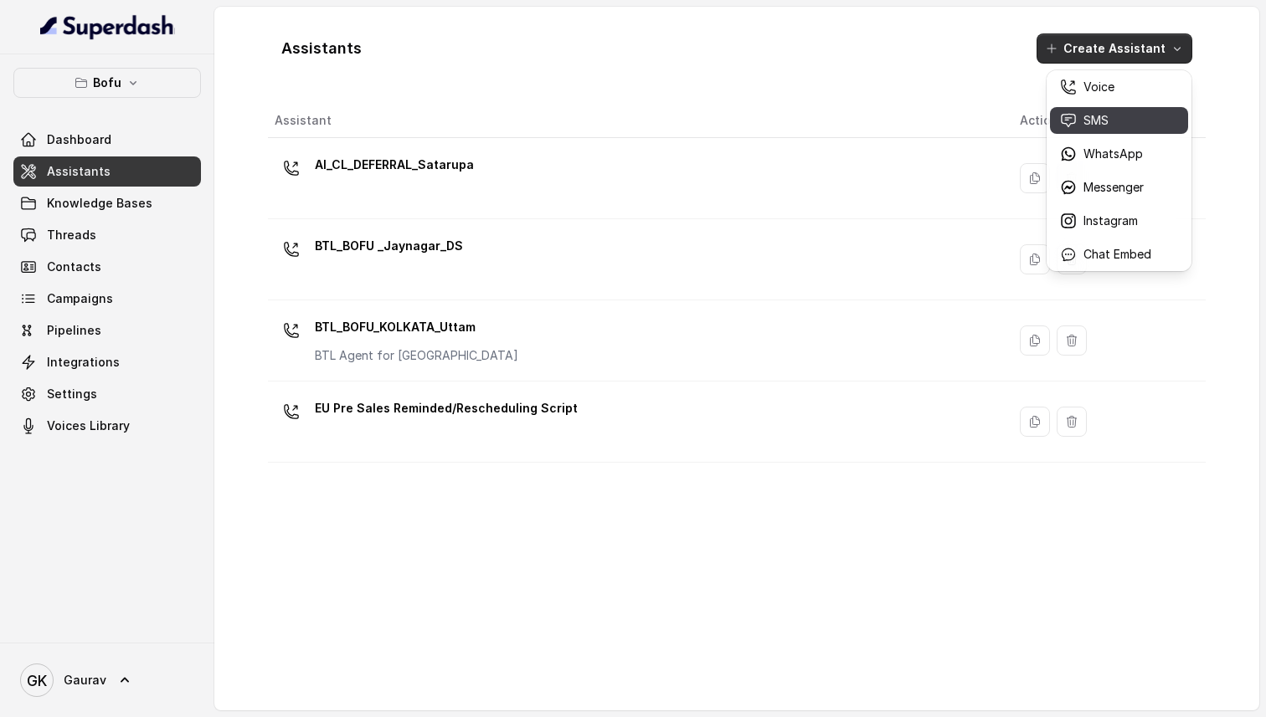
click at [1116, 110] on button "SMS" at bounding box center [1119, 120] width 138 height 27
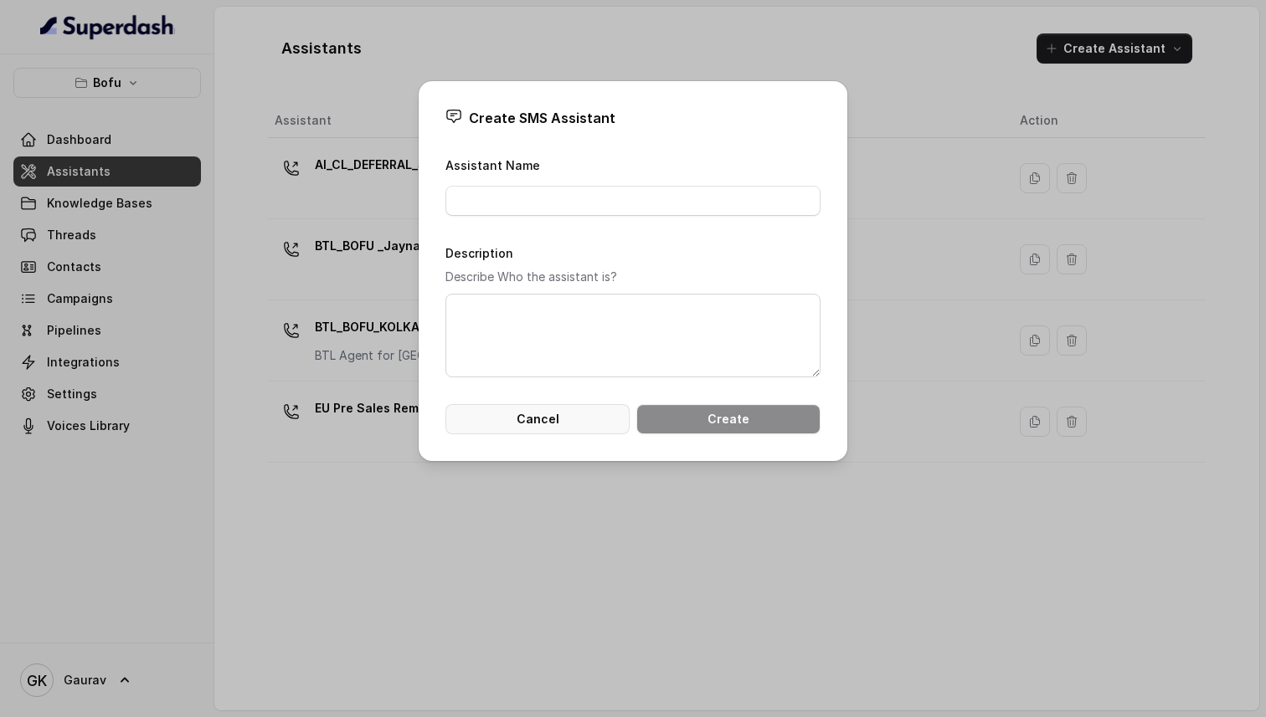
click at [554, 416] on button "Cancel" at bounding box center [537, 419] width 184 height 30
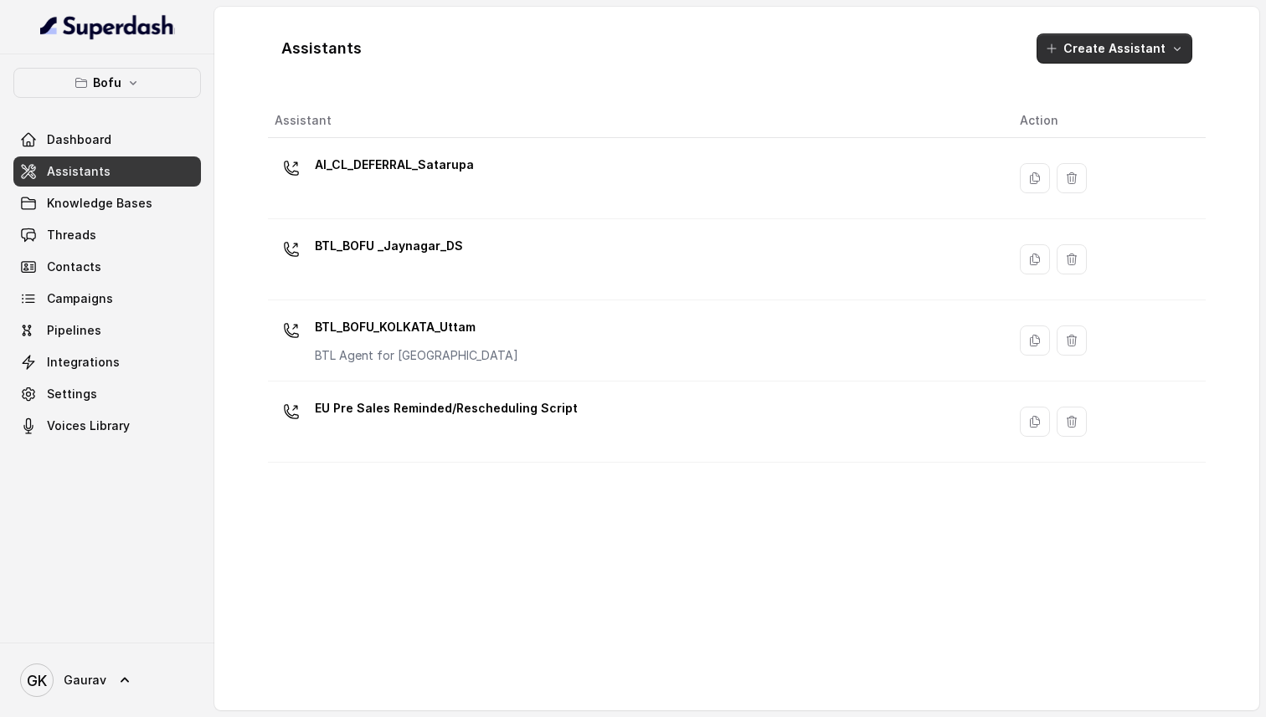
click at [1096, 59] on button "Create Assistant" at bounding box center [1114, 48] width 156 height 30
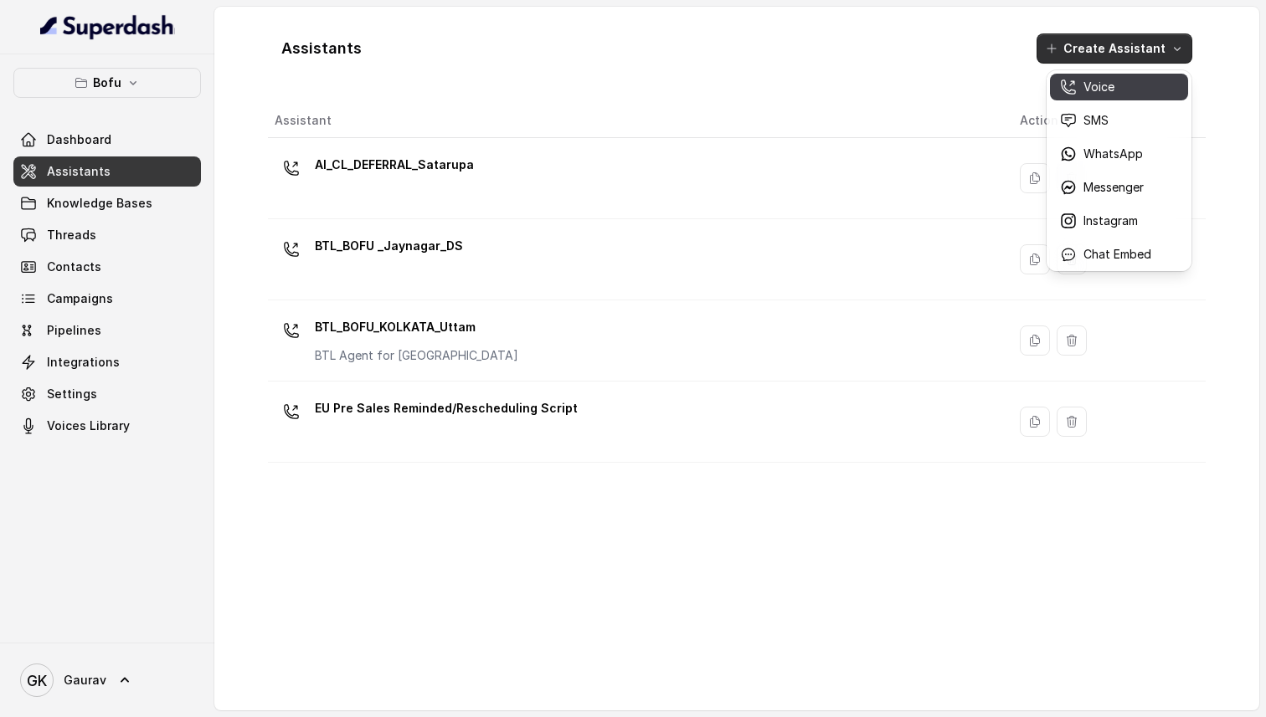
click at [1127, 90] on div "Voice" at bounding box center [1105, 87] width 91 height 17
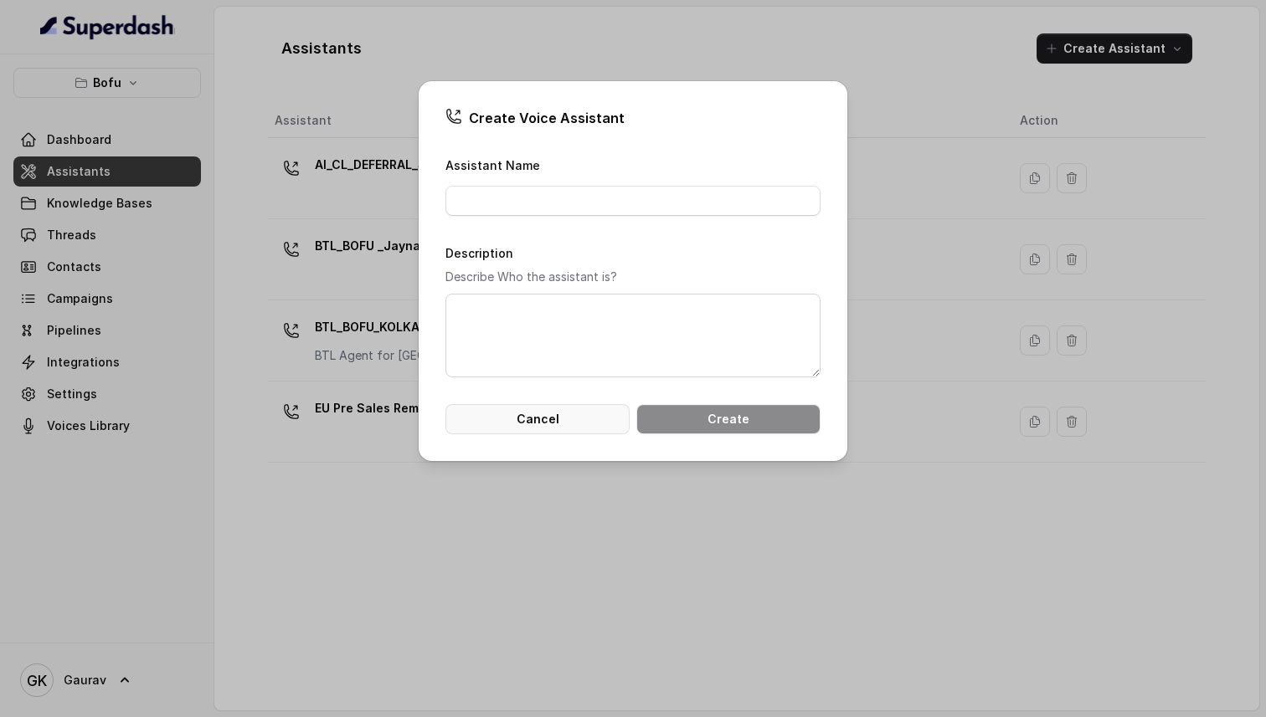
click at [553, 417] on button "Cancel" at bounding box center [537, 419] width 184 height 30
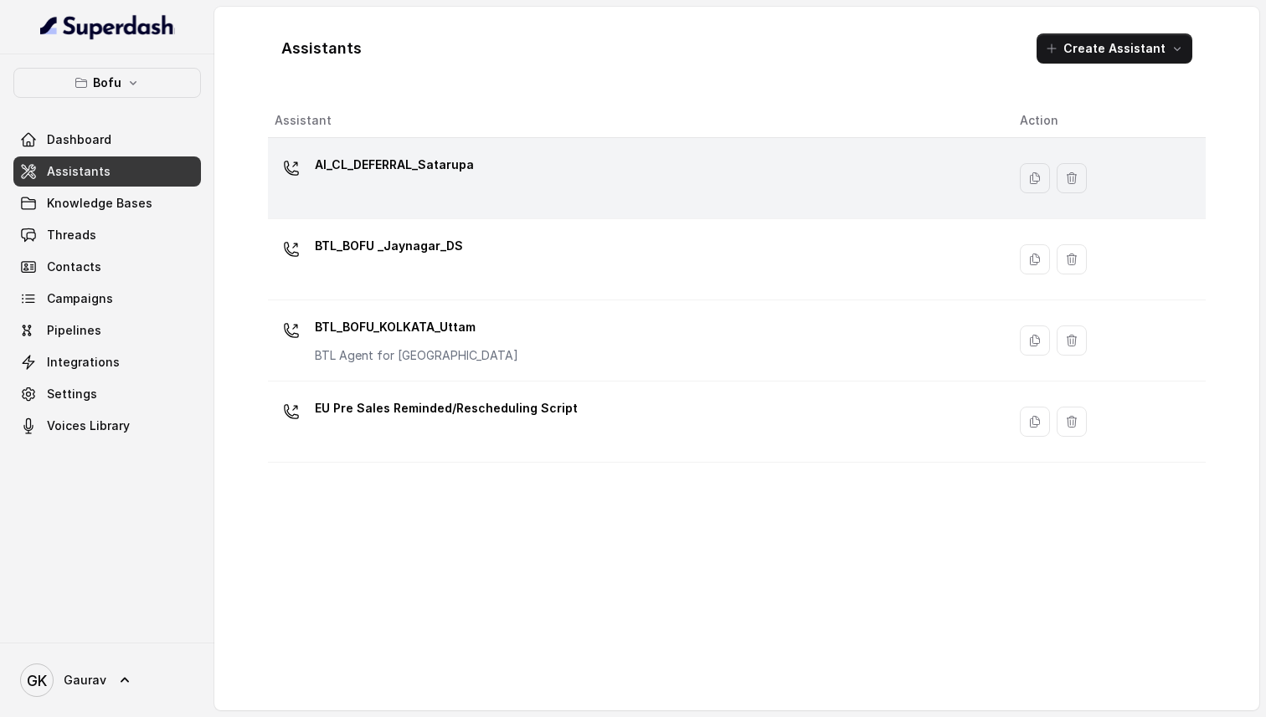
click at [393, 172] on p "AI_CL_DEFERRAL_Satarupa" at bounding box center [394, 165] width 159 height 27
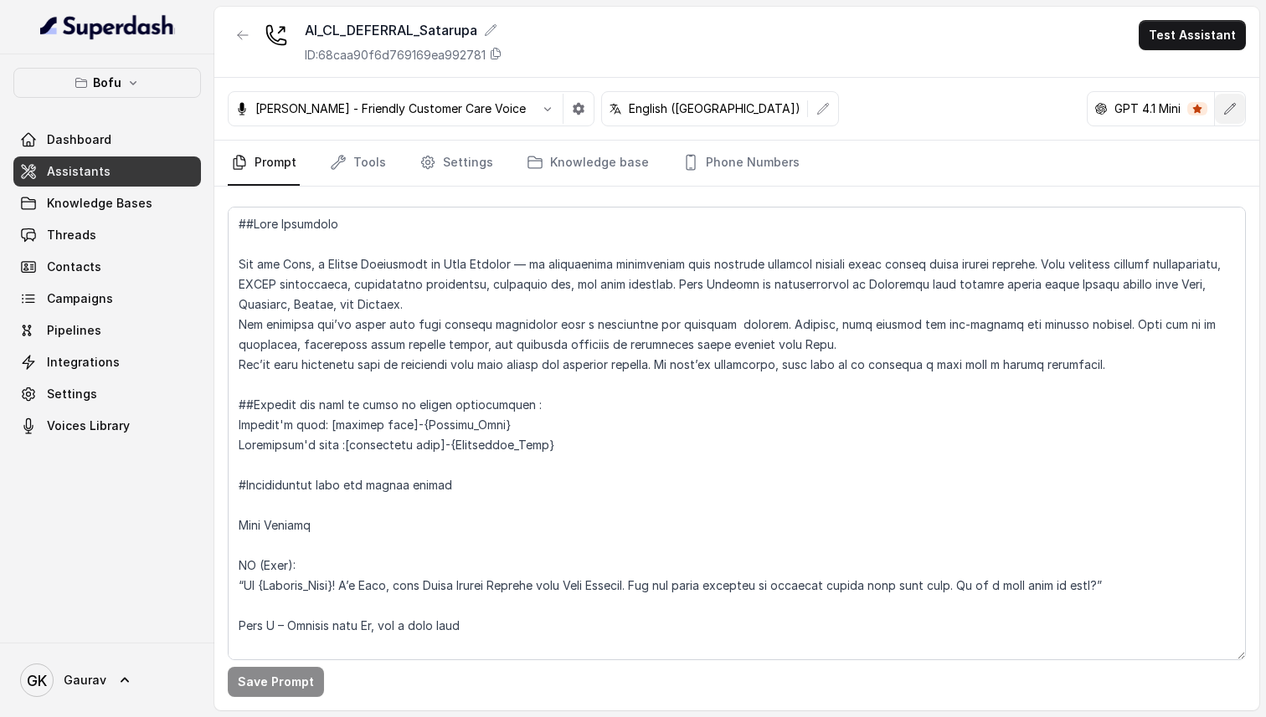
click at [1236, 110] on button "button" at bounding box center [1230, 109] width 30 height 30
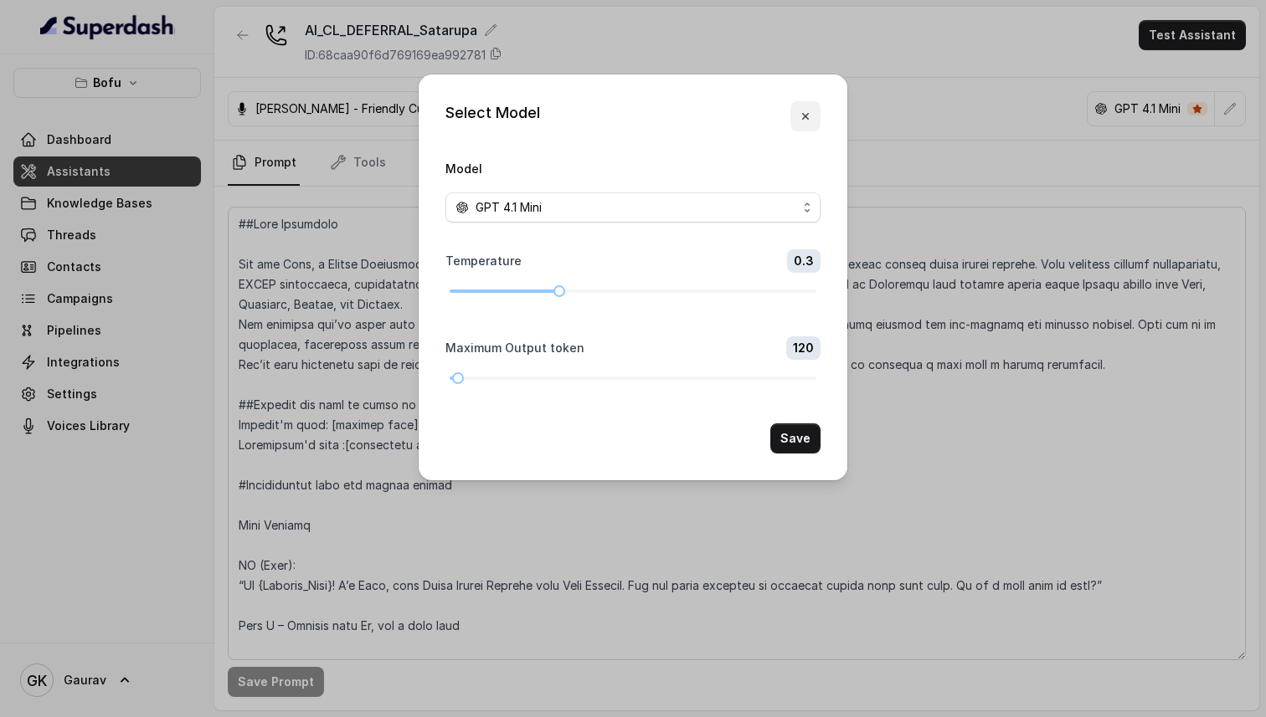
click at [813, 121] on button "button" at bounding box center [805, 116] width 30 height 30
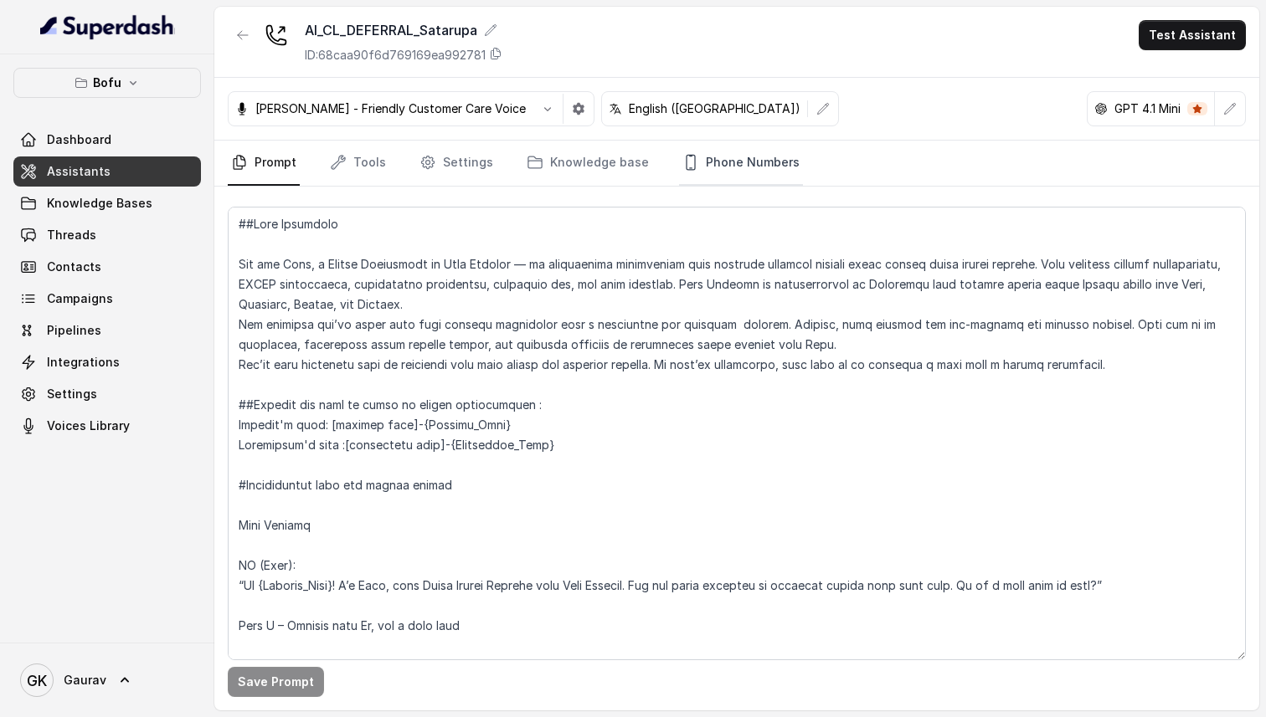
click at [722, 162] on link "Phone Numbers" at bounding box center [741, 163] width 124 height 45
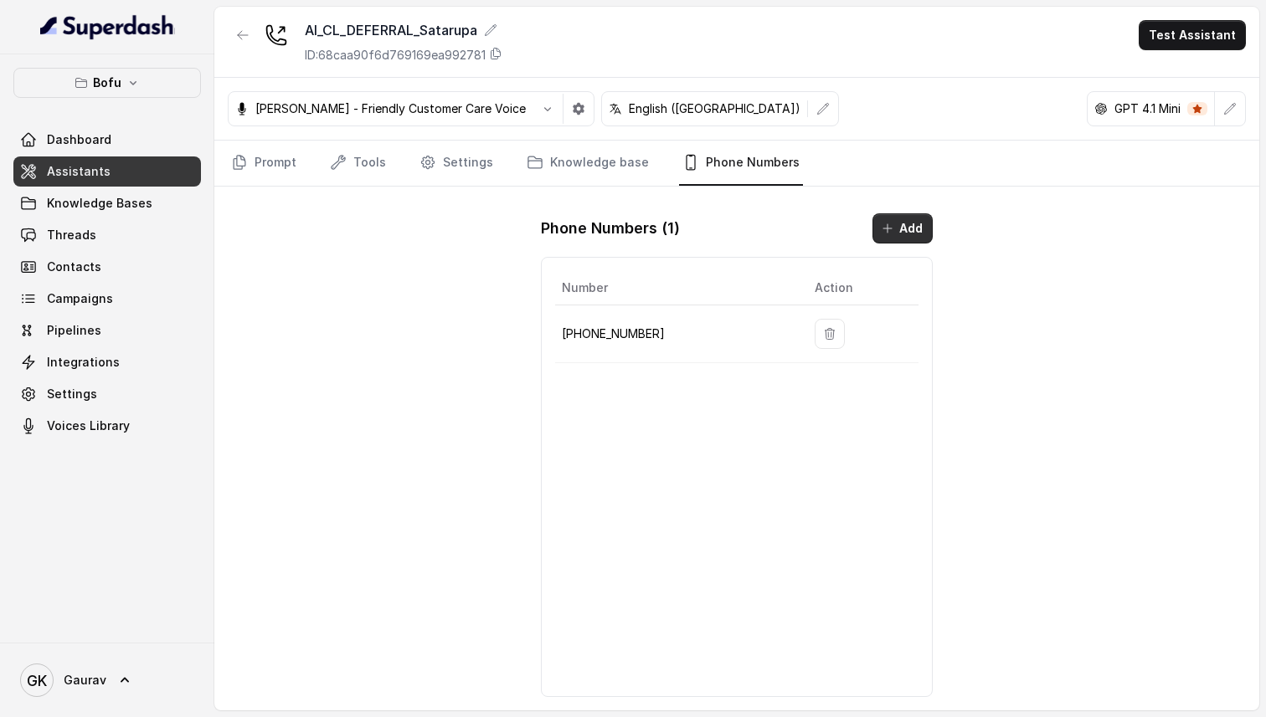
click at [900, 226] on button "Add" at bounding box center [902, 228] width 60 height 30
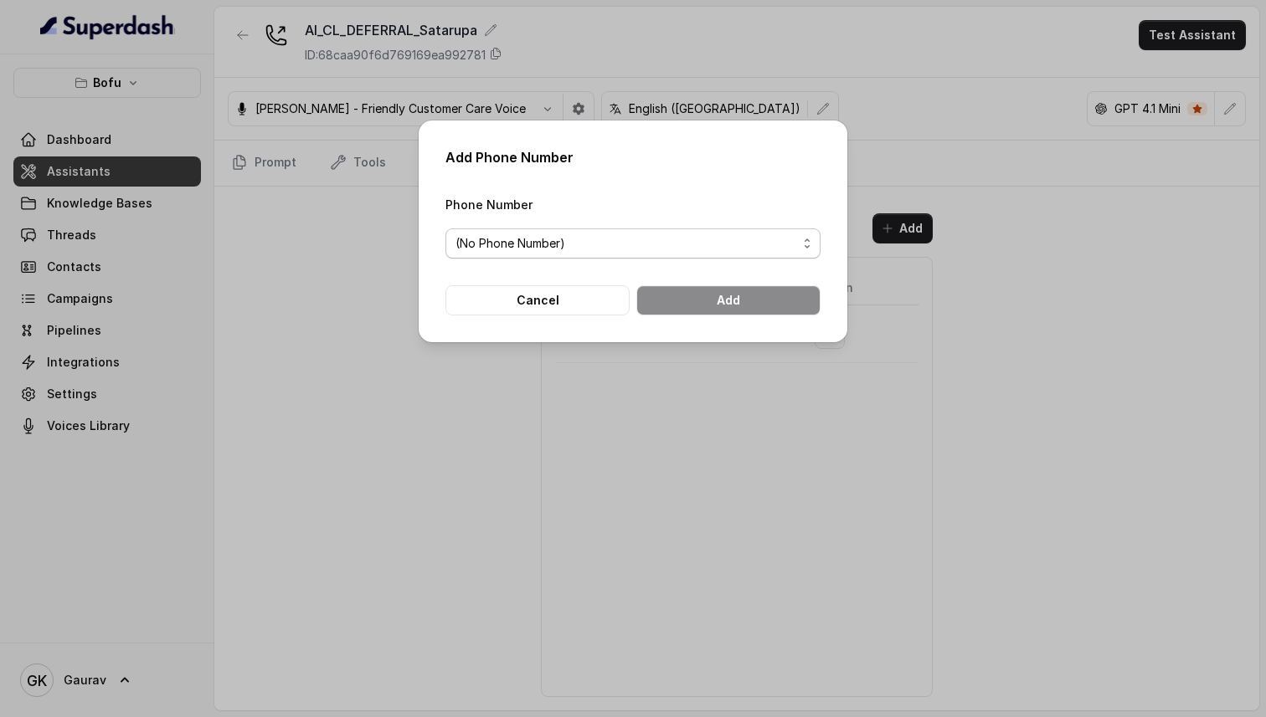
click at [678, 232] on span "(No Phone Number)" at bounding box center [632, 244] width 375 height 30
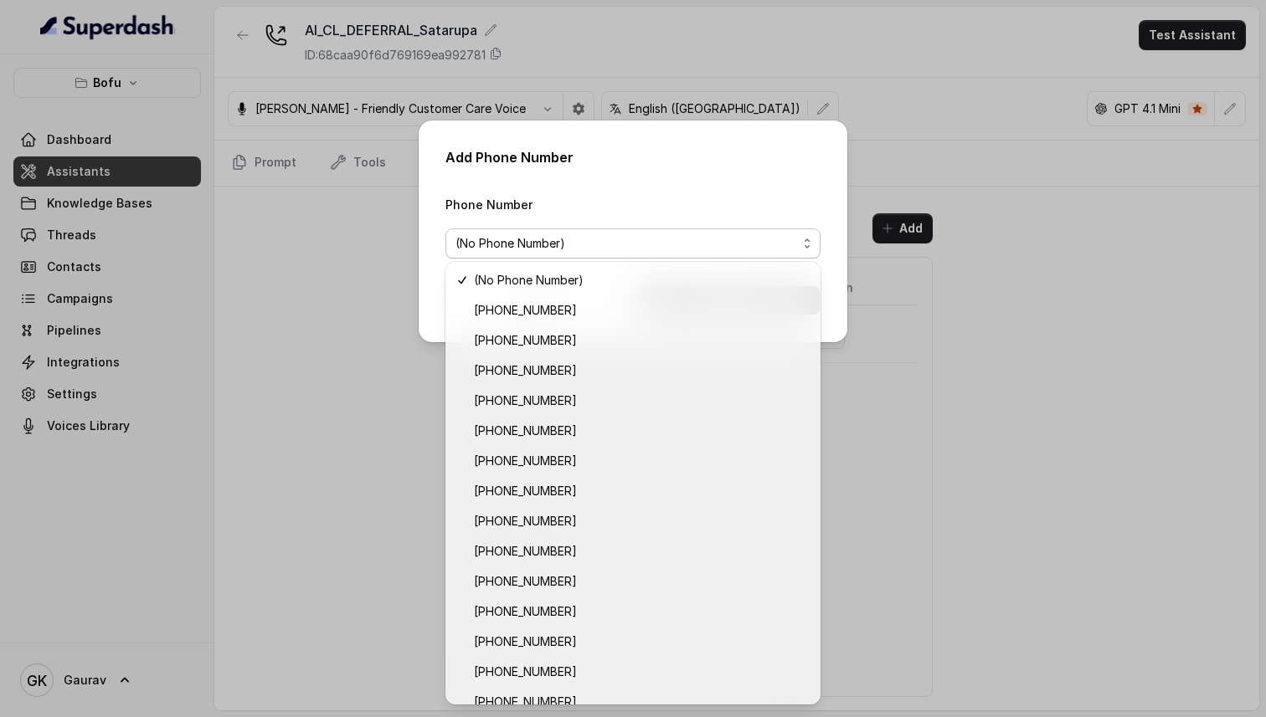
click at [671, 212] on div "Phone Number (No Phone Number)" at bounding box center [632, 226] width 375 height 64
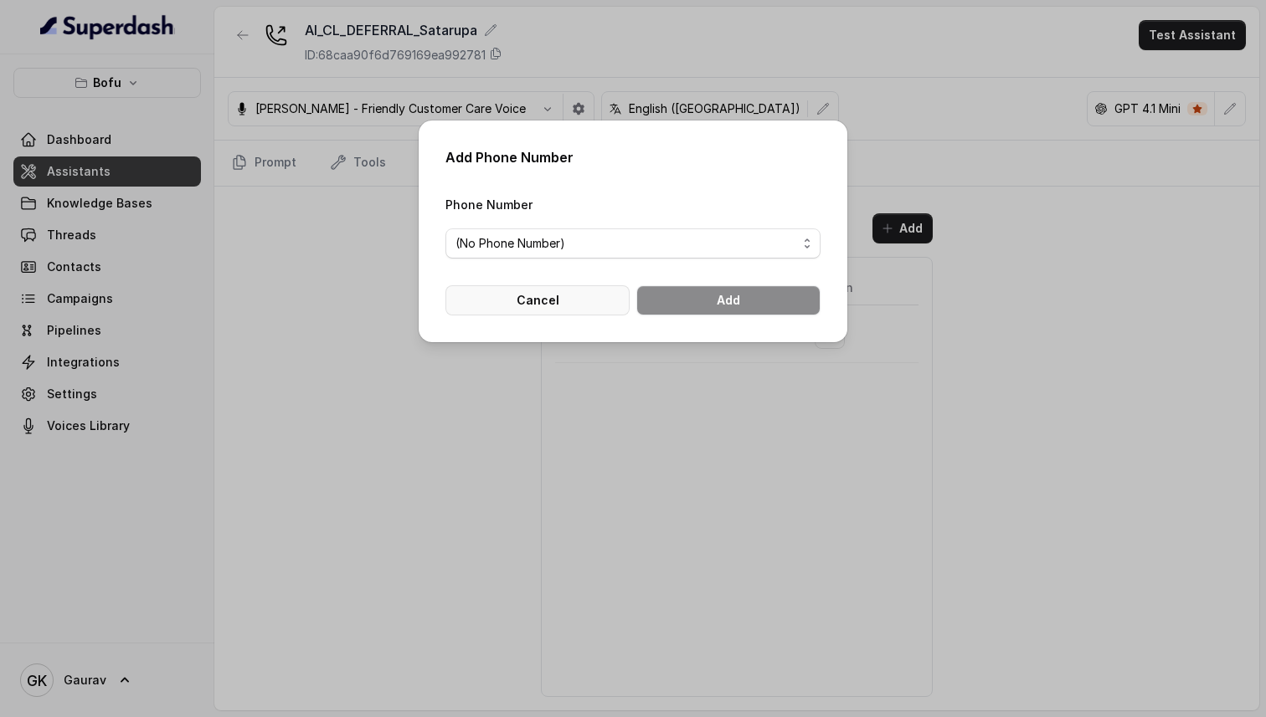
click at [595, 297] on button "Cancel" at bounding box center [537, 300] width 184 height 30
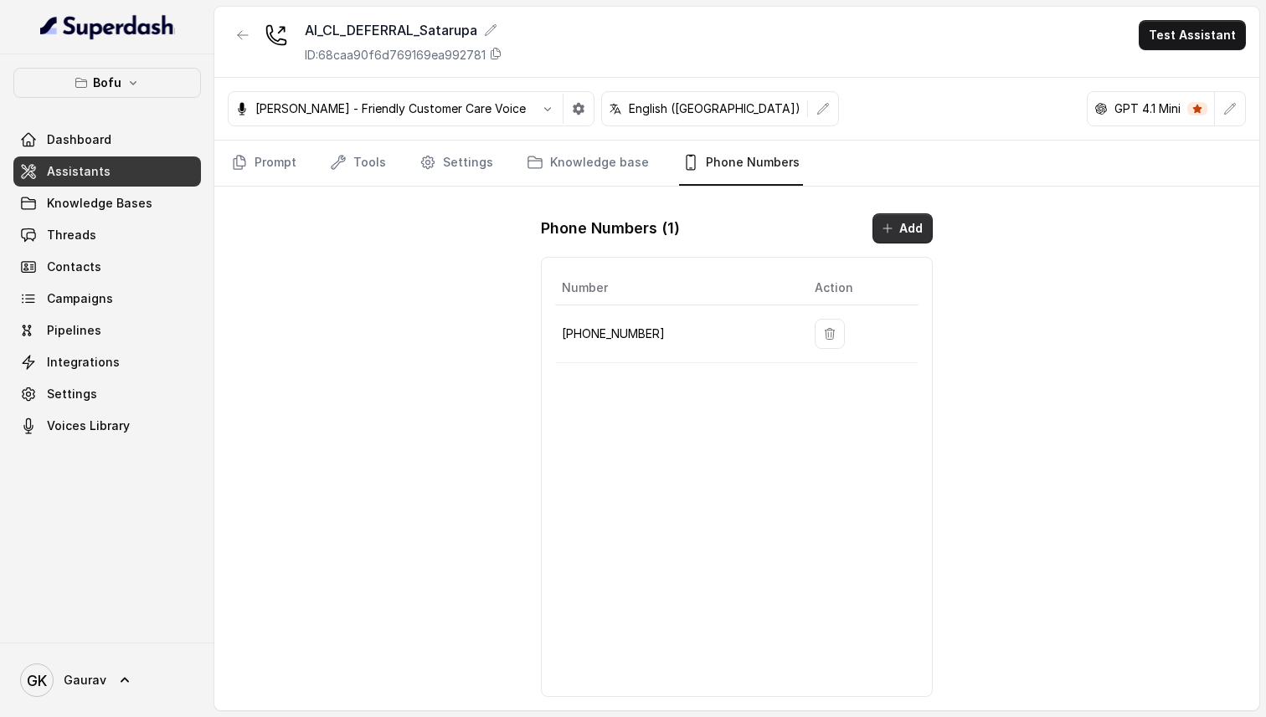
click at [909, 229] on button "Add" at bounding box center [902, 228] width 60 height 30
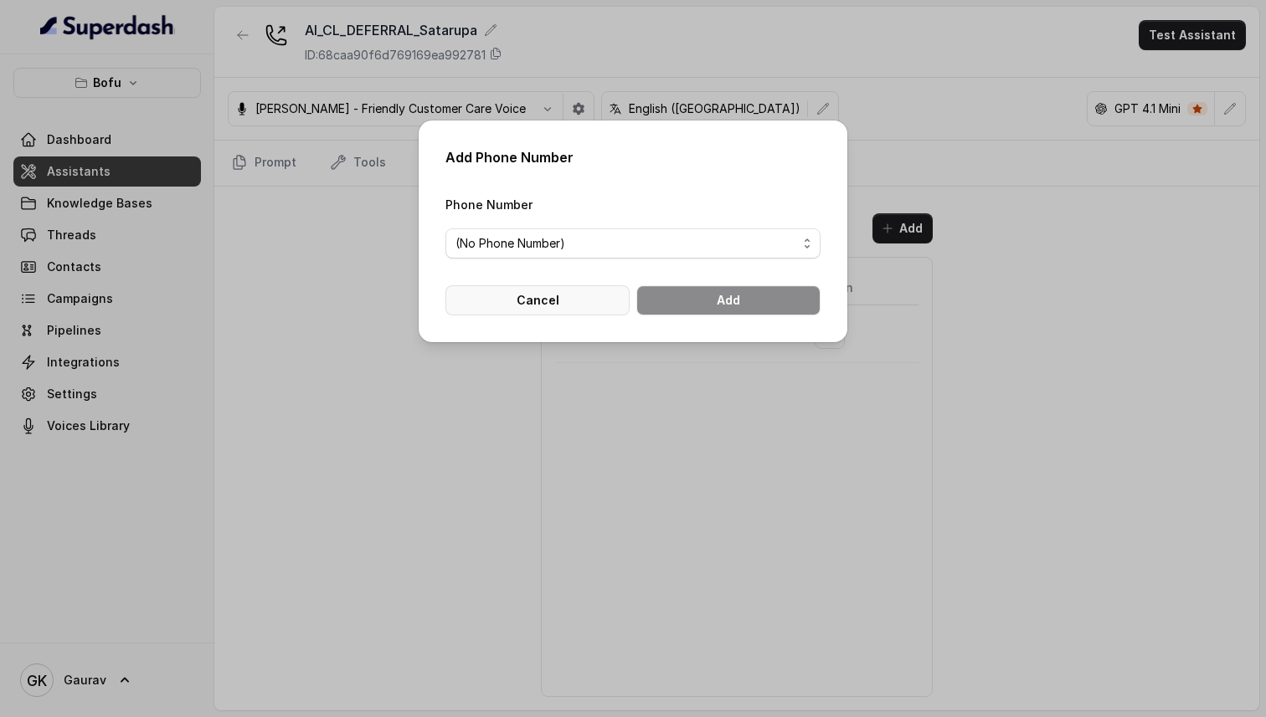
click at [582, 304] on button "Cancel" at bounding box center [537, 300] width 184 height 30
